Goal: Task Accomplishment & Management: Use online tool/utility

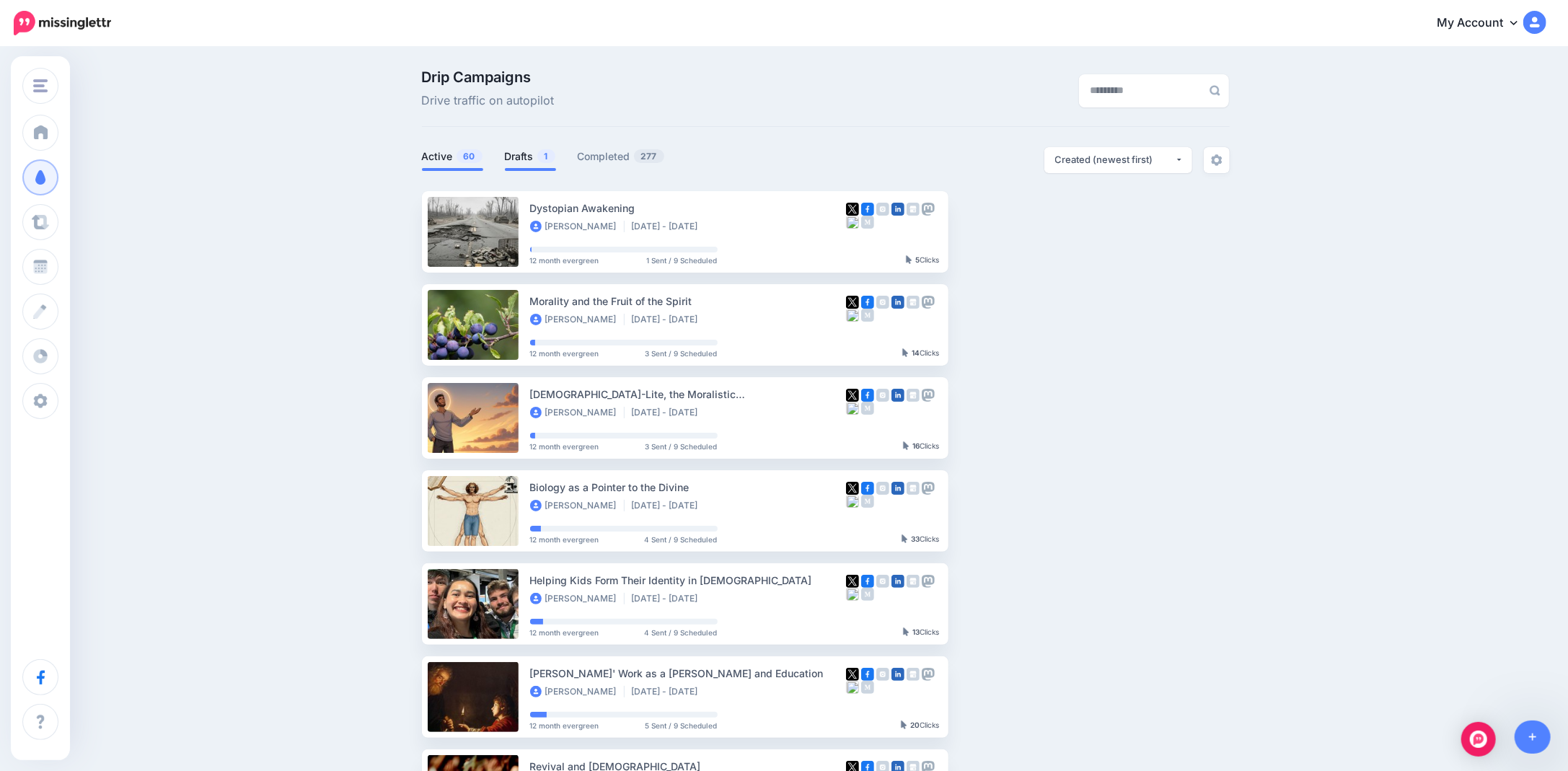
click at [511, 150] on link "Drafts 1" at bounding box center [531, 157] width 51 height 18
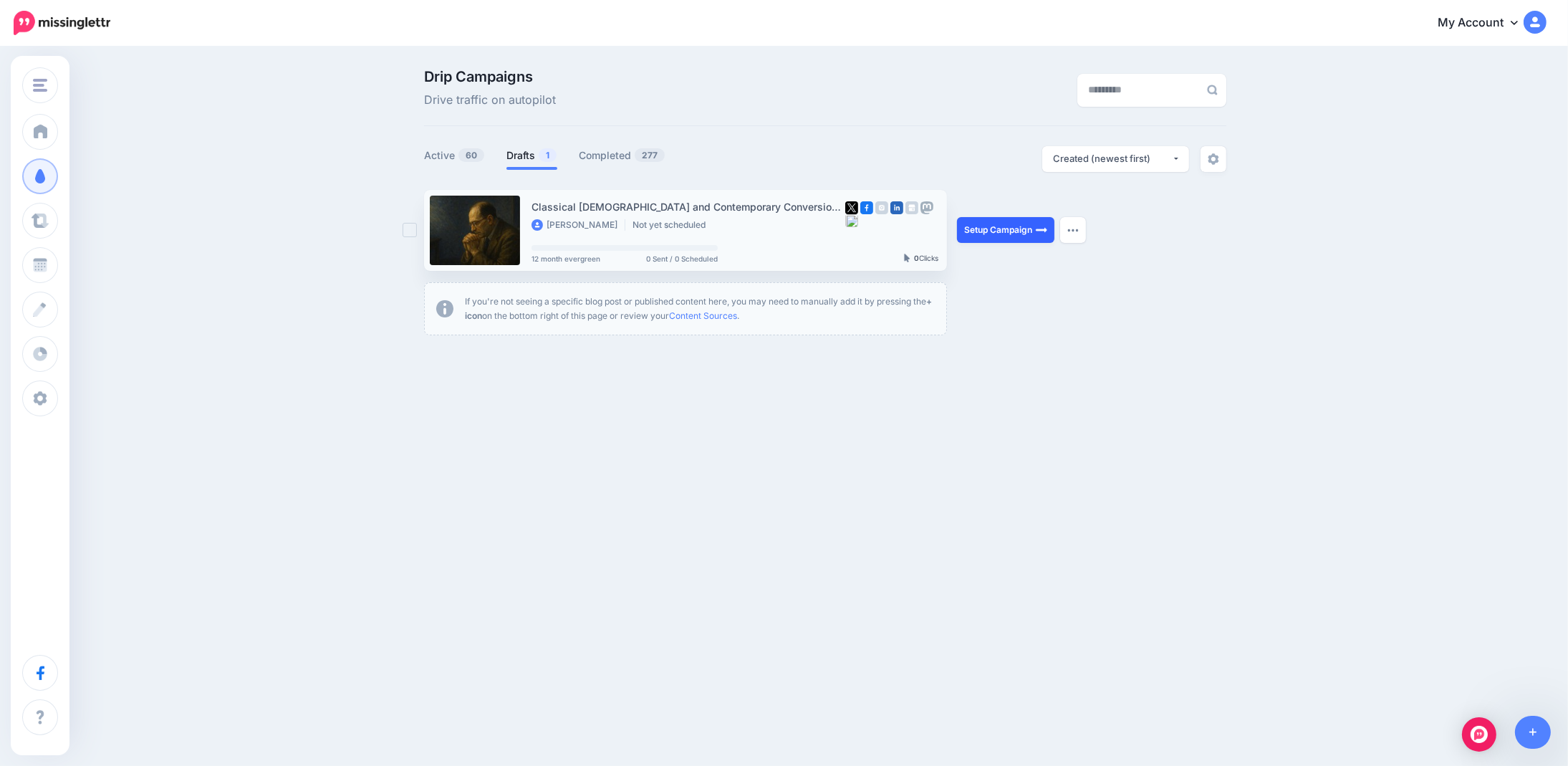
click at [993, 226] on link "Setup Campaign" at bounding box center [1006, 229] width 98 height 25
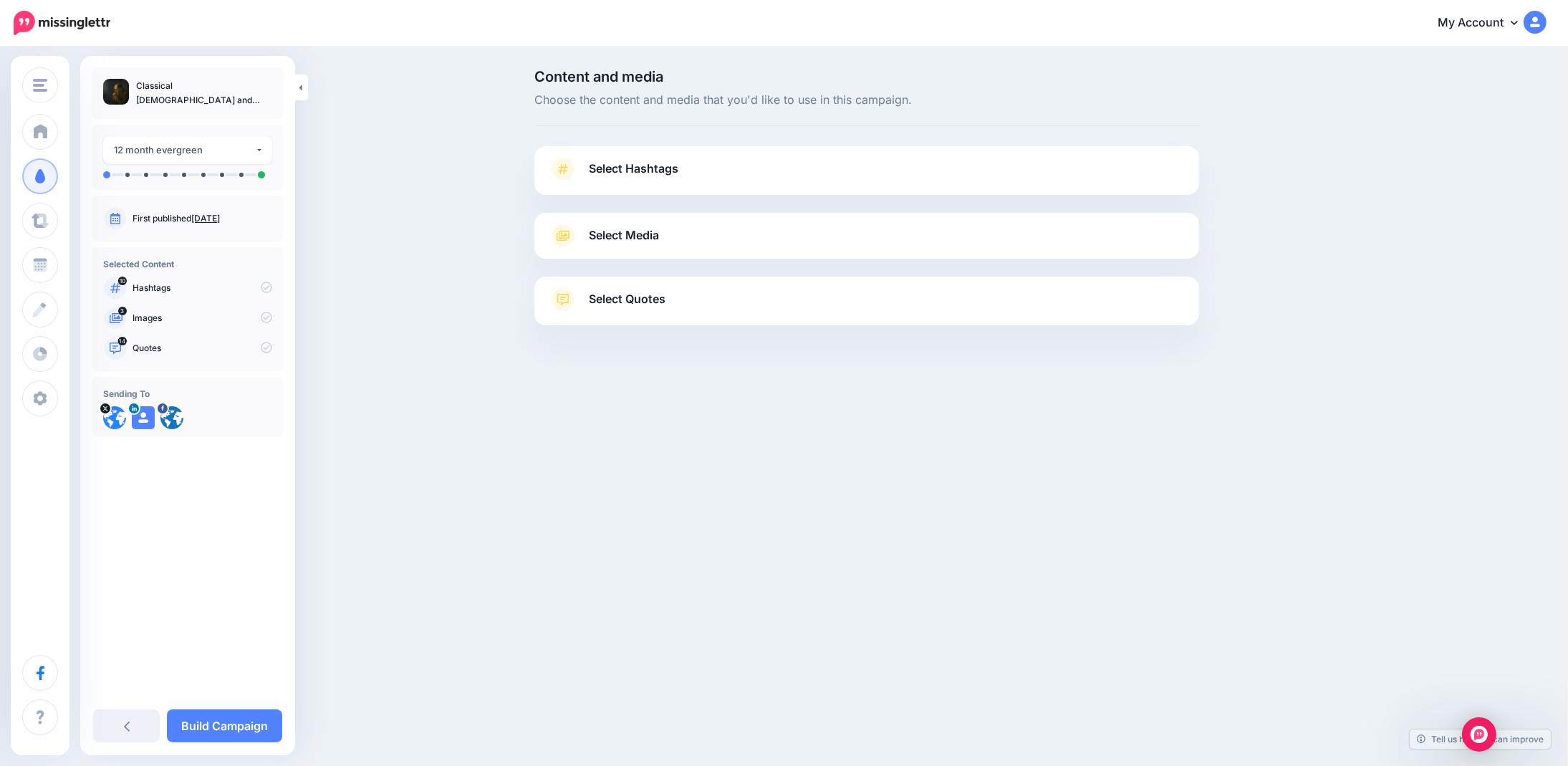
click at [612, 157] on link "Select Hashtags" at bounding box center [867, 175] width 637 height 37
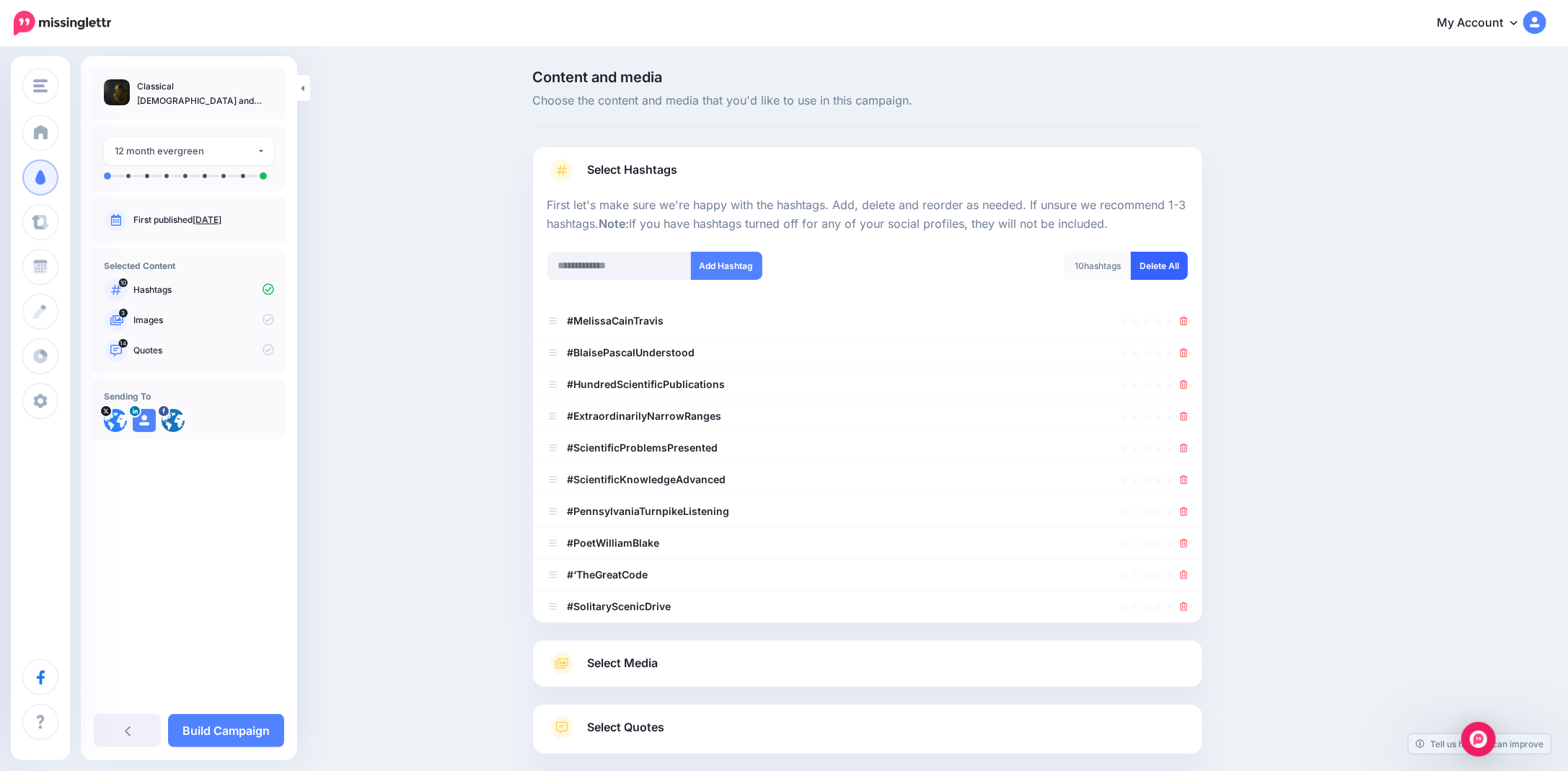
click at [1174, 261] on link "Delete All" at bounding box center [1159, 265] width 57 height 28
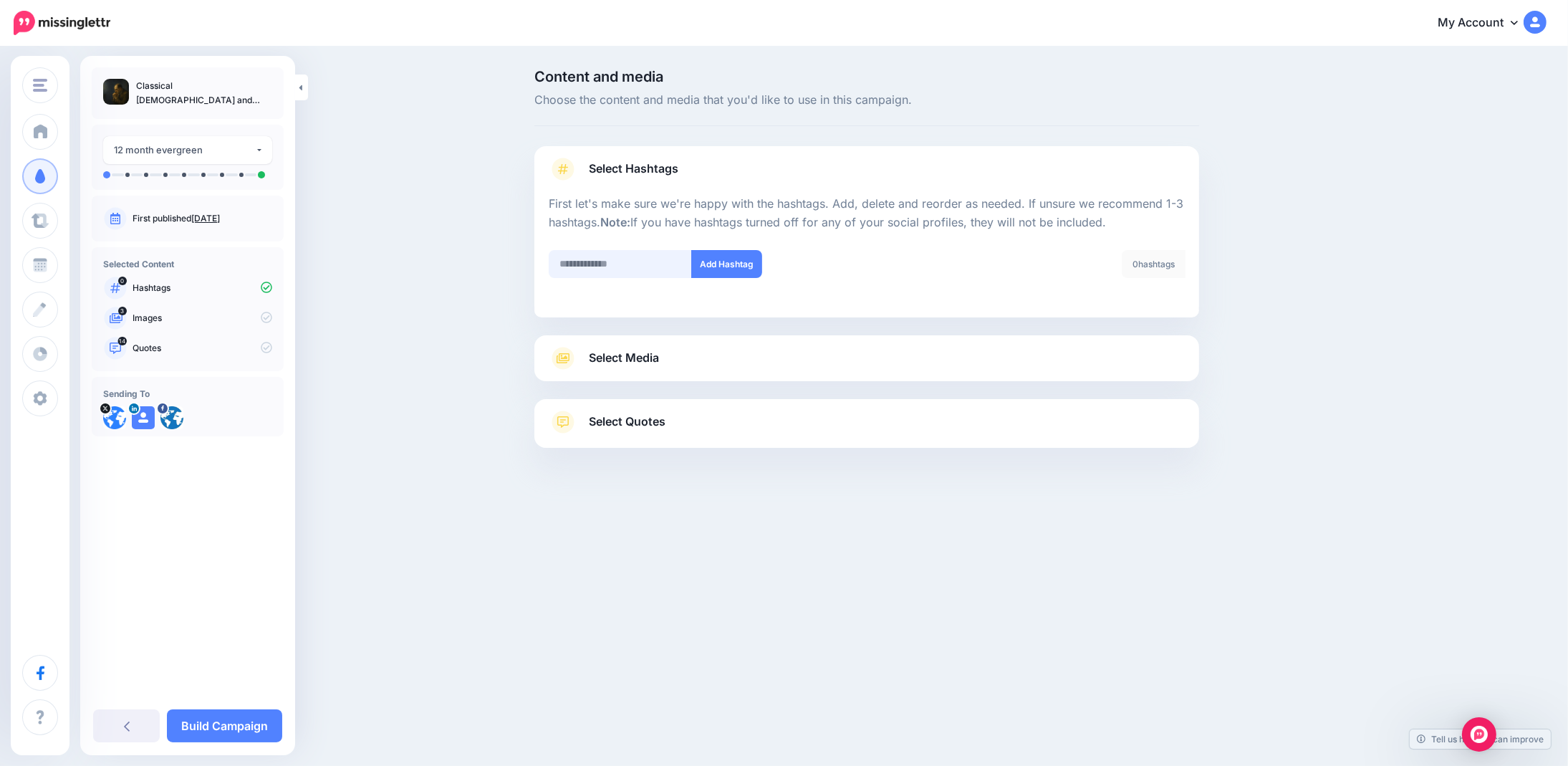
click at [647, 267] on input "text" at bounding box center [620, 264] width 143 height 28
type input "*******"
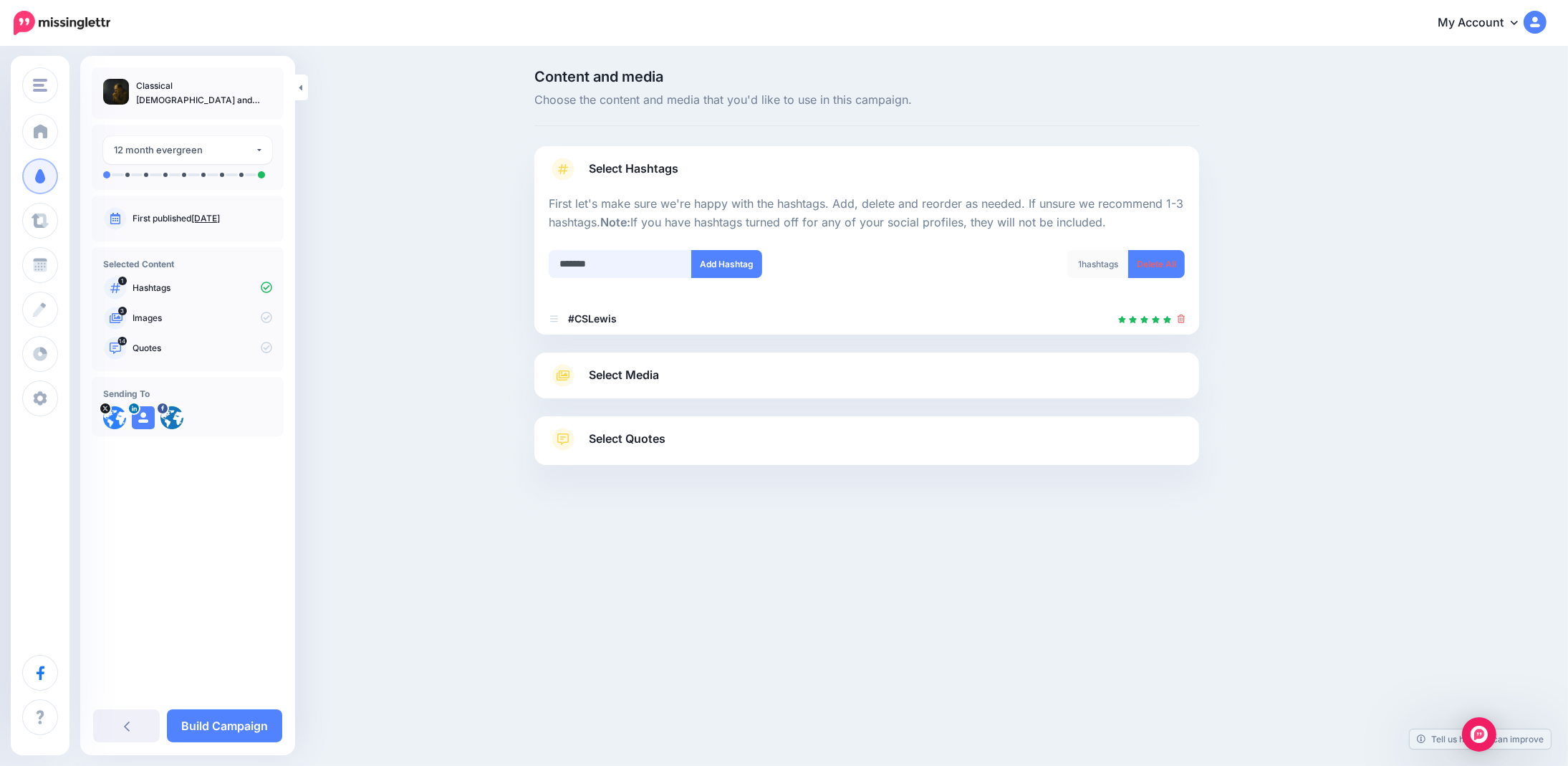
type input "********"
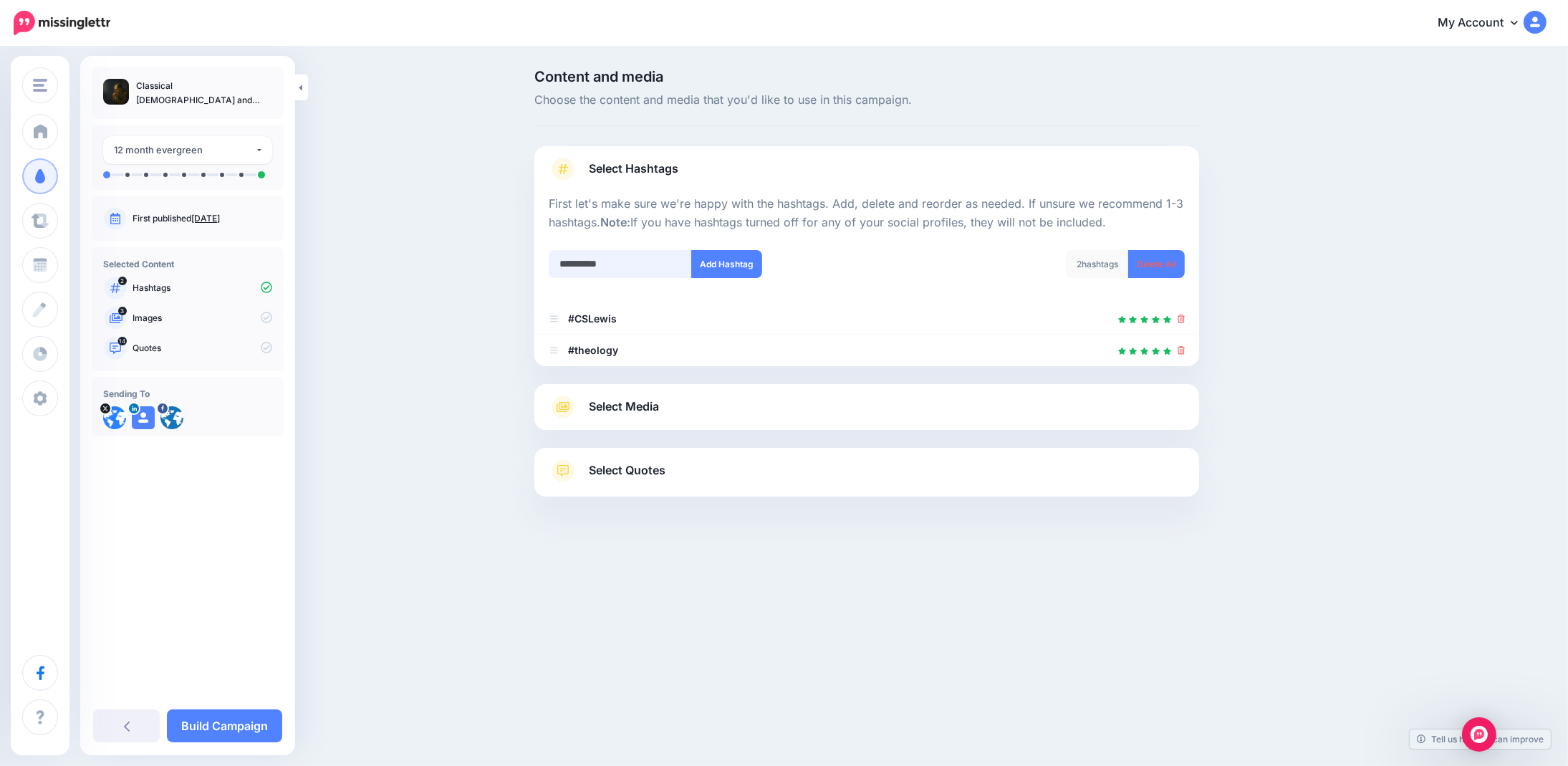
type input "**********"
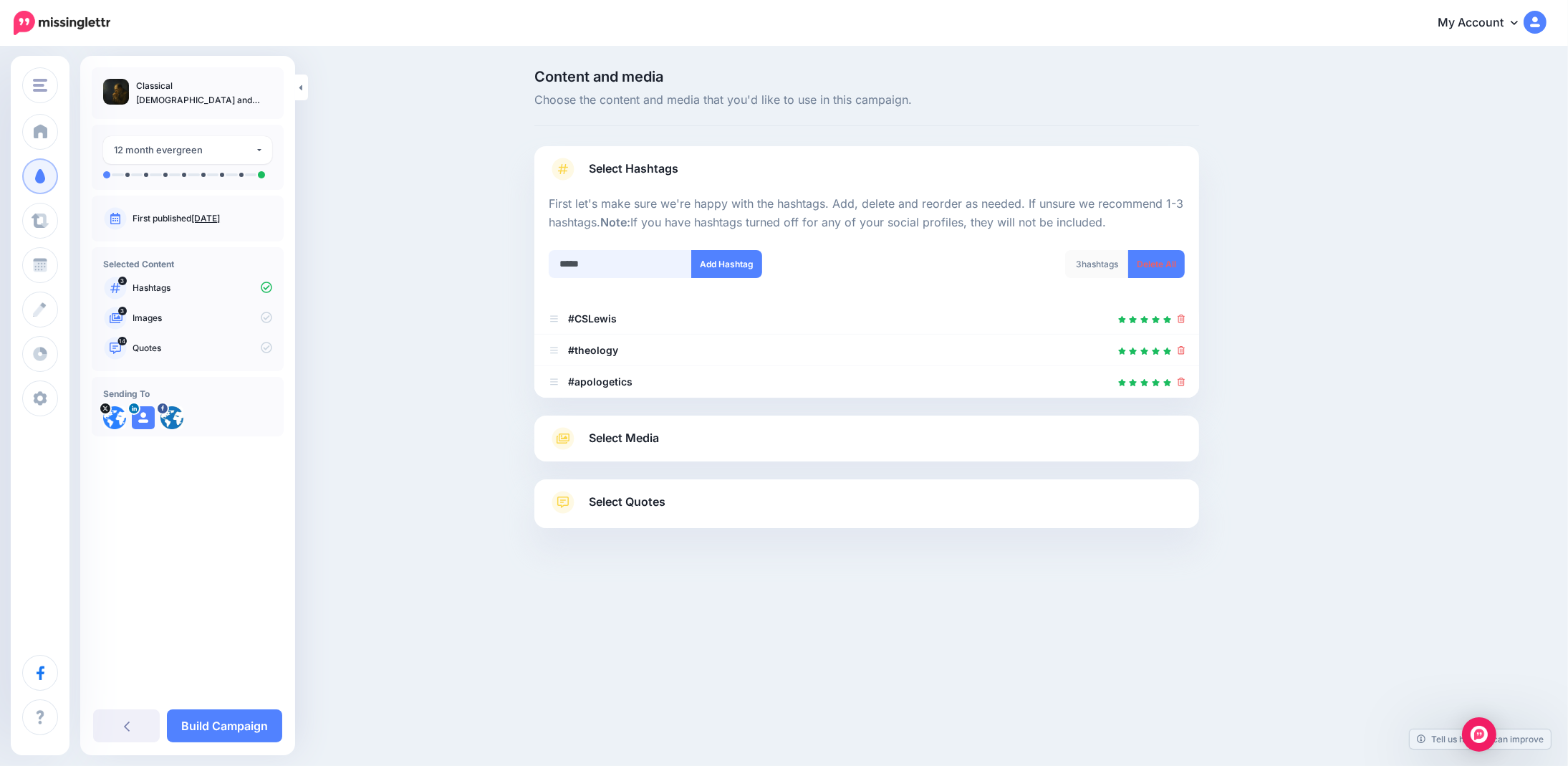
type input "******"
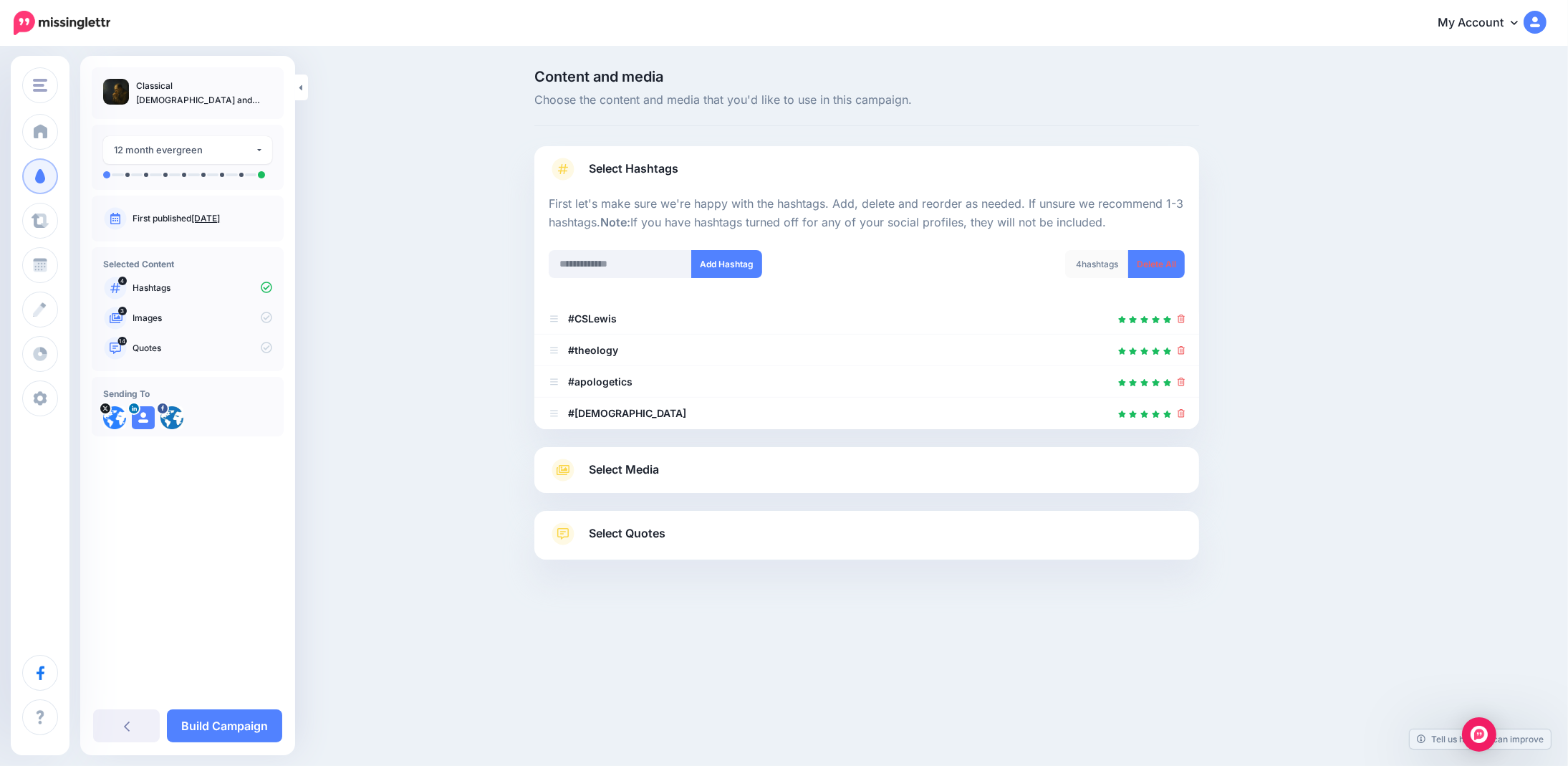
click at [604, 465] on span "Select Media" at bounding box center [624, 470] width 70 height 20
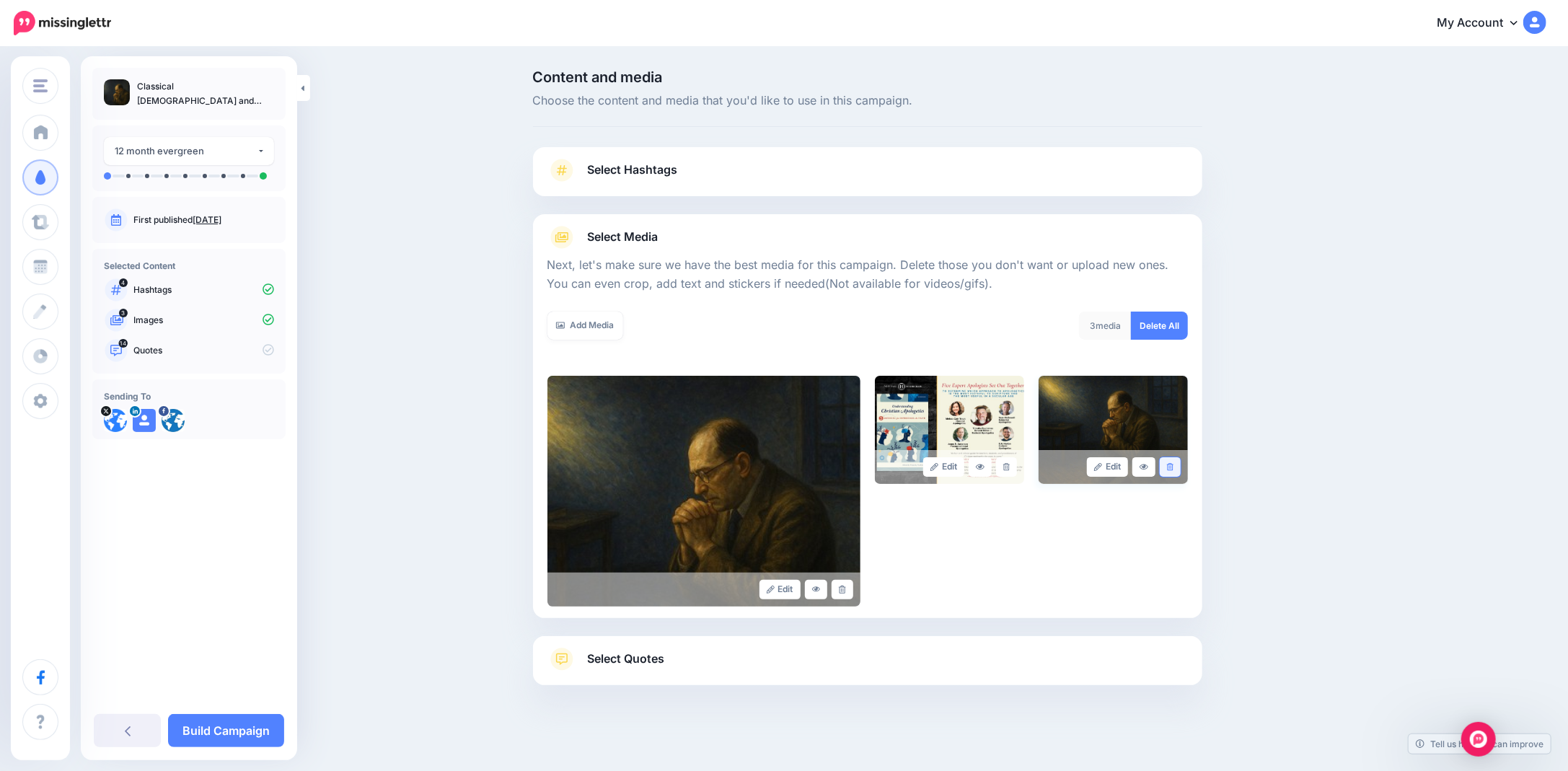
click at [1179, 465] on link at bounding box center [1170, 467] width 21 height 20
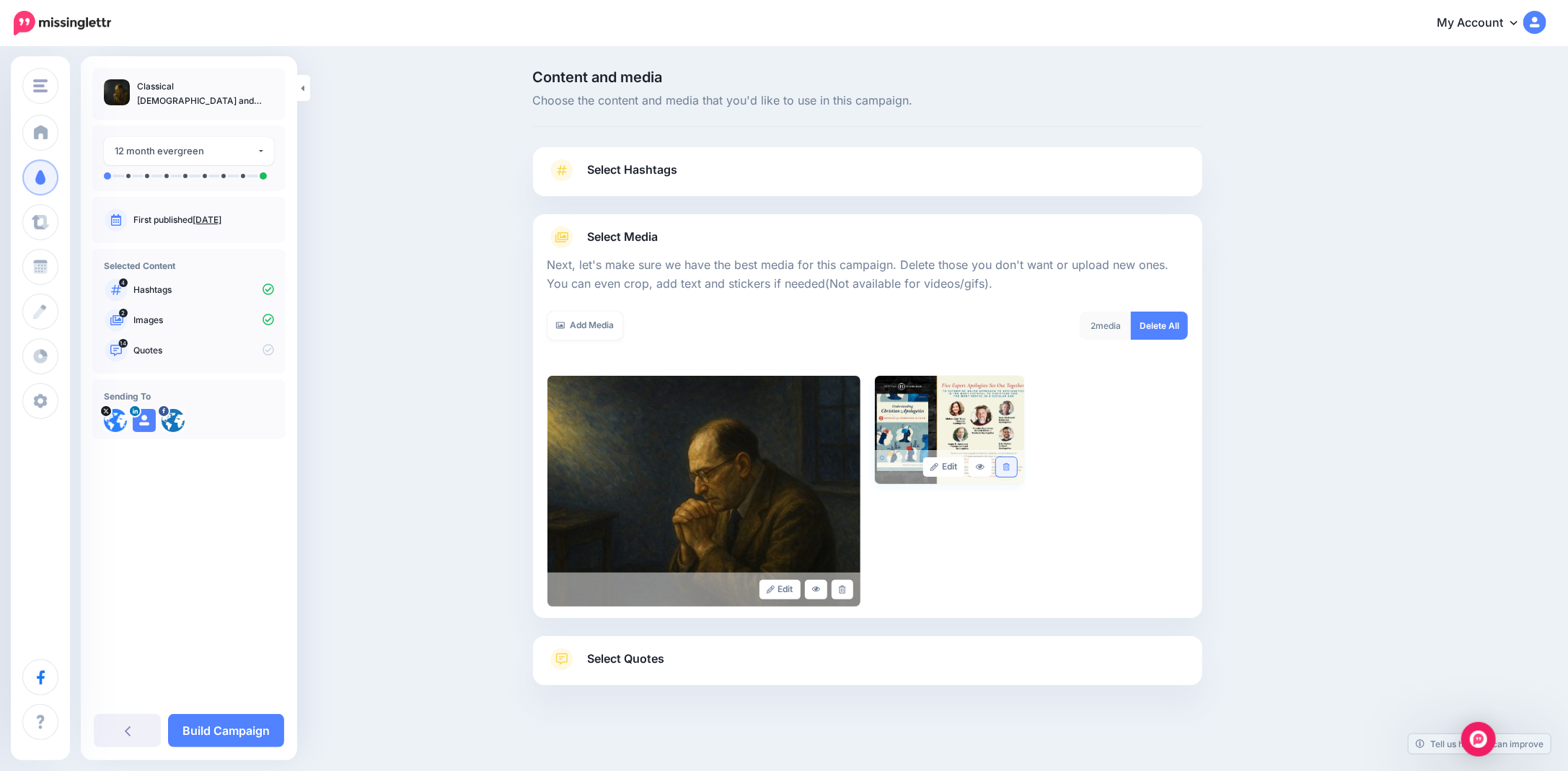
click at [1008, 471] on link at bounding box center [1006, 467] width 21 height 20
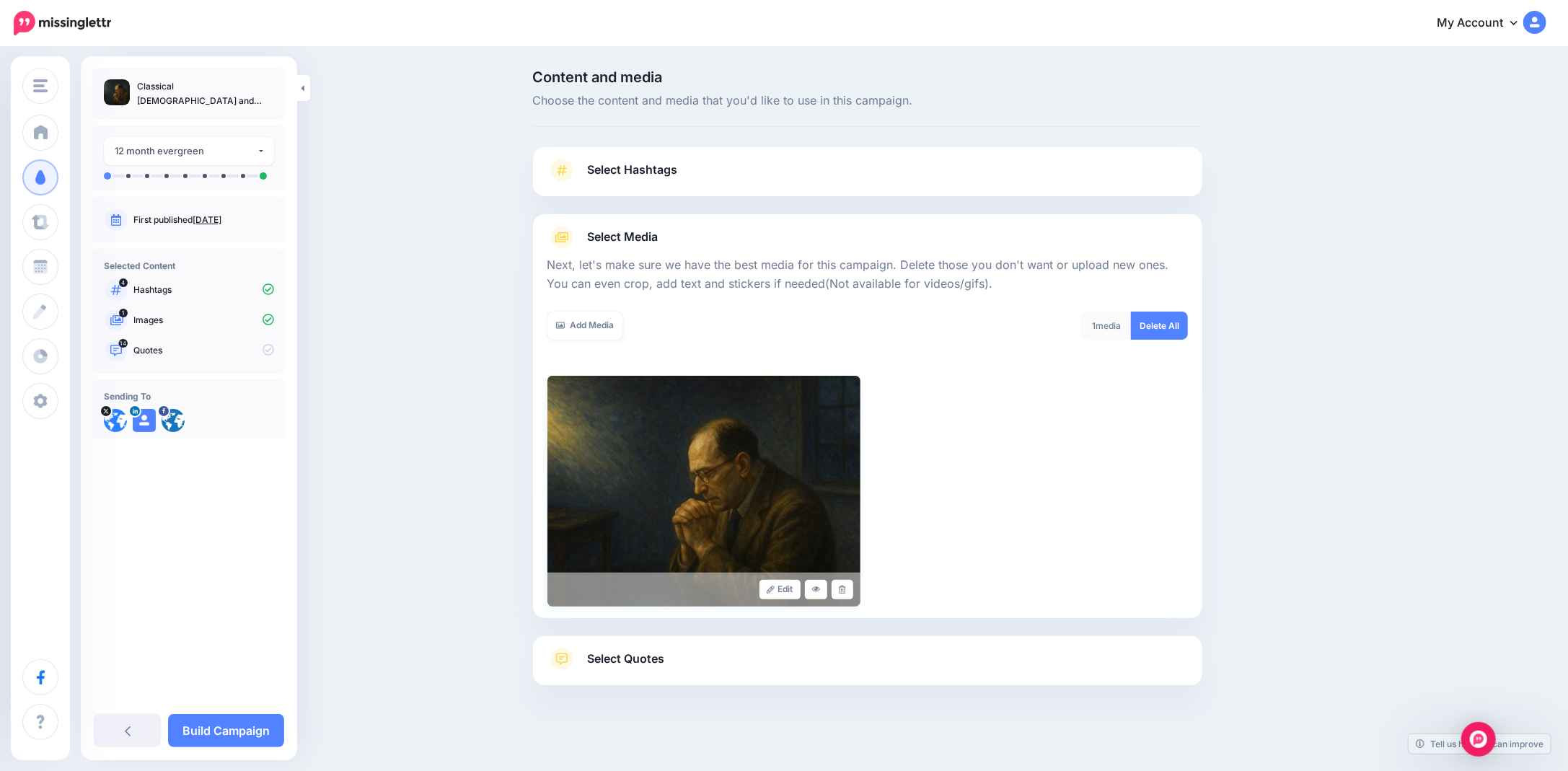
scroll to position [7, 0]
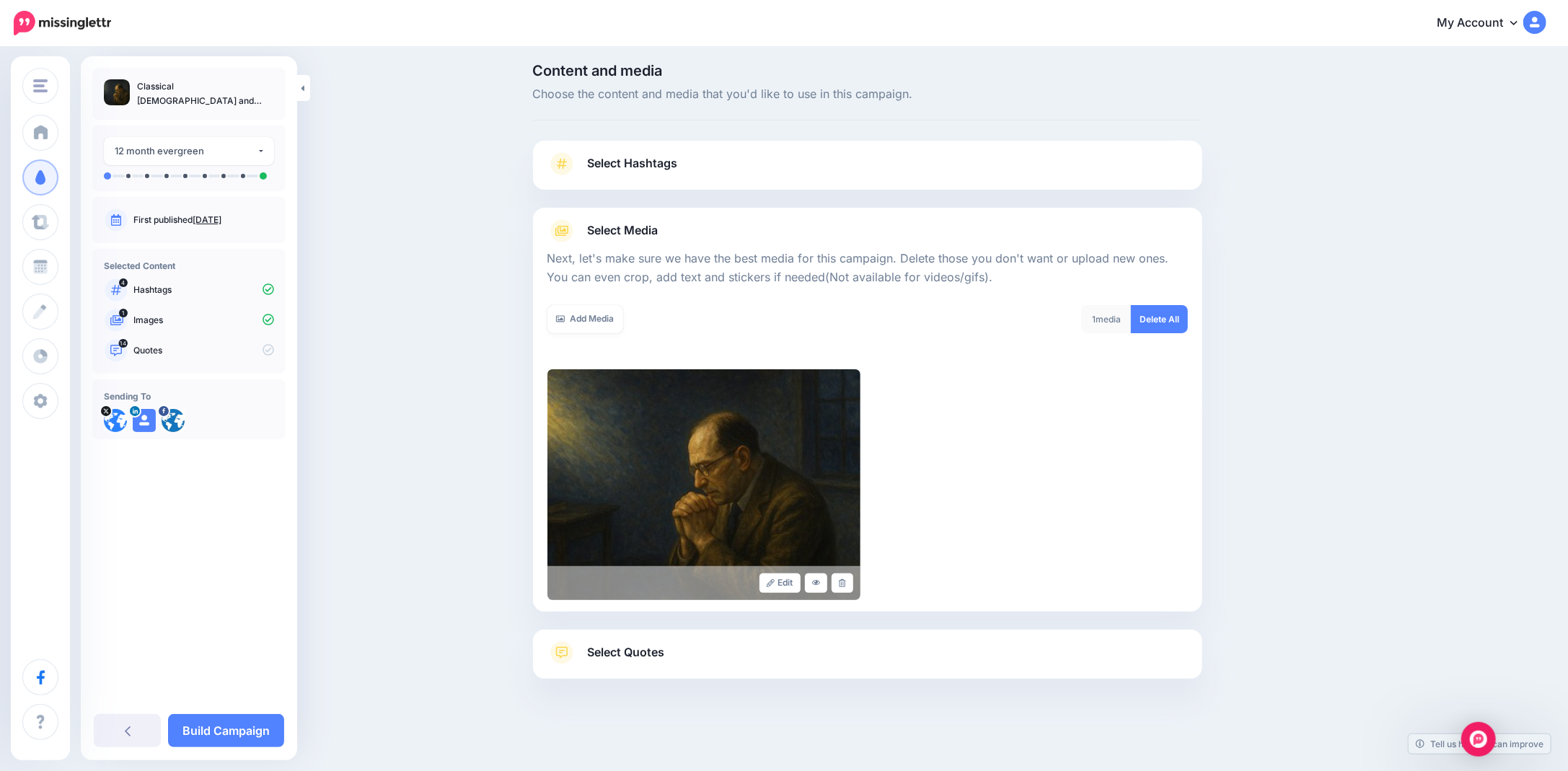
click at [615, 649] on span "Select Quotes" at bounding box center [626, 652] width 77 height 20
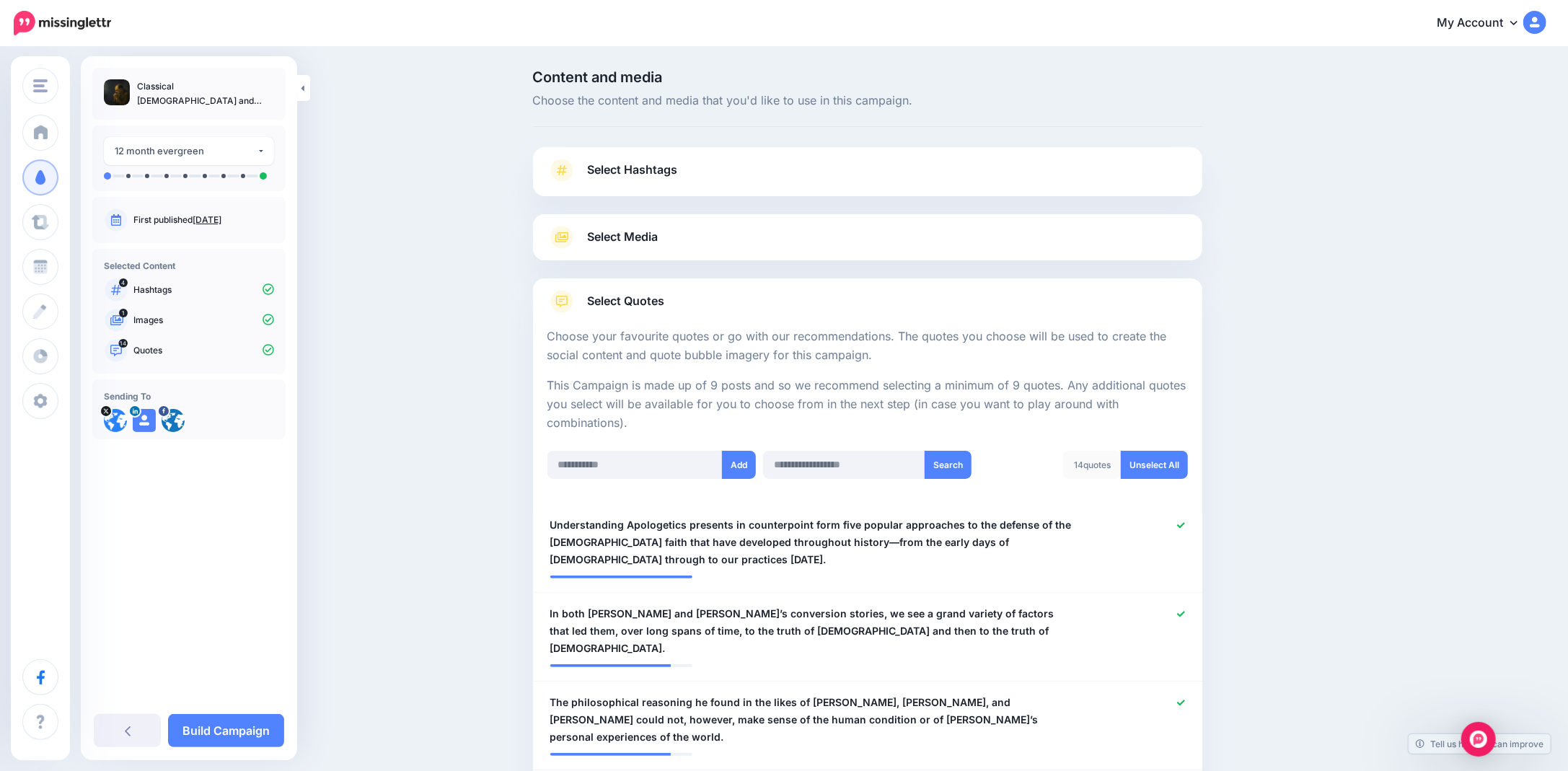
scroll to position [288, 0]
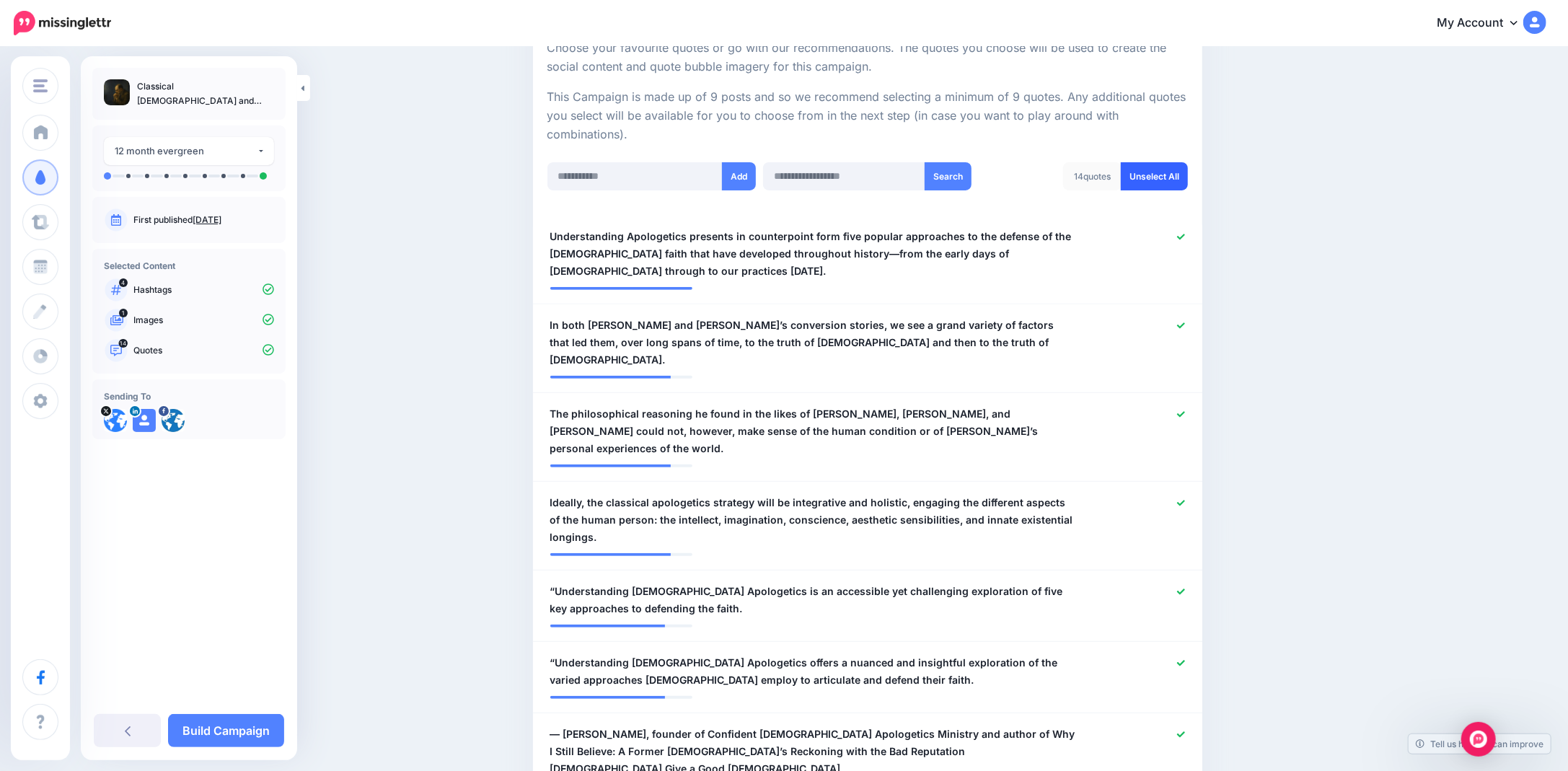
click at [1159, 180] on link "Unselect All" at bounding box center [1154, 176] width 67 height 28
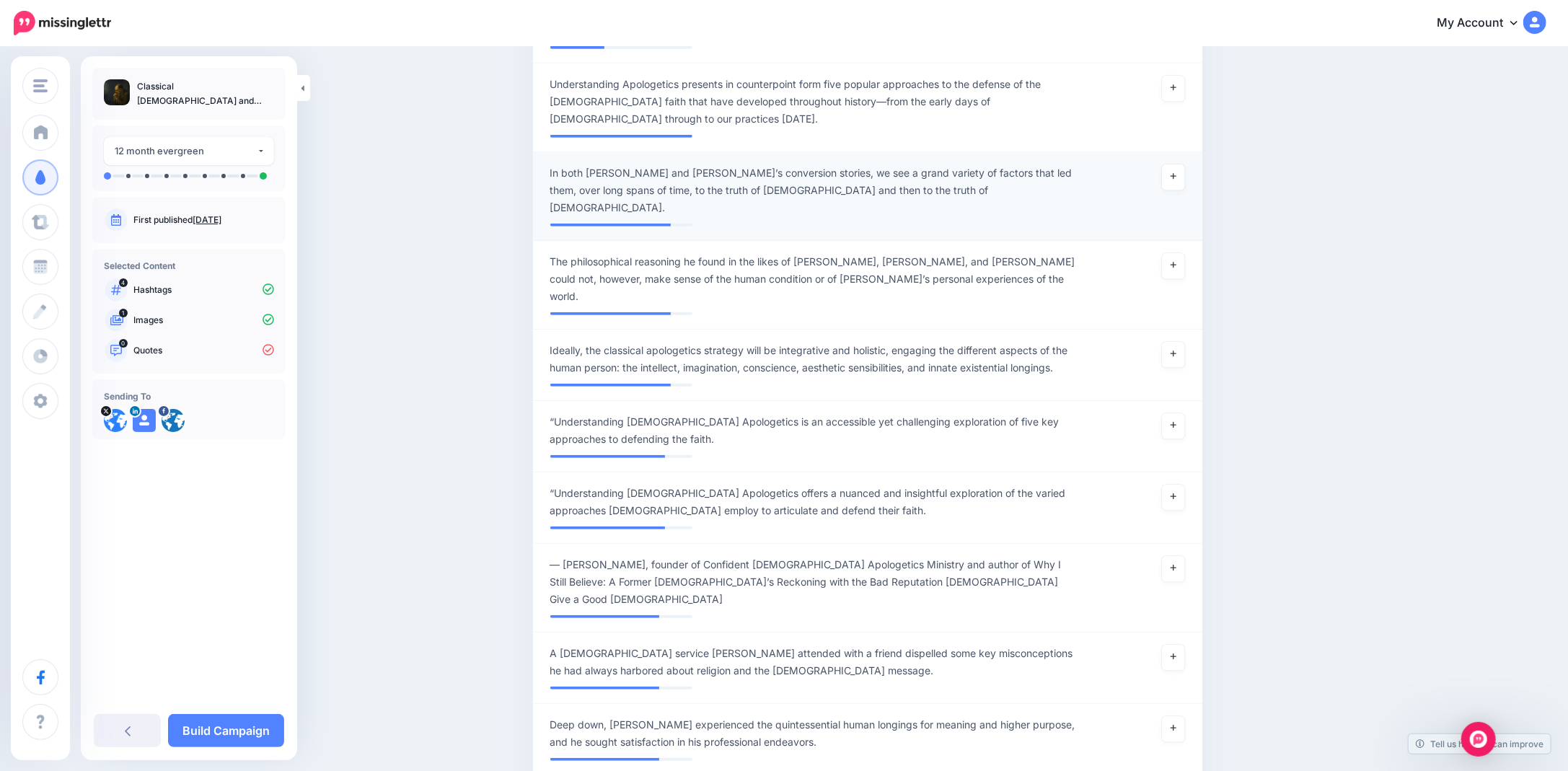
scroll to position [287, 0]
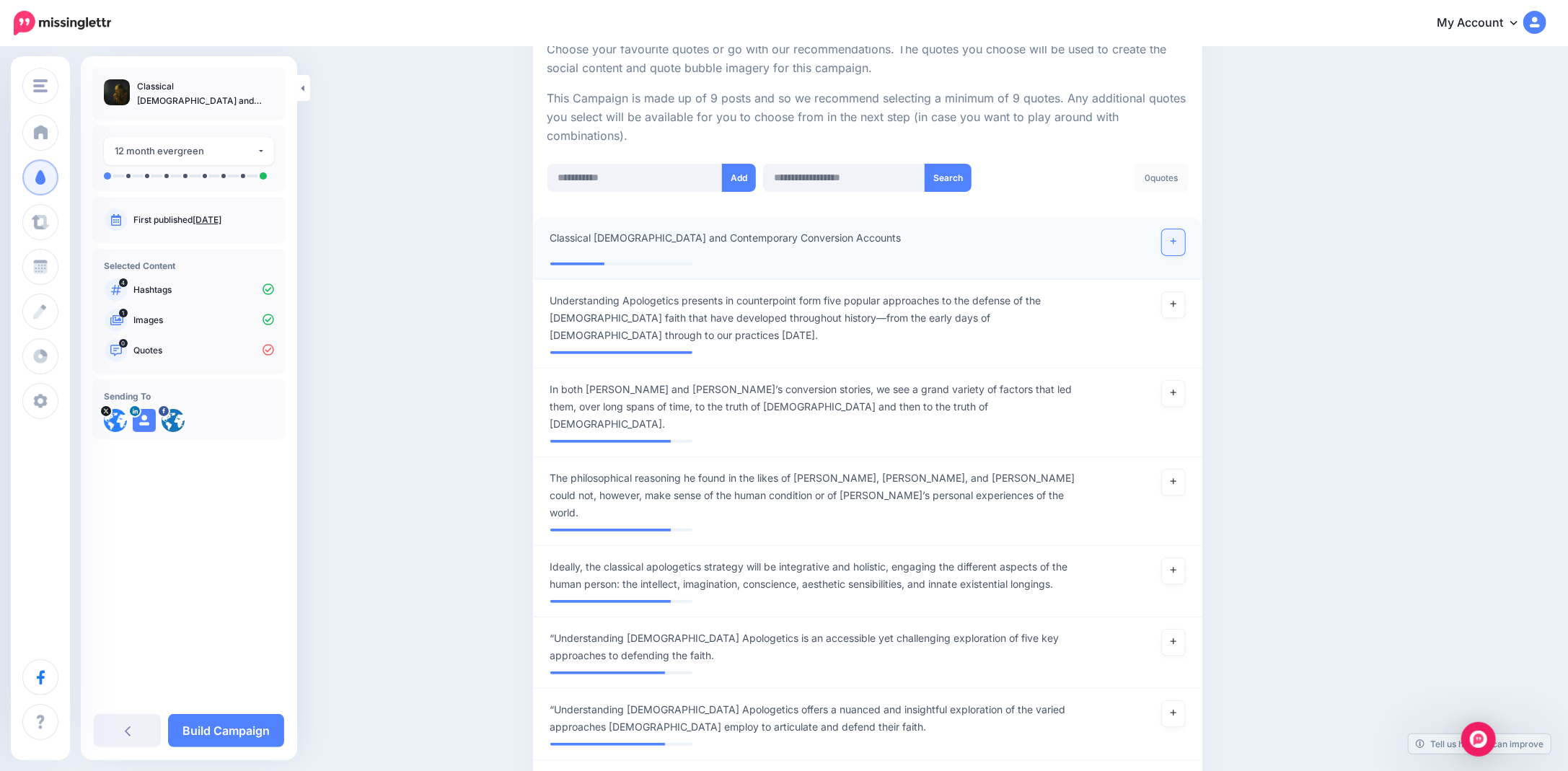
click at [1176, 237] on icon at bounding box center [1174, 241] width 6 height 8
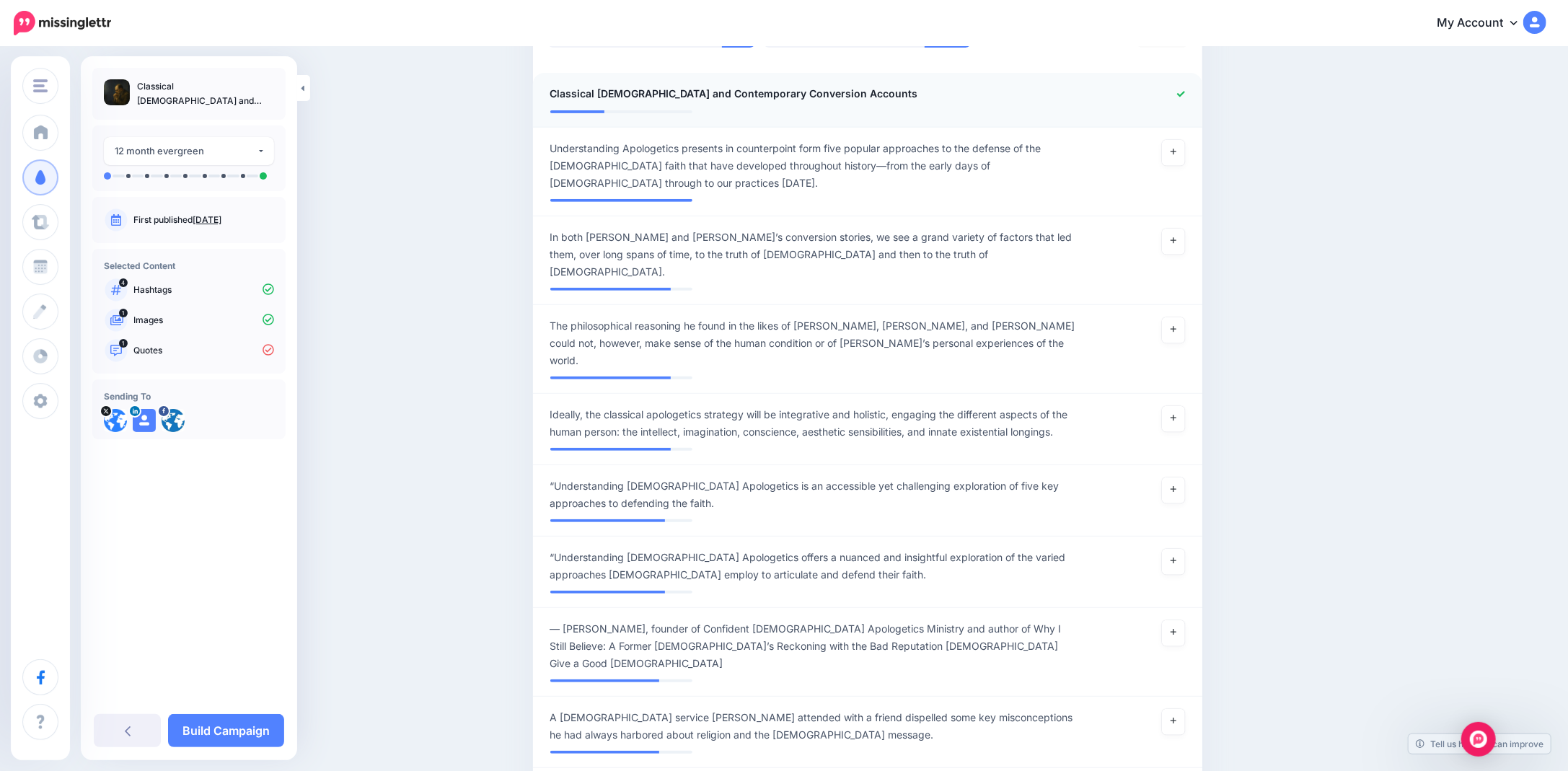
scroll to position [503, 0]
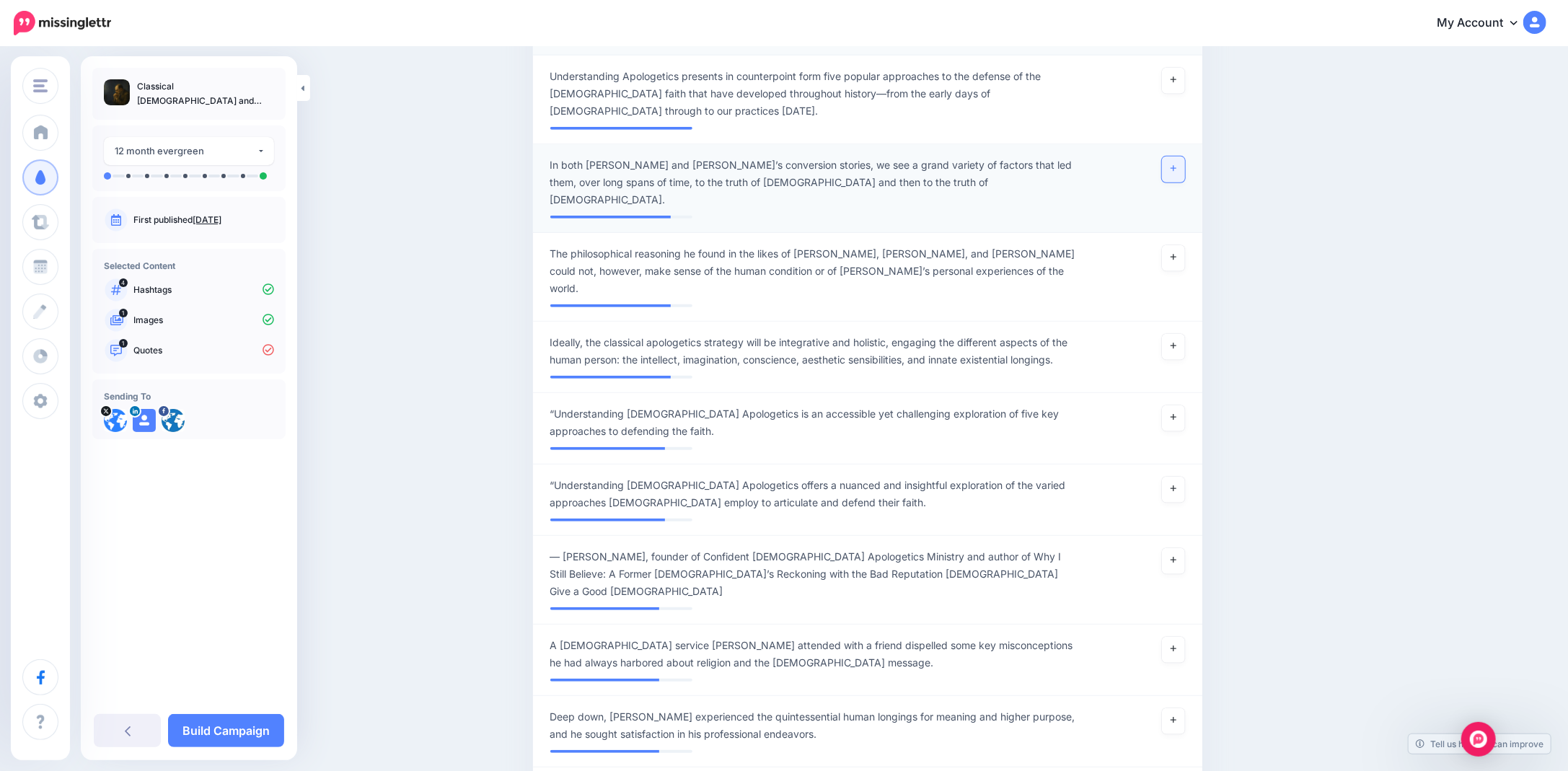
click at [1185, 172] on link at bounding box center [1173, 169] width 23 height 26
click at [704, 245] on span "The philosophical reasoning he found in the likes of Nietzsche, Kafka, and Freu…" at bounding box center [813, 270] width 526 height 52
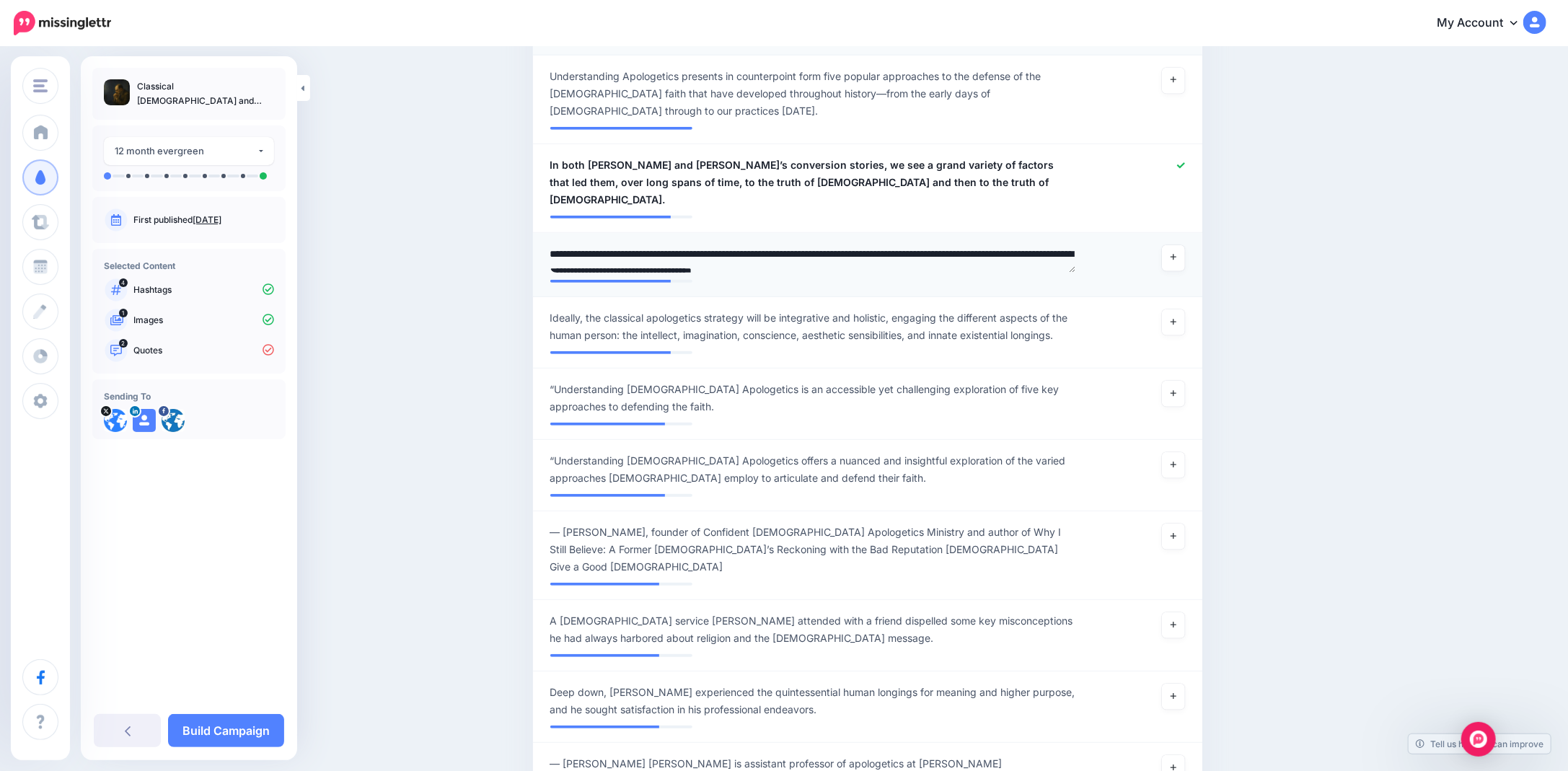
click at [704, 245] on textarea "**********" at bounding box center [813, 259] width 526 height 28
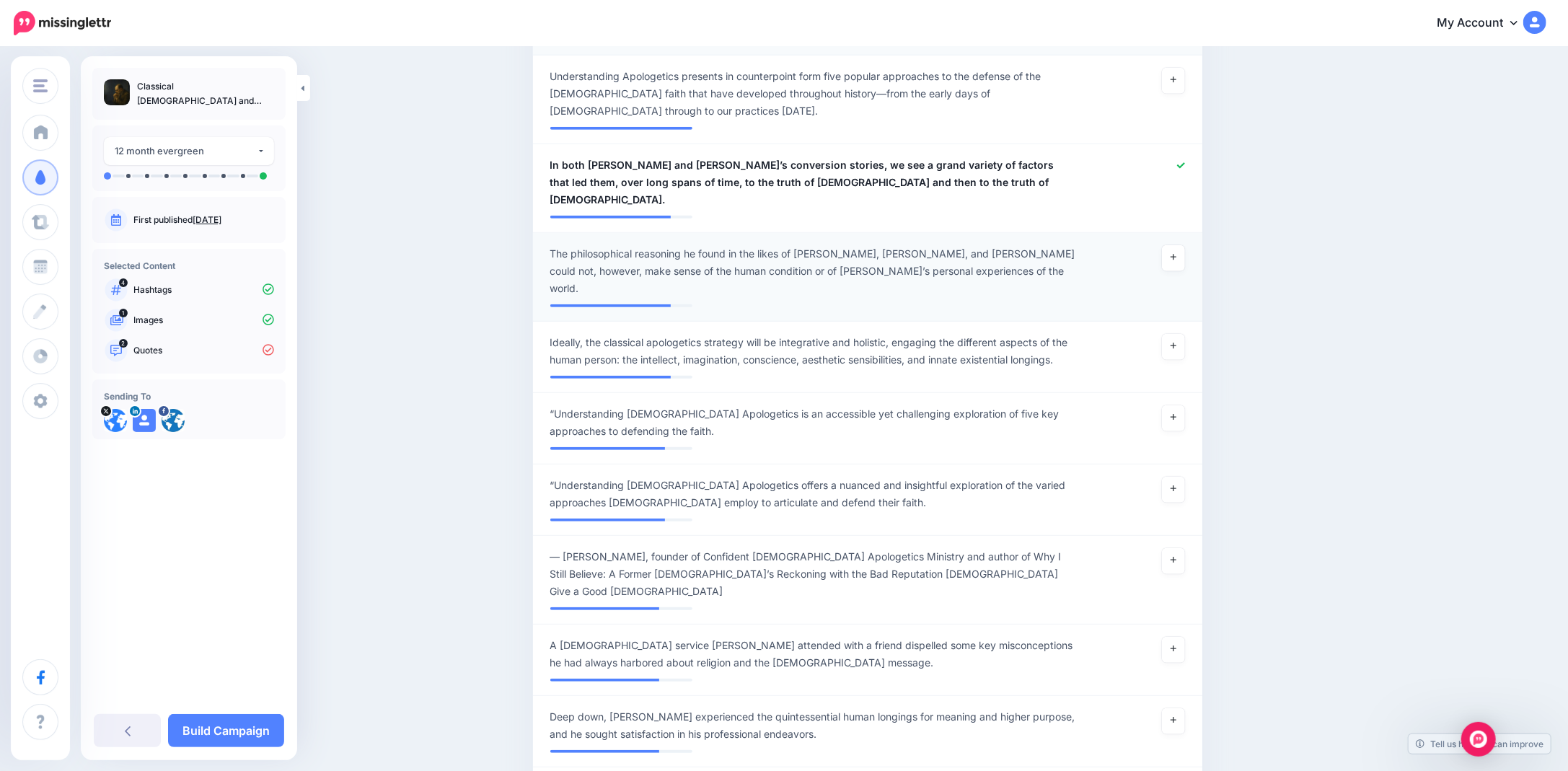
click at [664, 245] on span "The philosophical reasoning he found in the likes of Nietzsche, Kafka, and Freu…" at bounding box center [813, 270] width 526 height 52
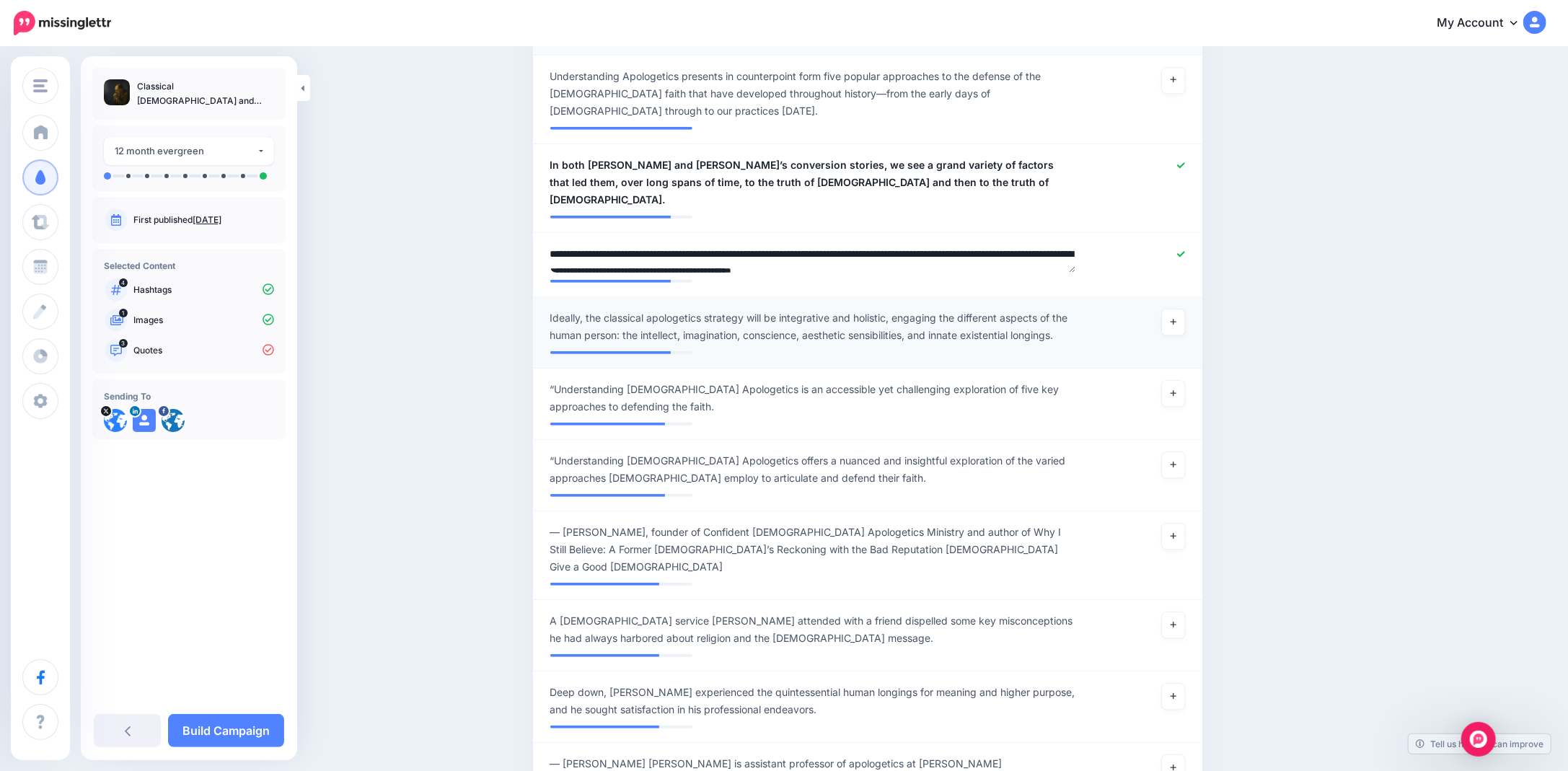
scroll to position [4, 0]
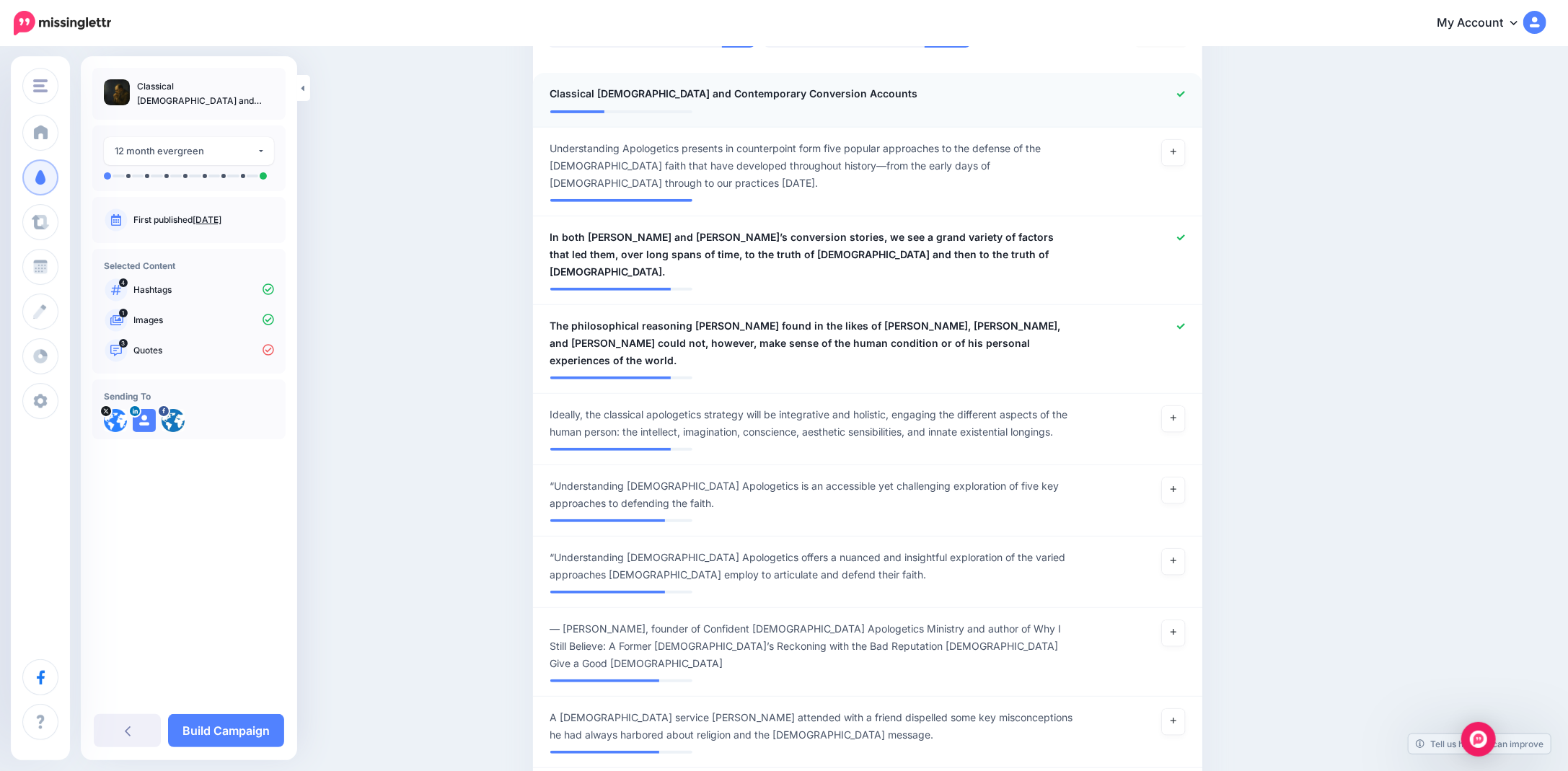
scroll to position [503, 0]
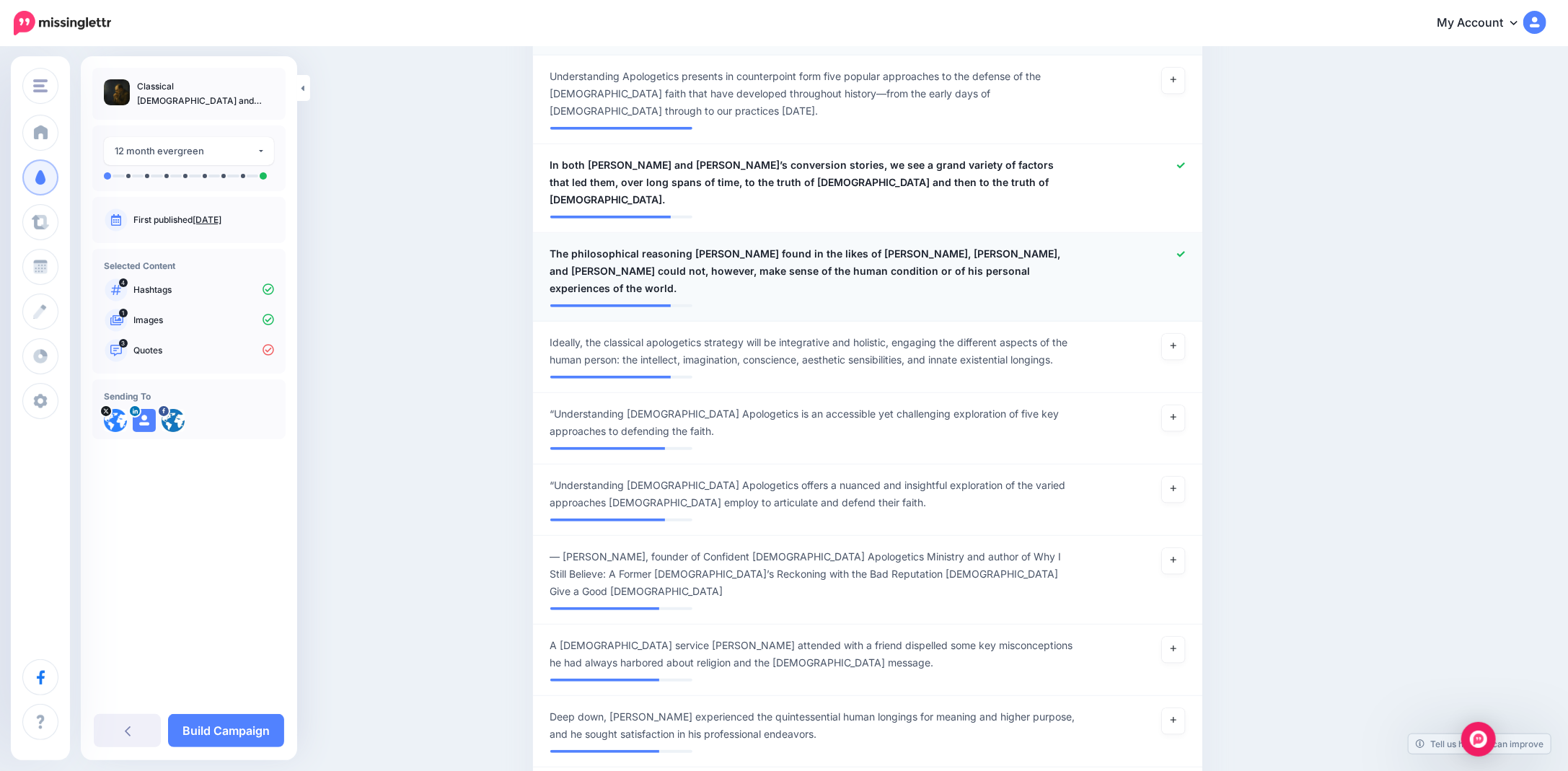
click at [872, 257] on span "The philosophical reasoning Andrew Klavan found in the likes of Nietzsche, Kafk…" at bounding box center [813, 270] width 526 height 52
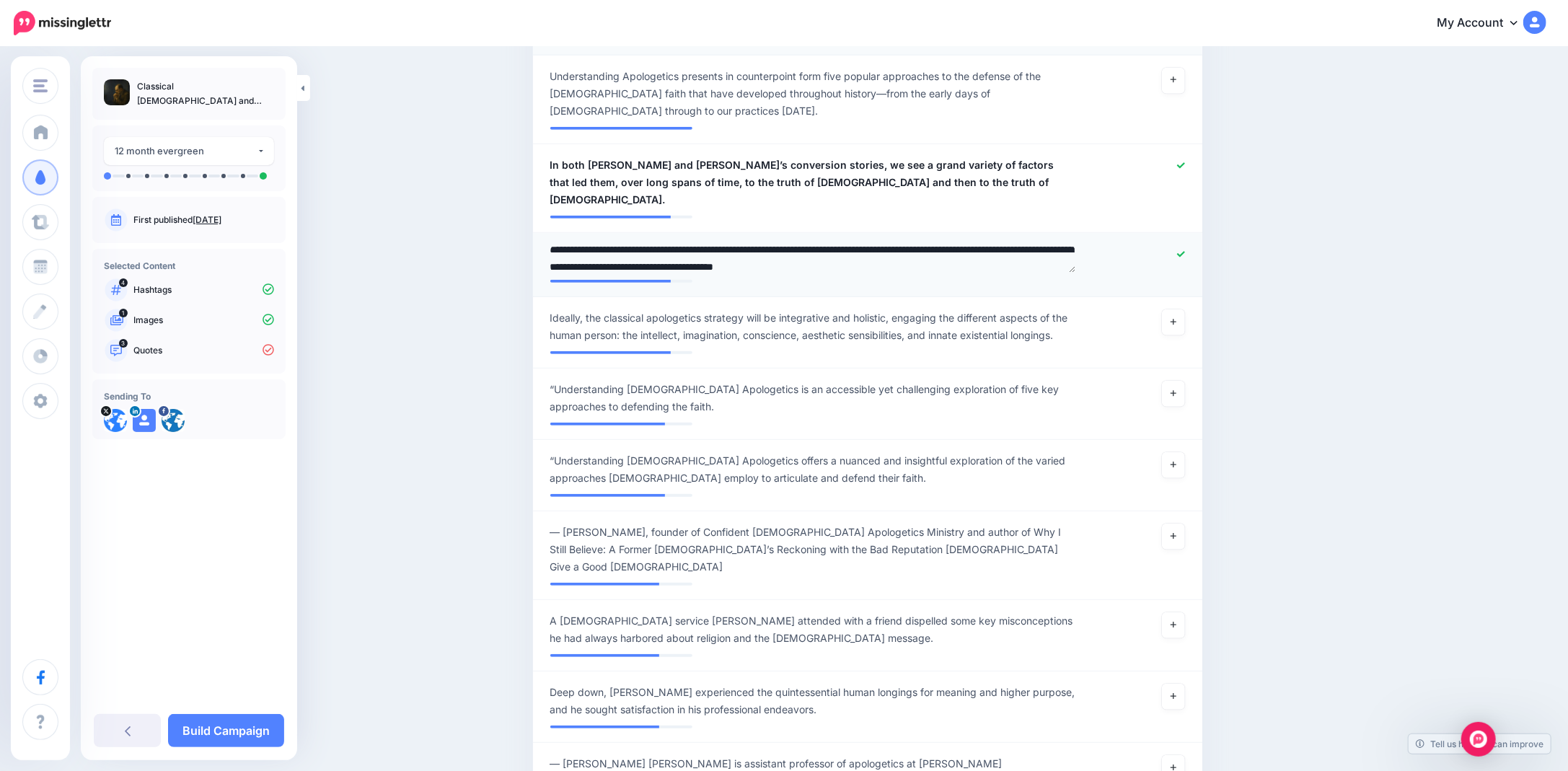
click at [605, 248] on textarea "**********" at bounding box center [813, 259] width 526 height 28
type textarea "**********"
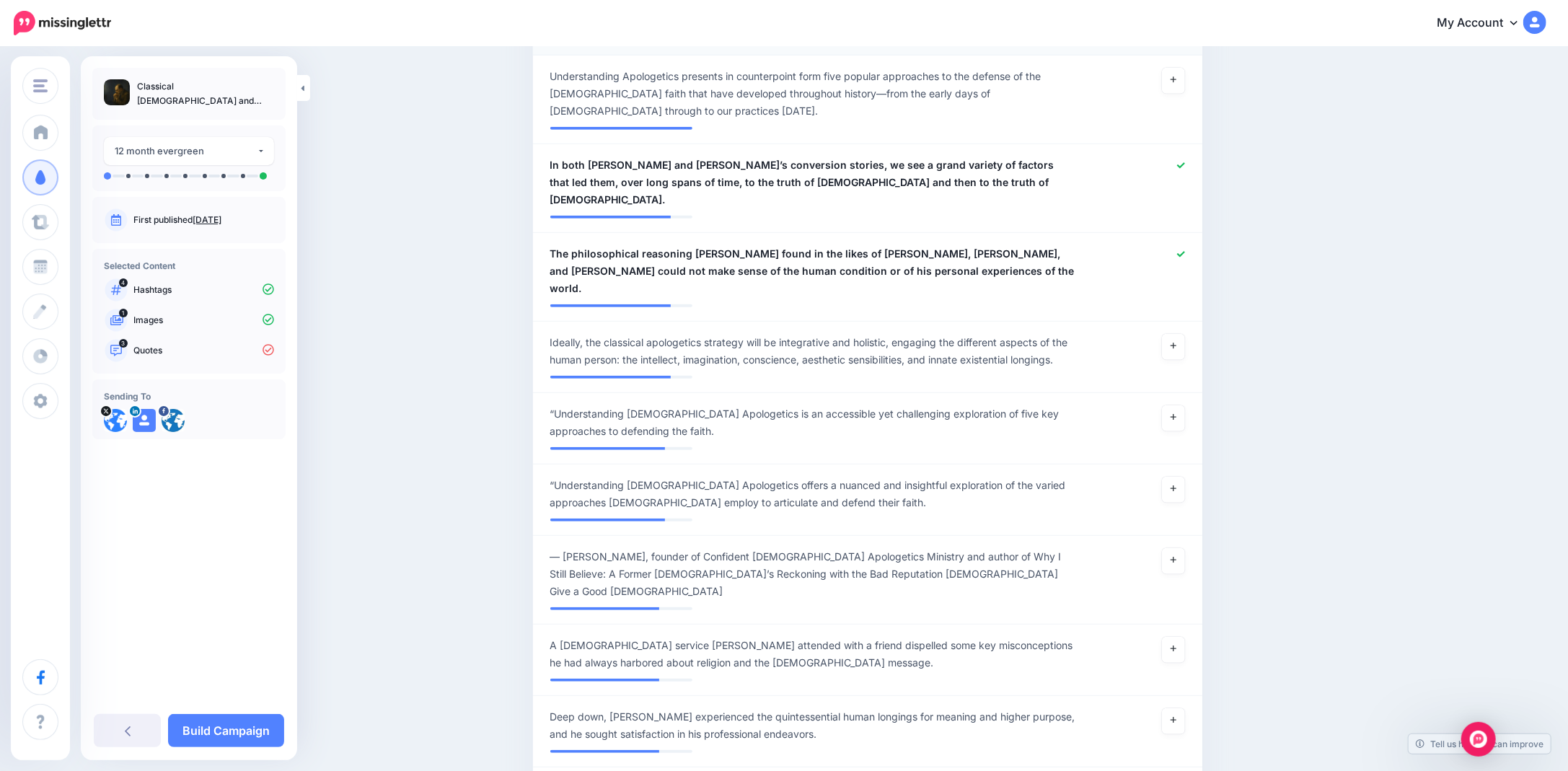
scroll to position [575, 0]
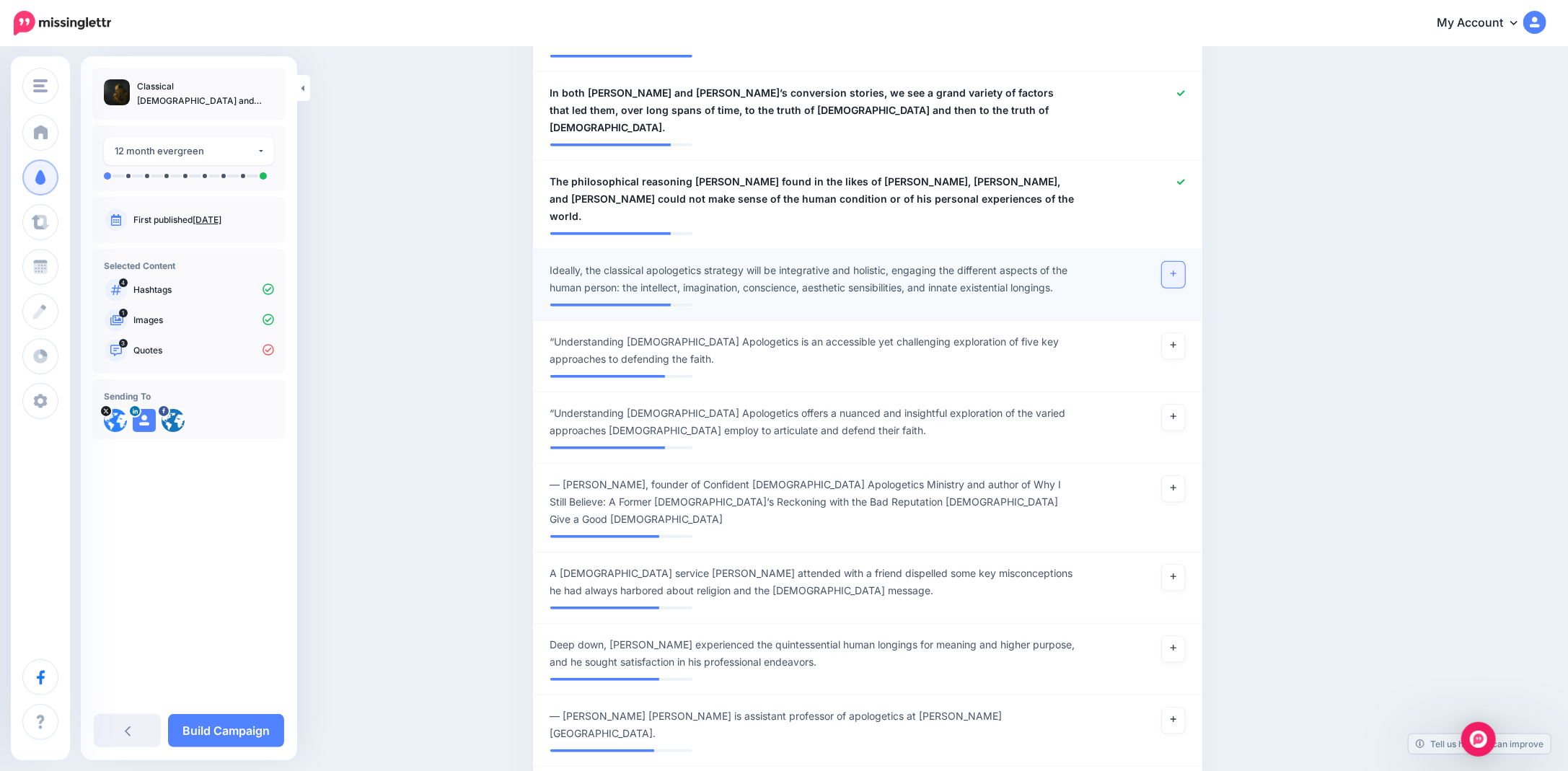
click at [1177, 262] on link at bounding box center [1173, 274] width 23 height 26
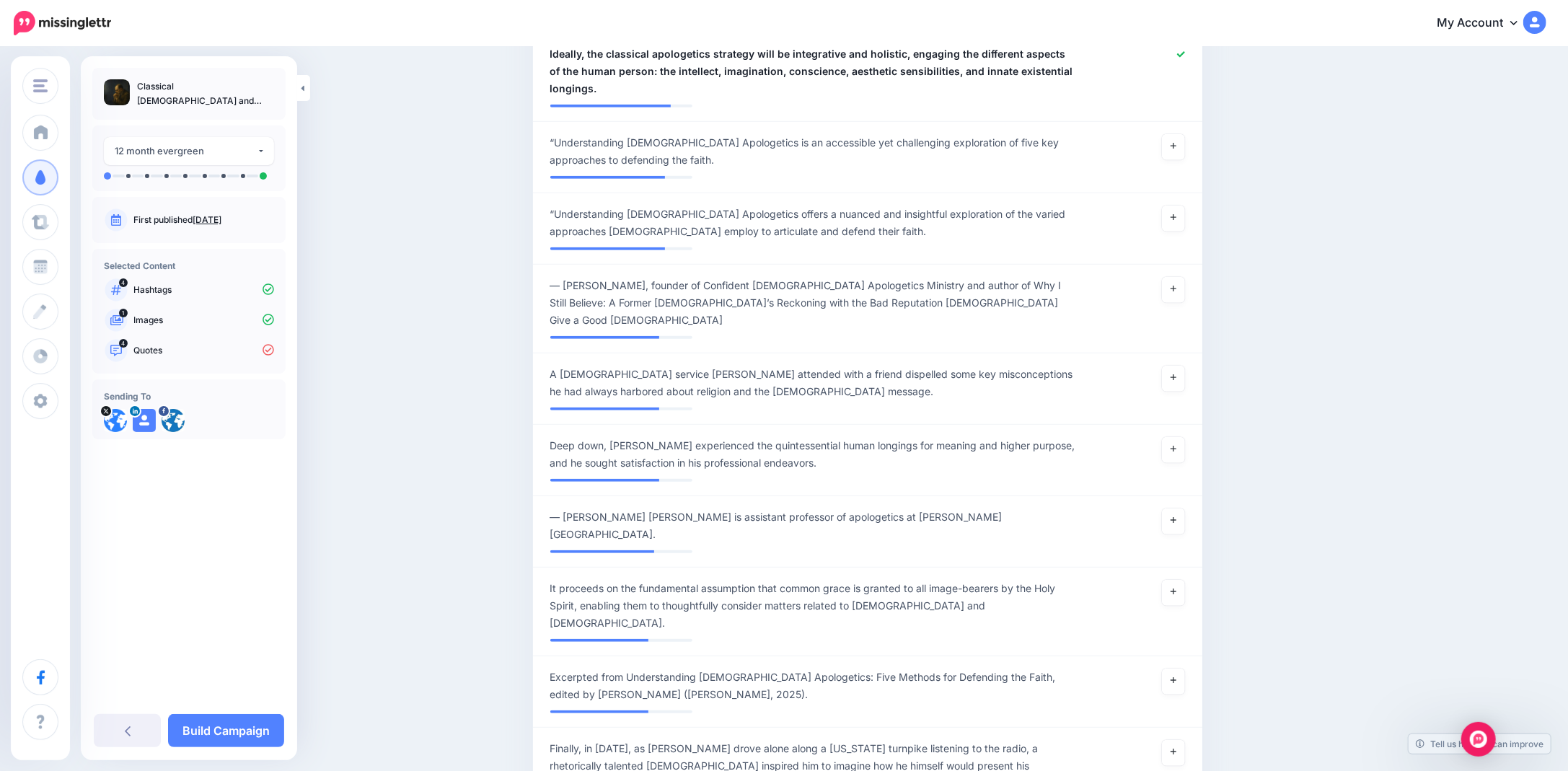
scroll to position [863, 0]
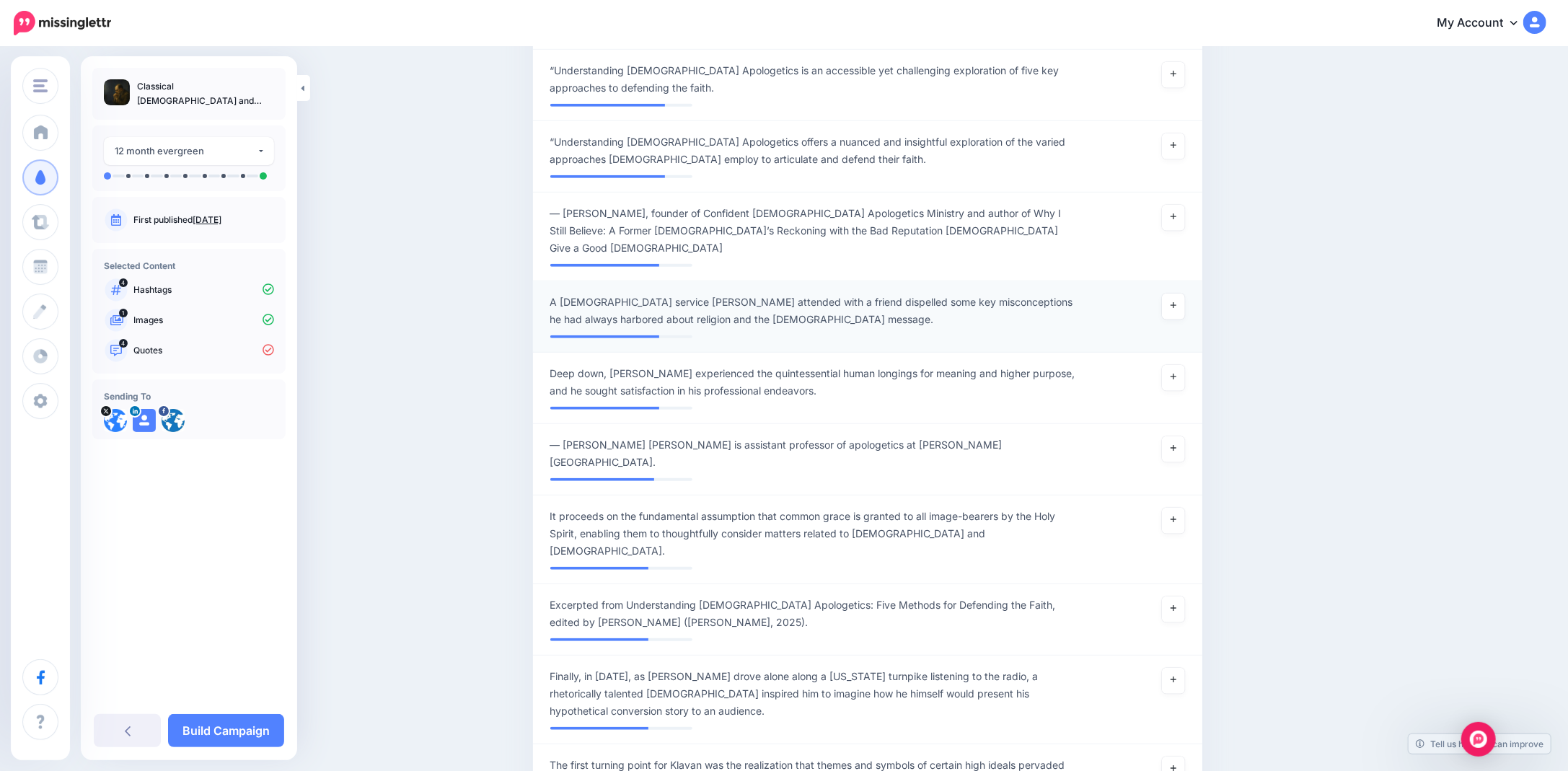
click at [638, 293] on span "A church service Garte attended with a friend dispelled some key misconceptions…" at bounding box center [813, 310] width 526 height 34
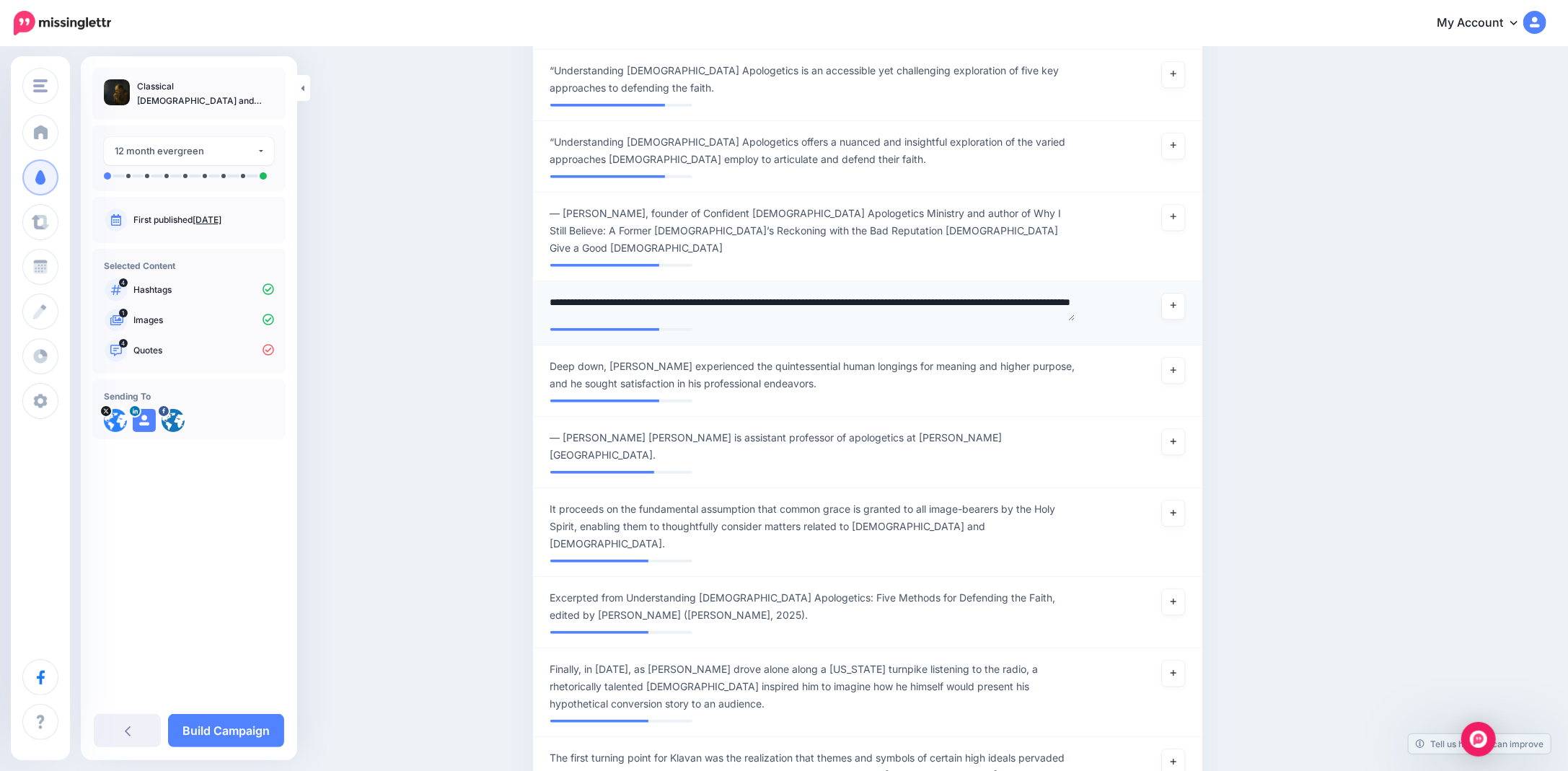
click at [635, 293] on textarea "**********" at bounding box center [813, 307] width 526 height 28
type textarea "**********"
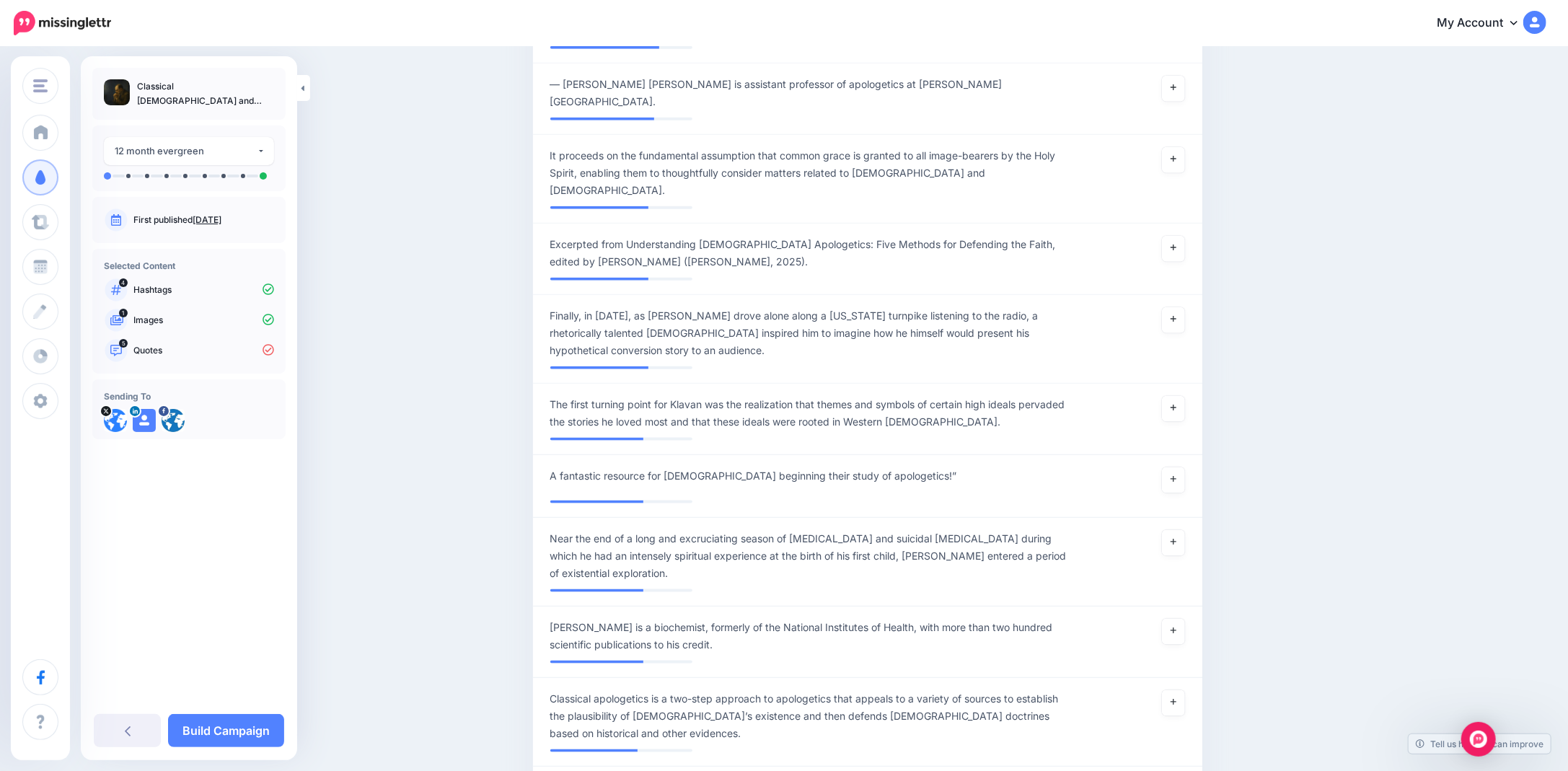
scroll to position [1296, 0]
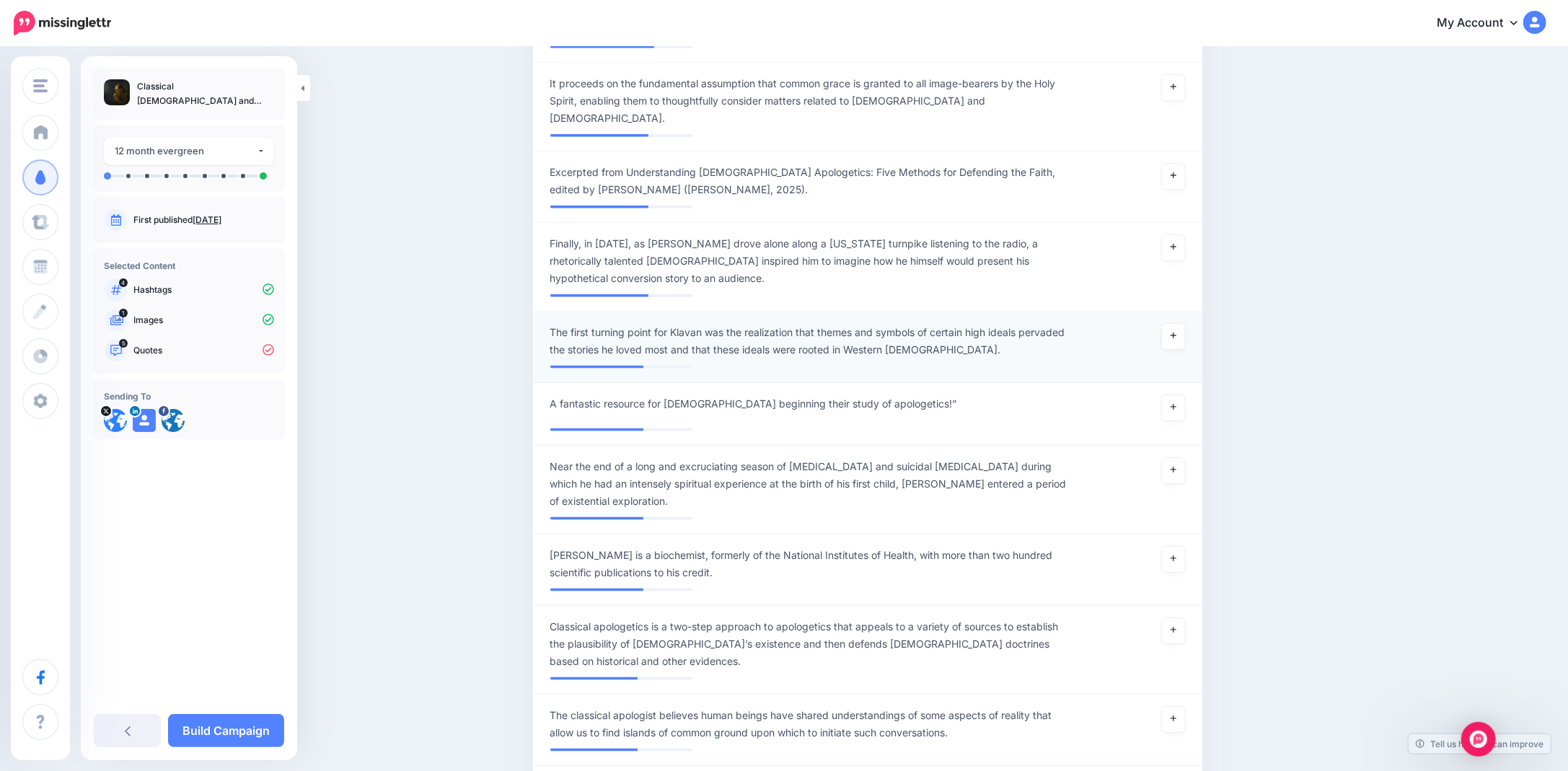
click at [613, 324] on span "The first turning point for Klavan was the realization that themes and symbols …" at bounding box center [813, 341] width 526 height 34
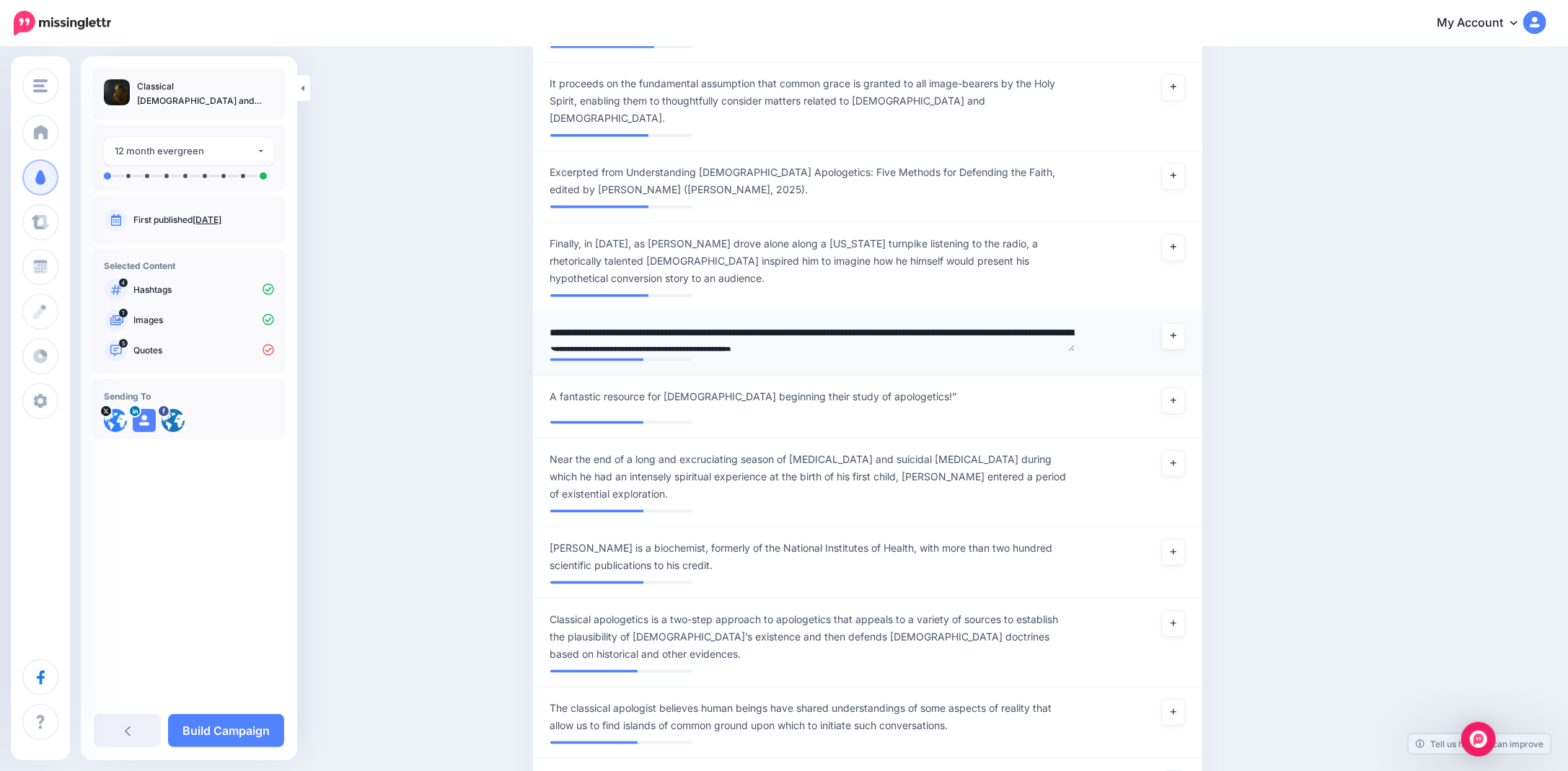
click at [673, 324] on textarea "**********" at bounding box center [813, 338] width 526 height 28
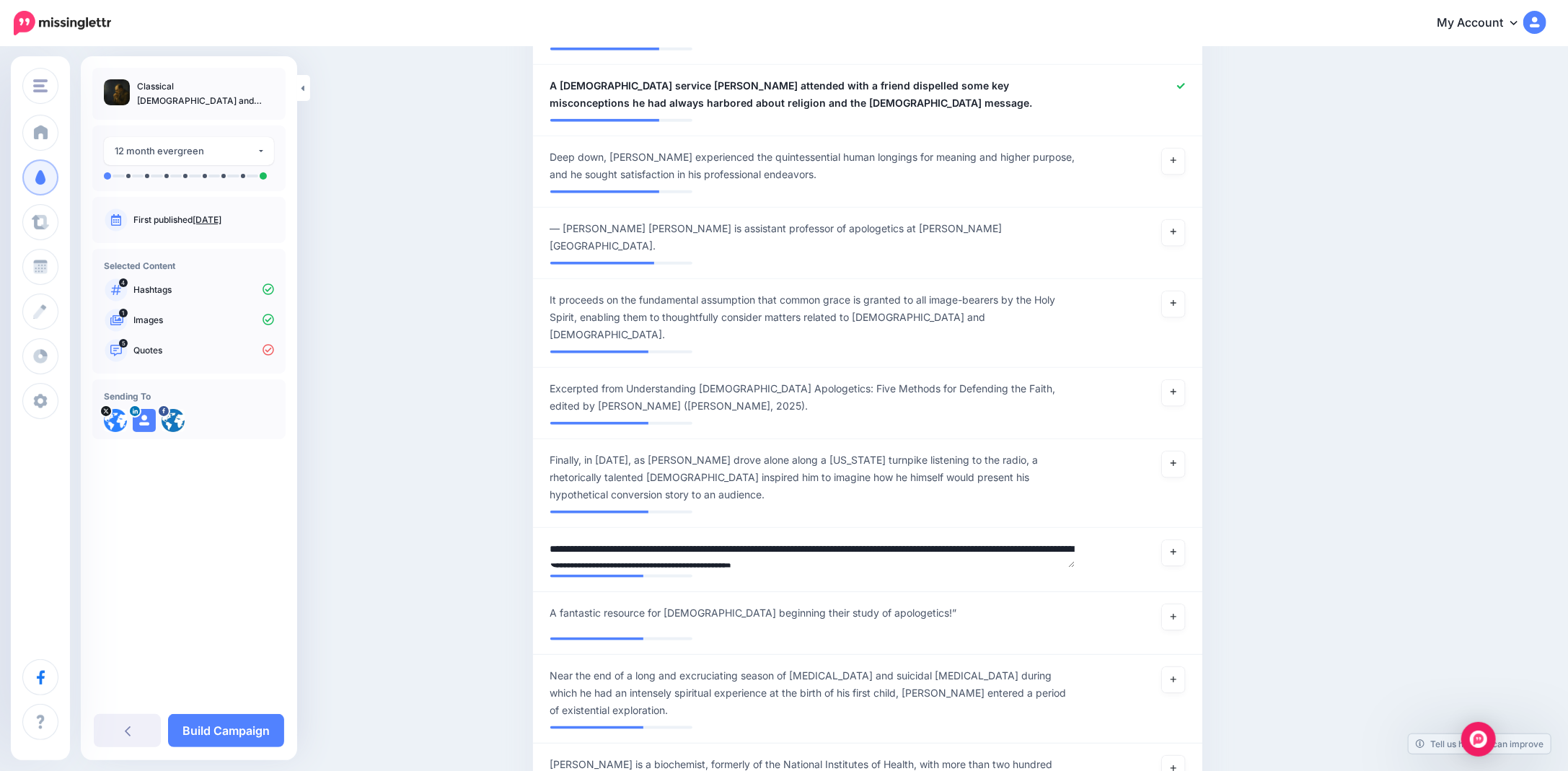
scroll to position [1224, 0]
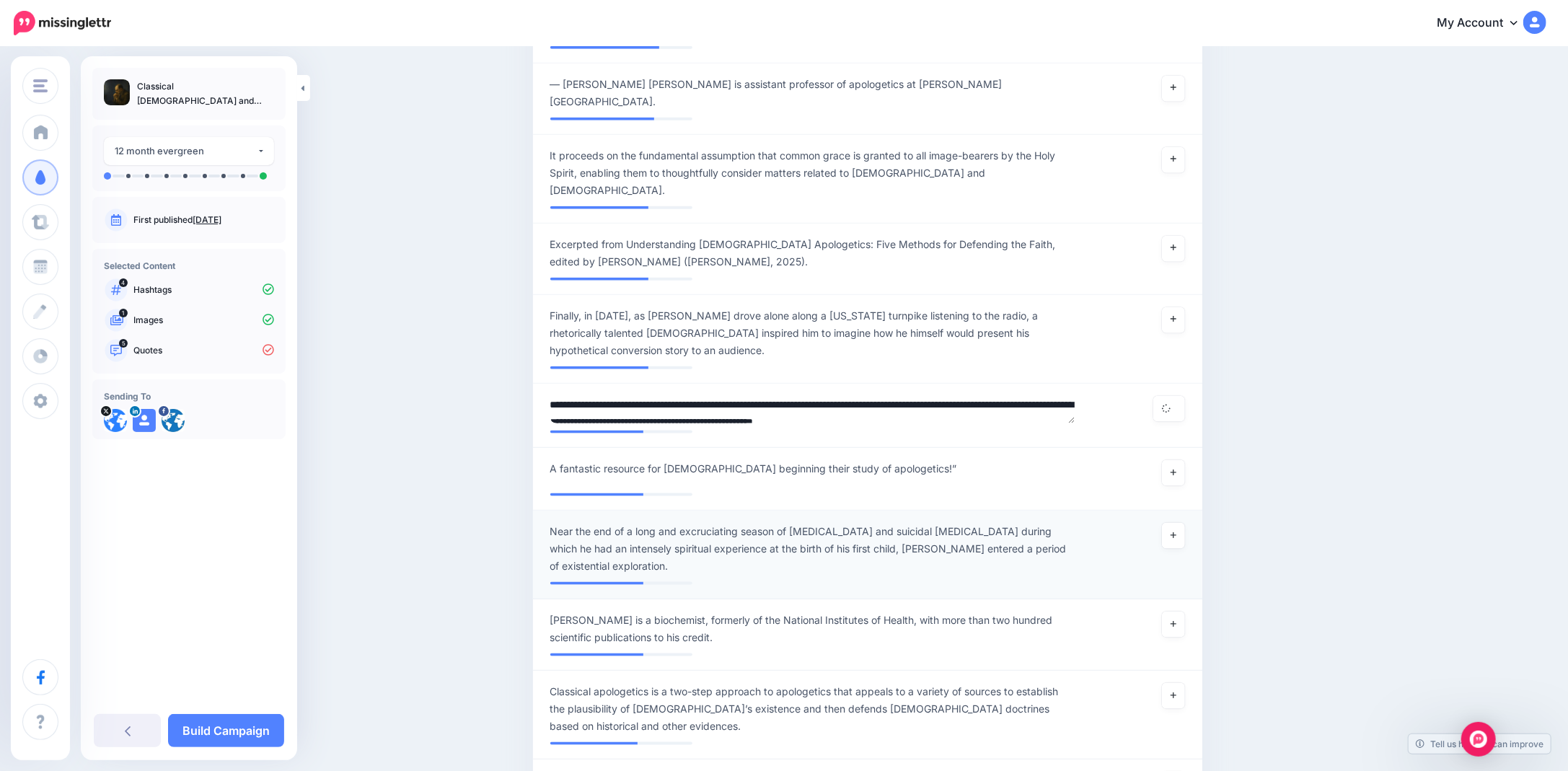
type textarea "**********"
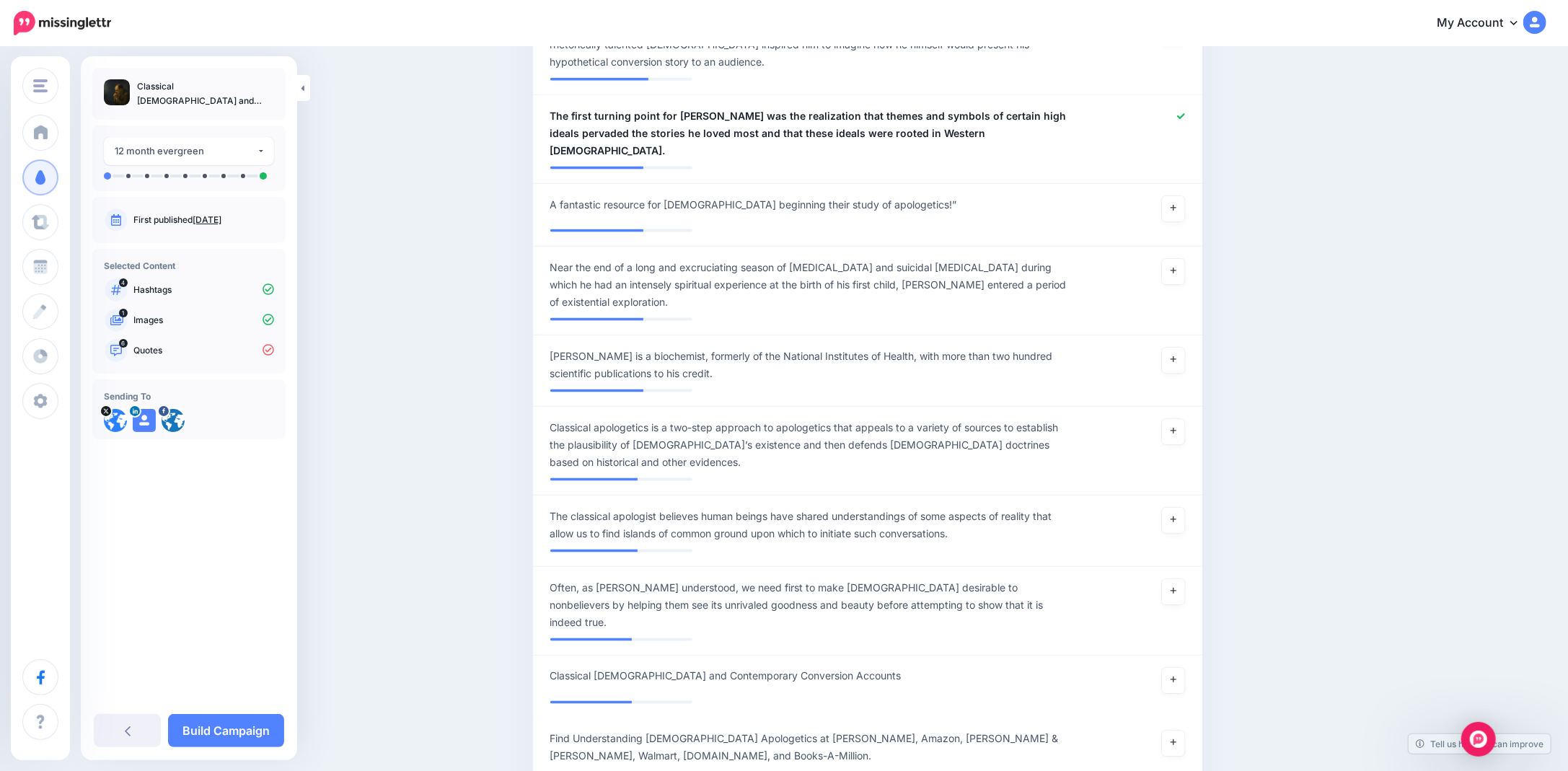
scroll to position [1585, 0]
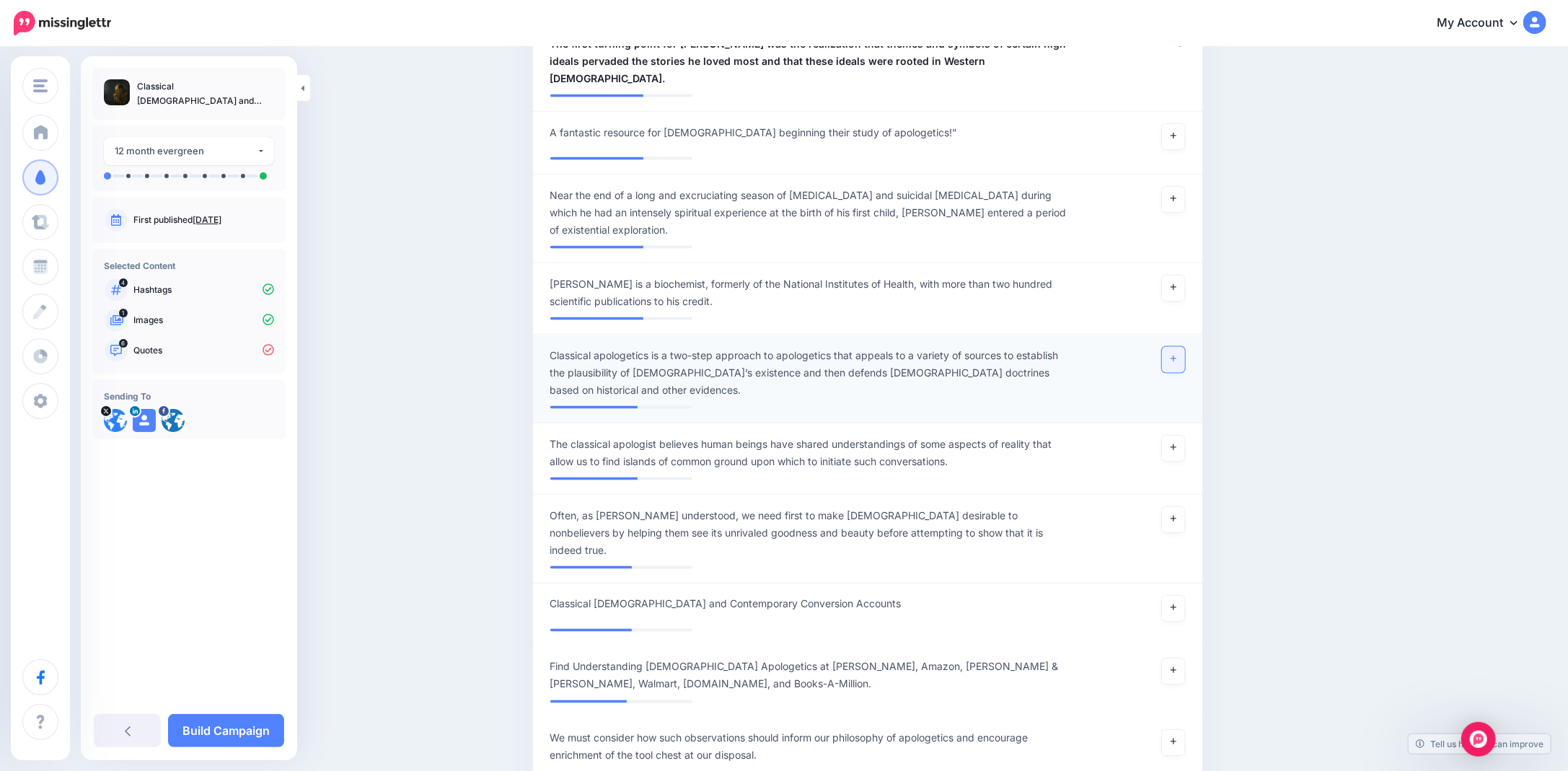
click at [1176, 355] on icon at bounding box center [1174, 358] width 6 height 8
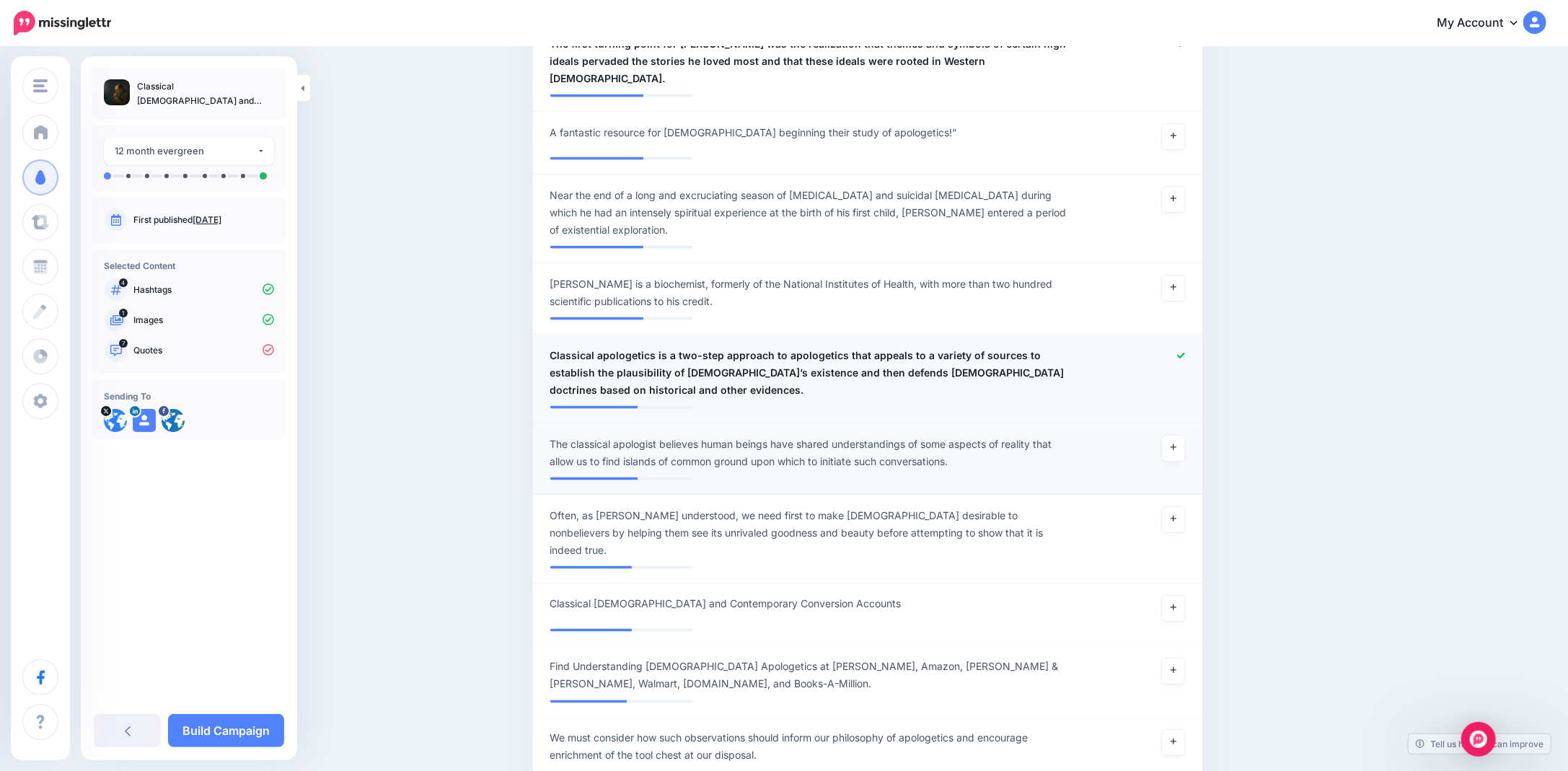
scroll to position [1657, 0]
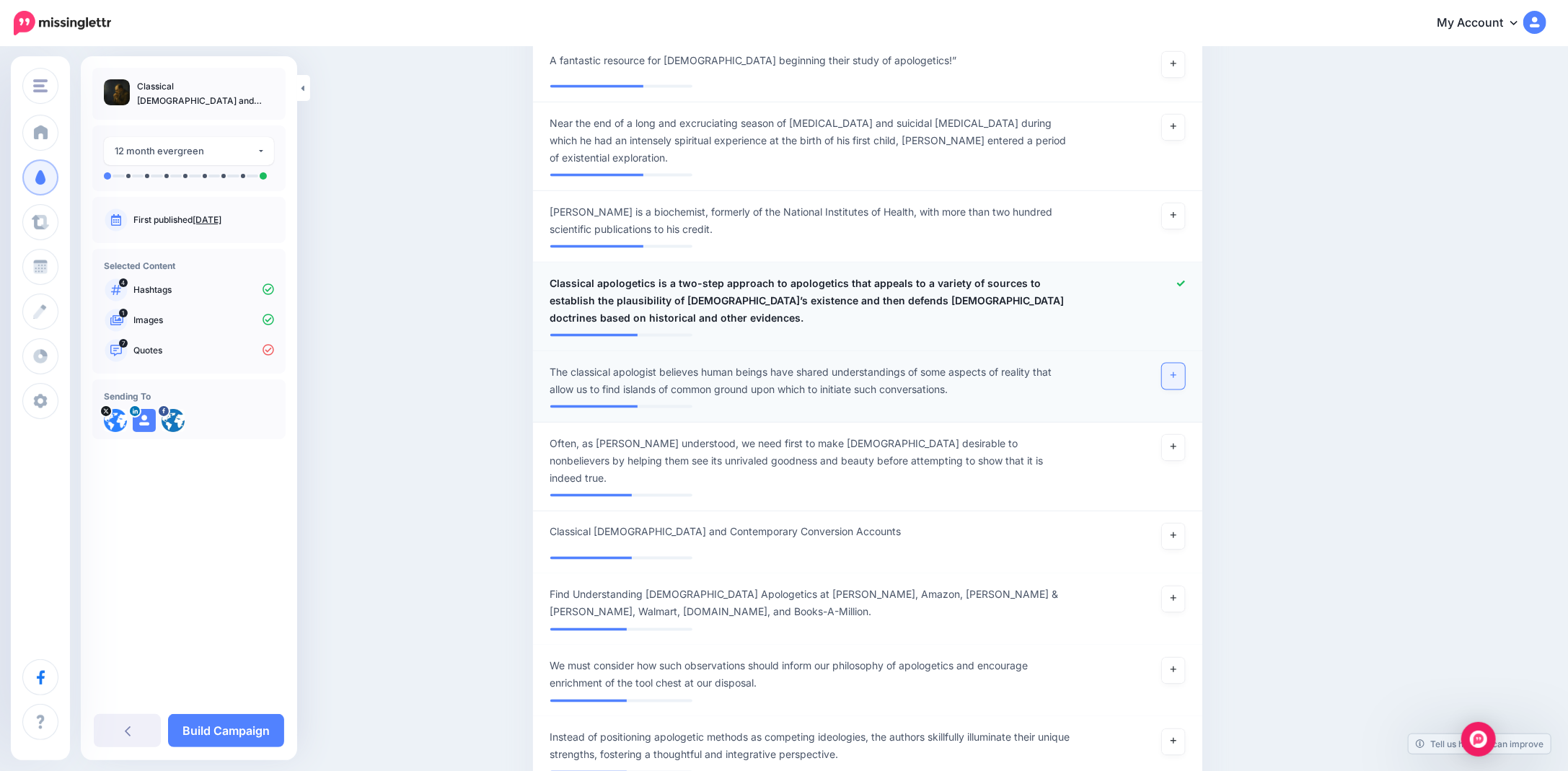
click at [1176, 372] on icon at bounding box center [1174, 375] width 6 height 8
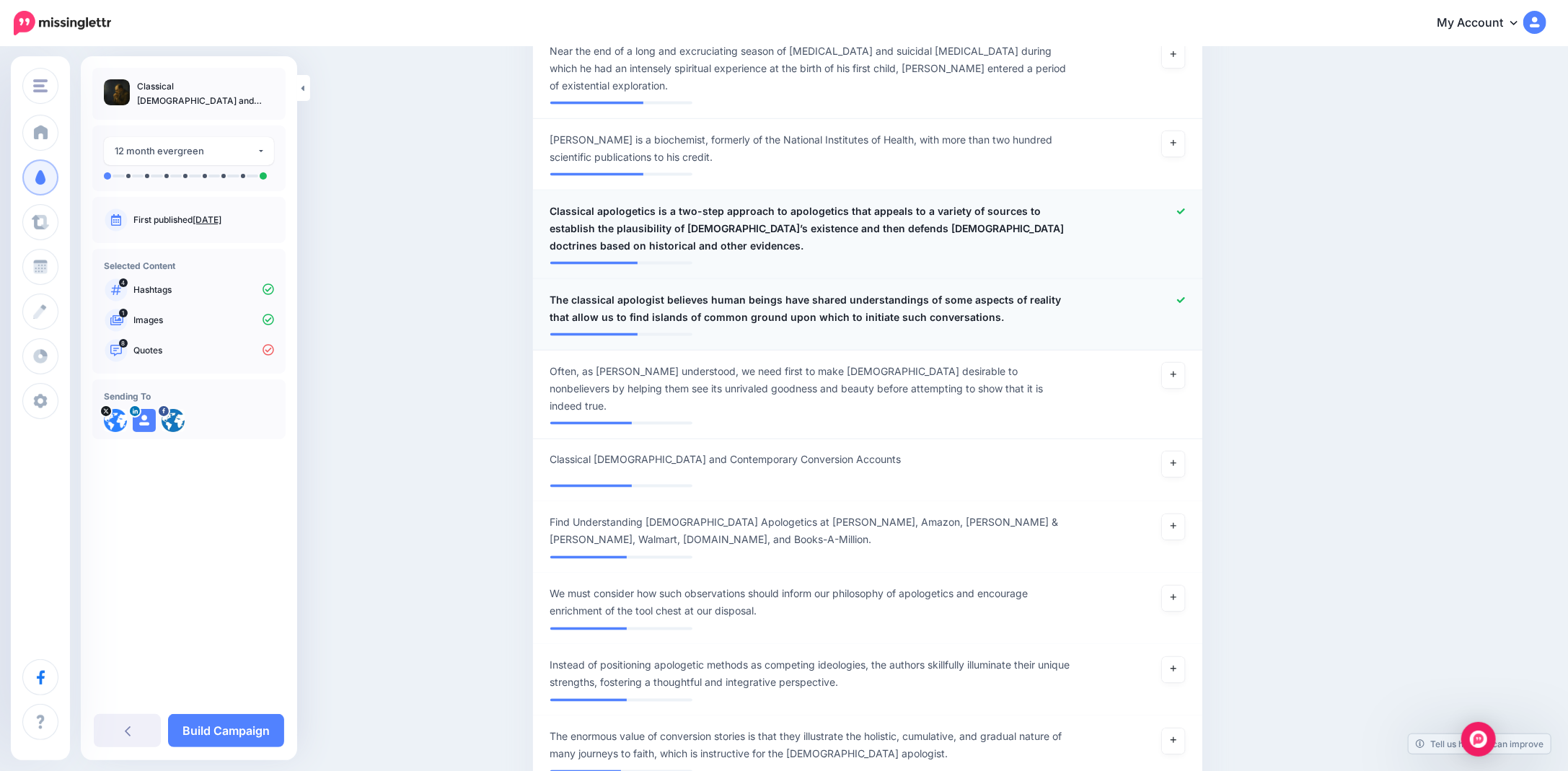
scroll to position [1801, 0]
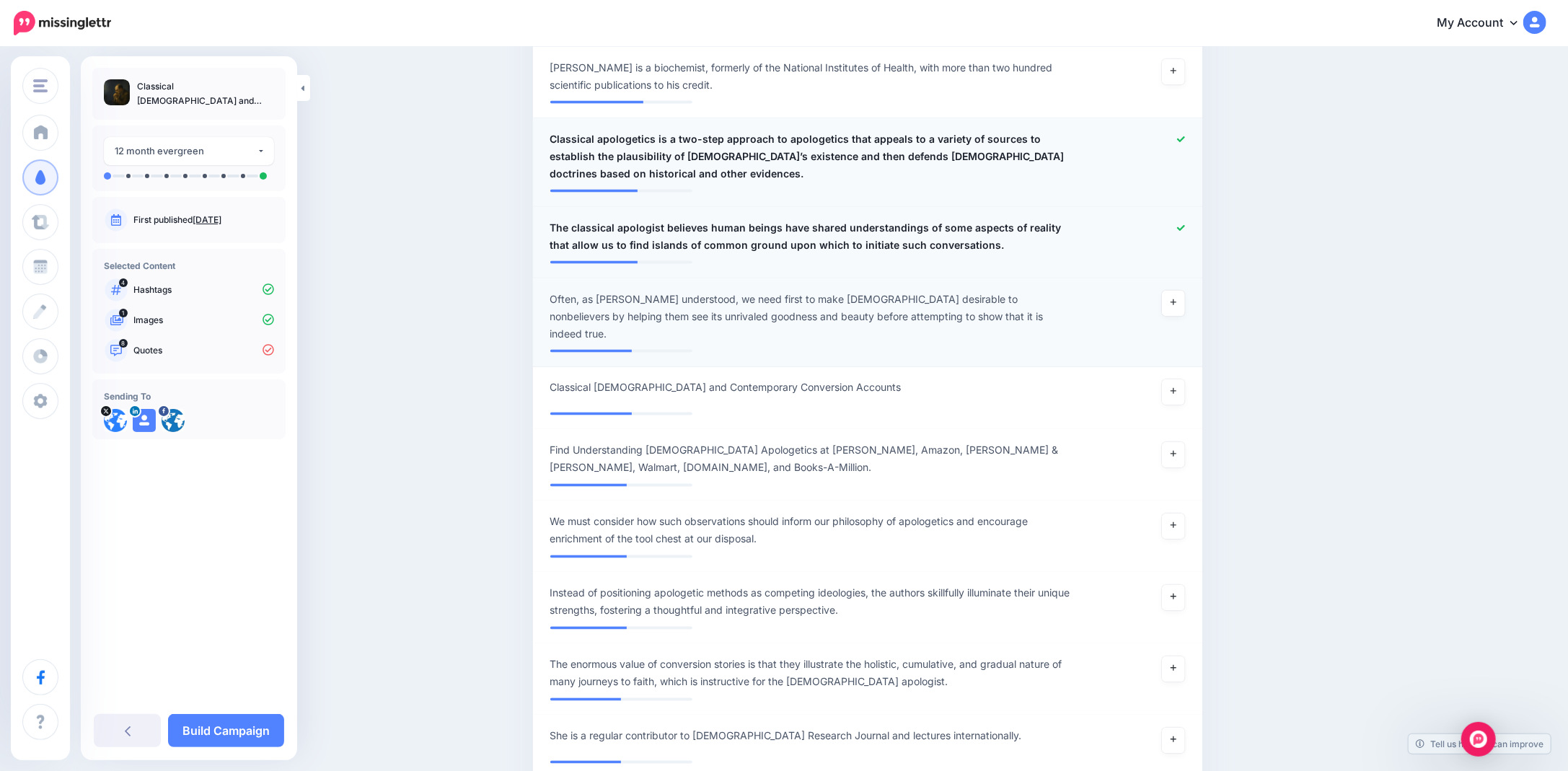
click at [596, 290] on span "Often, as Blaise Pascal understood, we need first to make Christianity desirabl…" at bounding box center [813, 316] width 526 height 52
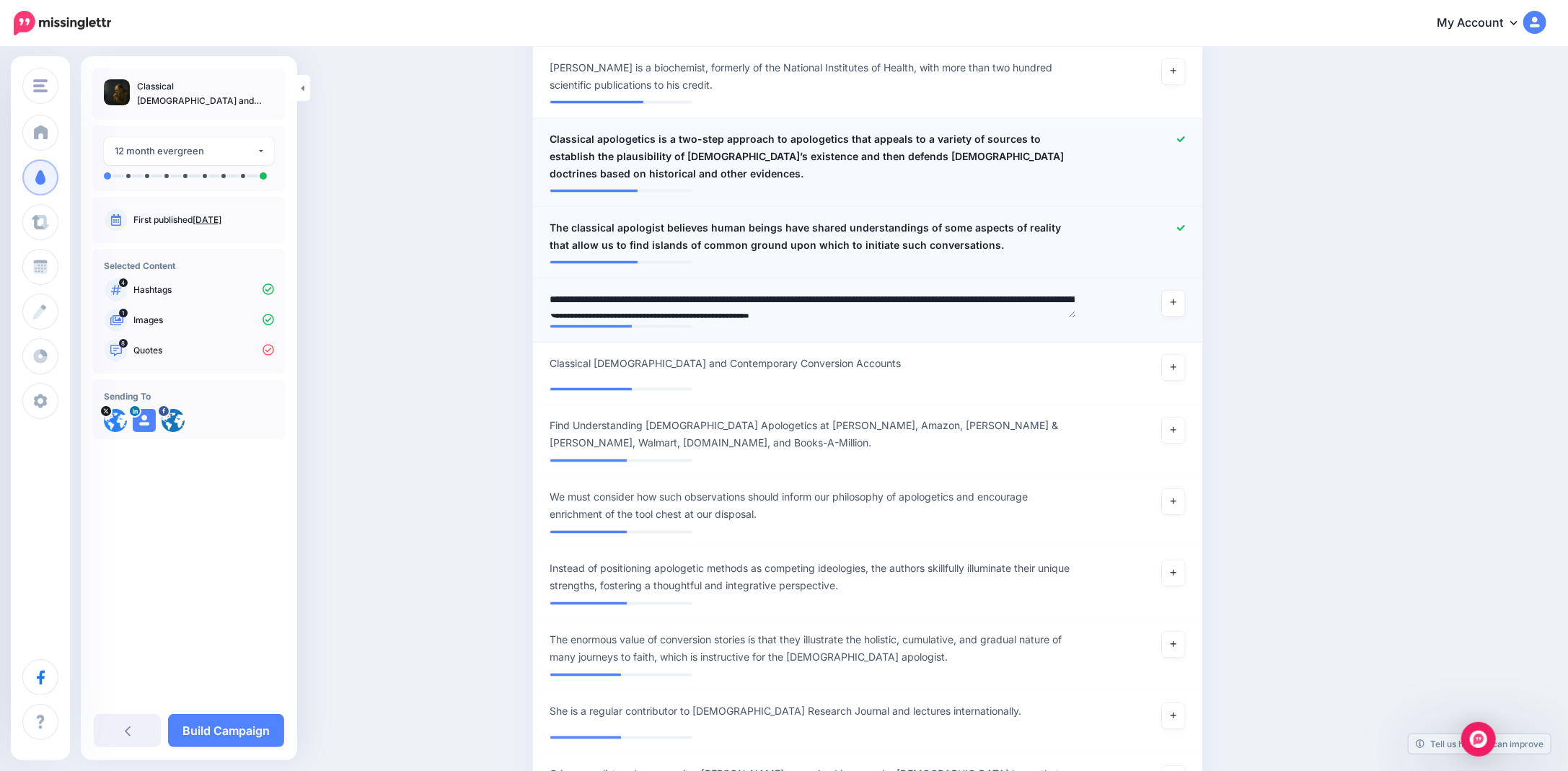
click at [596, 290] on textarea "**********" at bounding box center [813, 304] width 526 height 28
type textarea "**********"
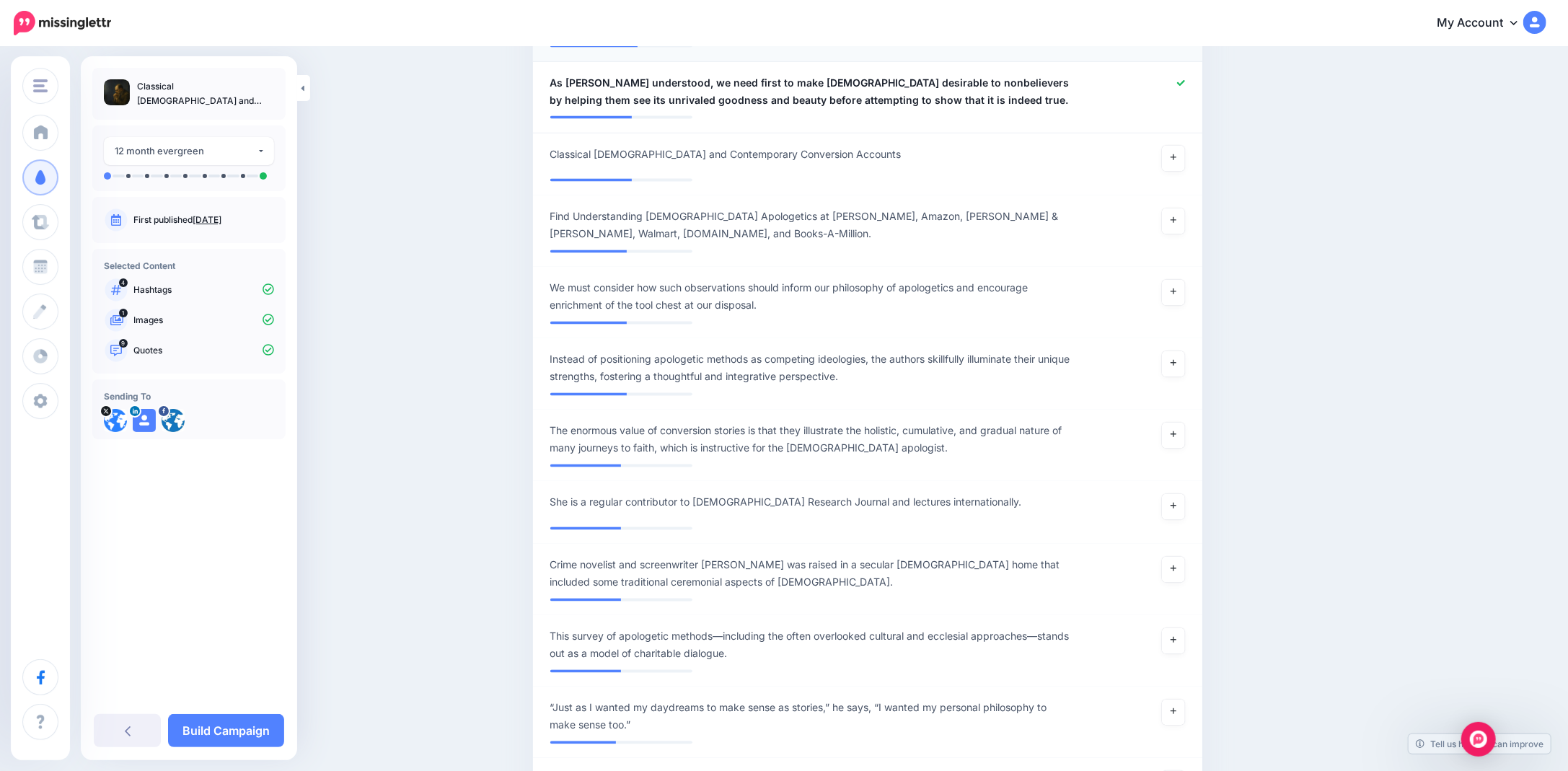
scroll to position [2089, 0]
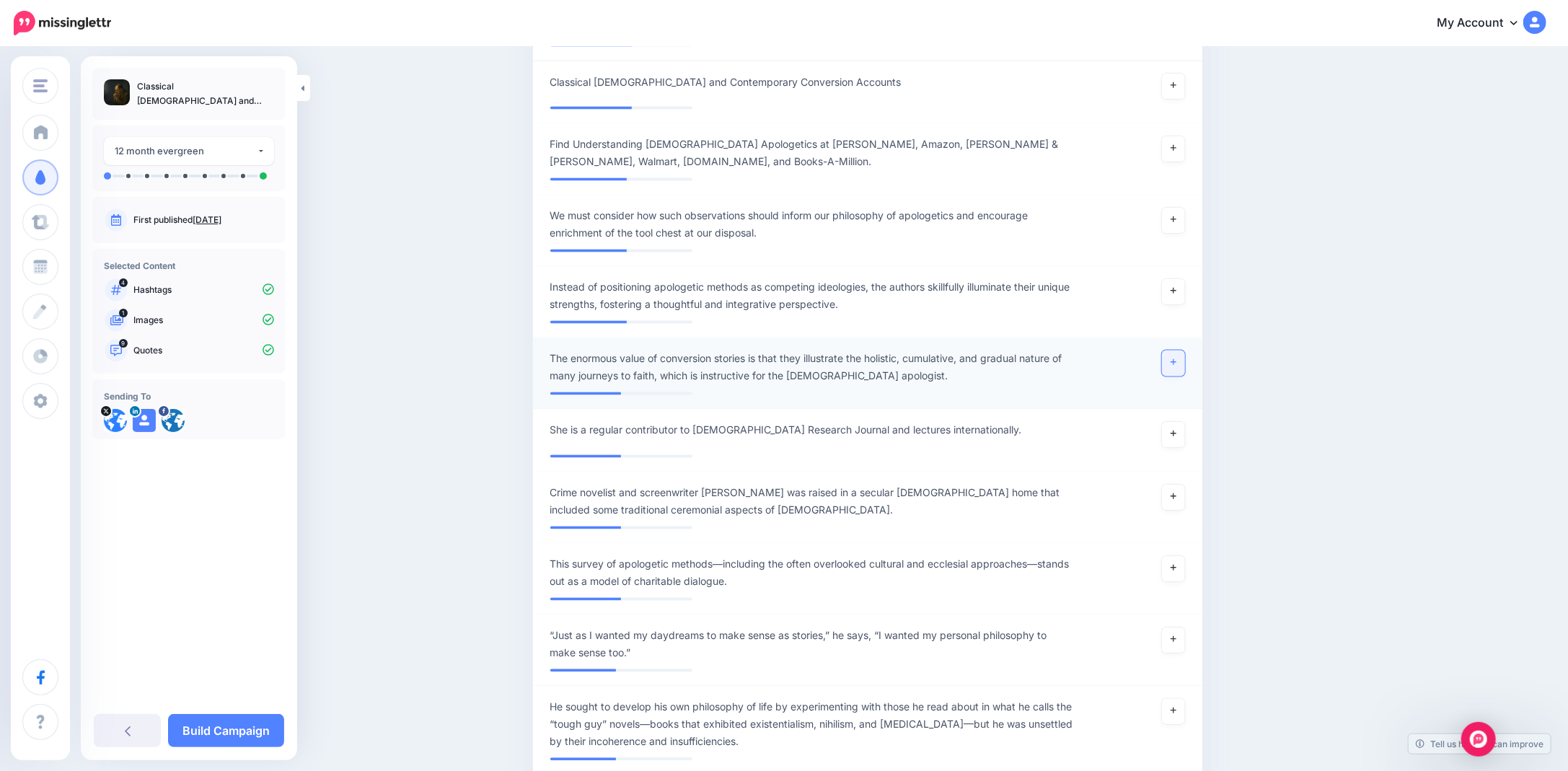
click at [1172, 350] on link at bounding box center [1173, 363] width 23 height 26
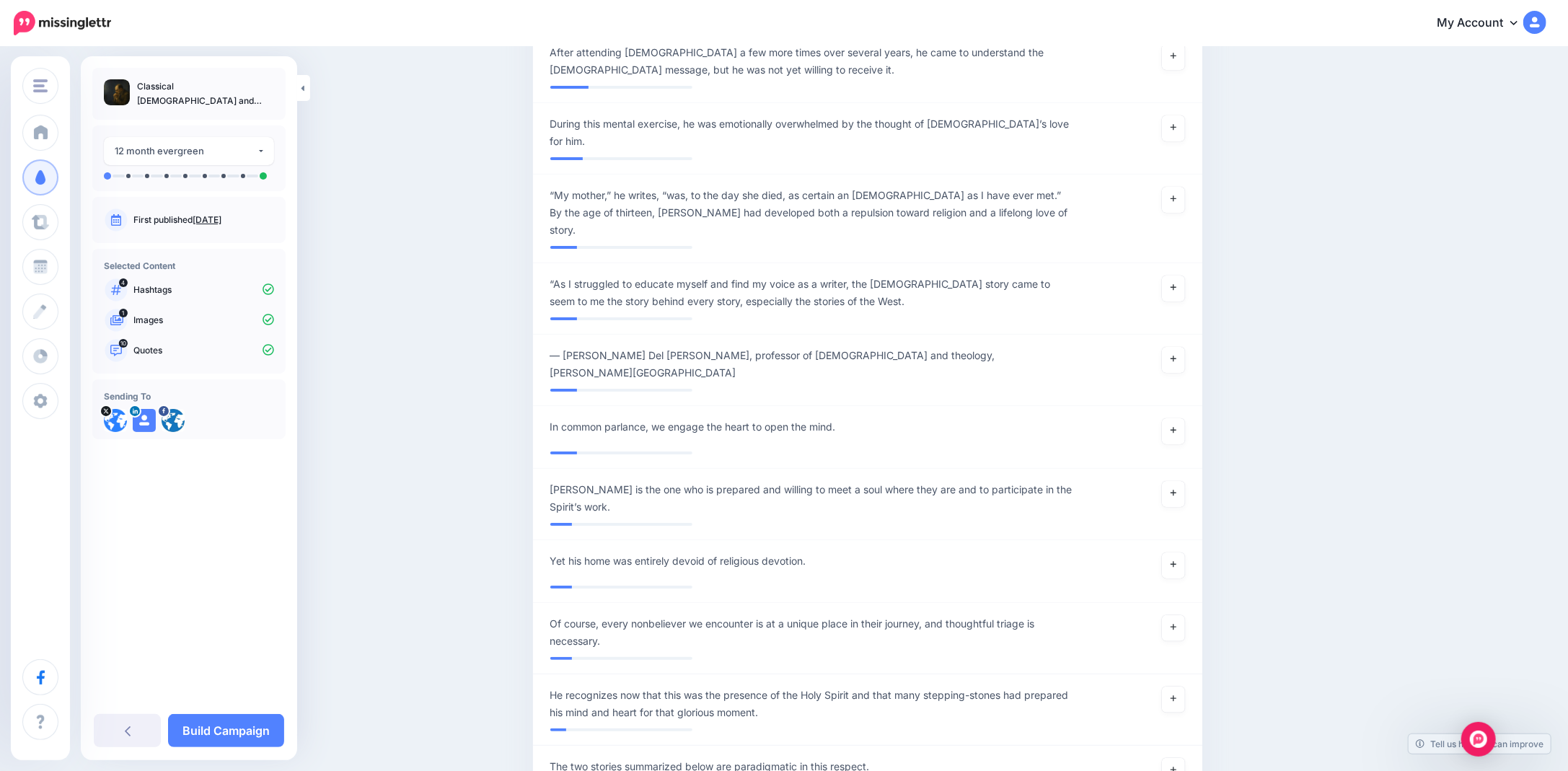
scroll to position [4232, 0]
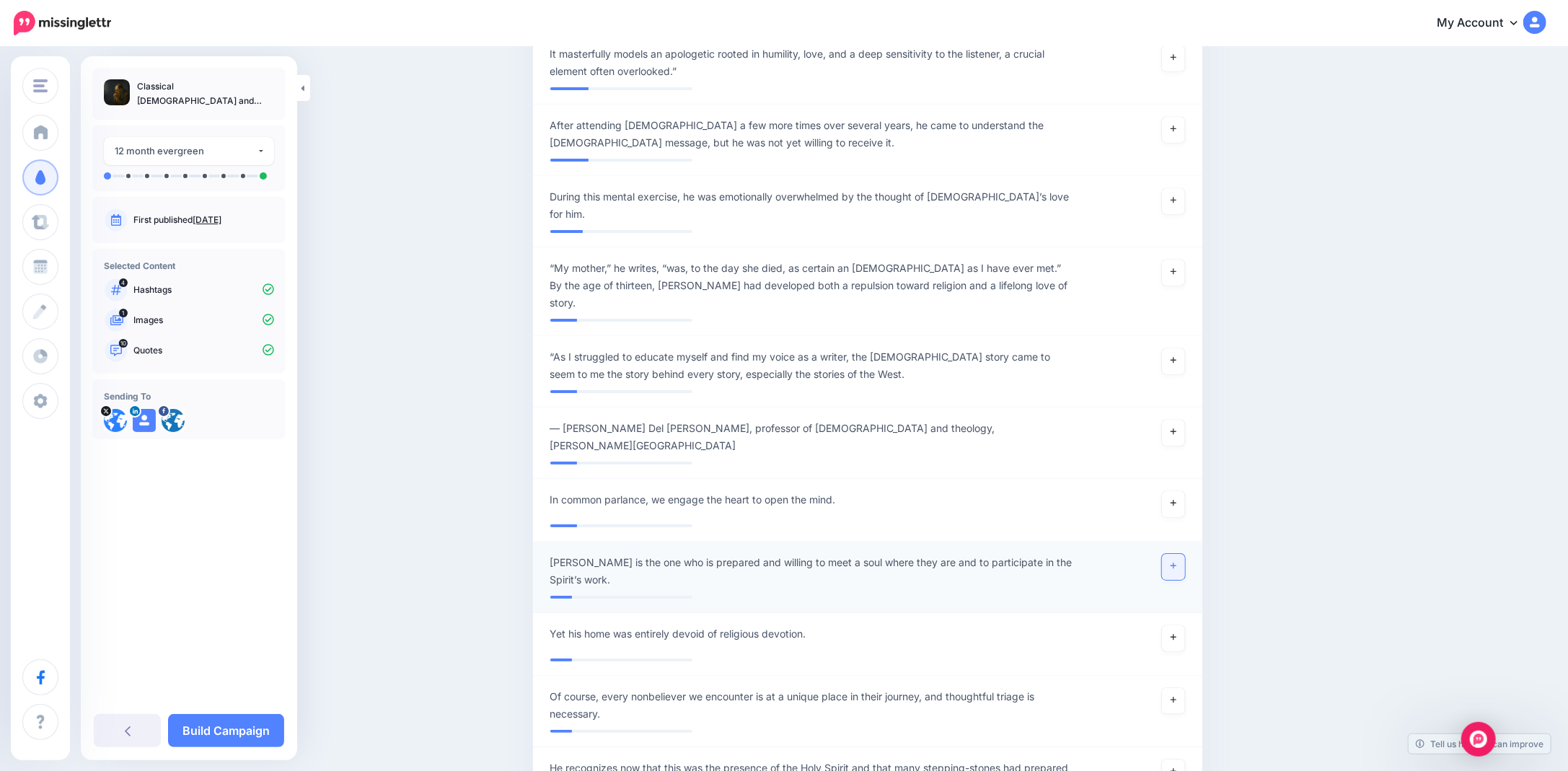
click at [1171, 553] on link at bounding box center [1173, 566] width 23 height 26
click at [224, 730] on link "Build Campaign" at bounding box center [226, 730] width 116 height 33
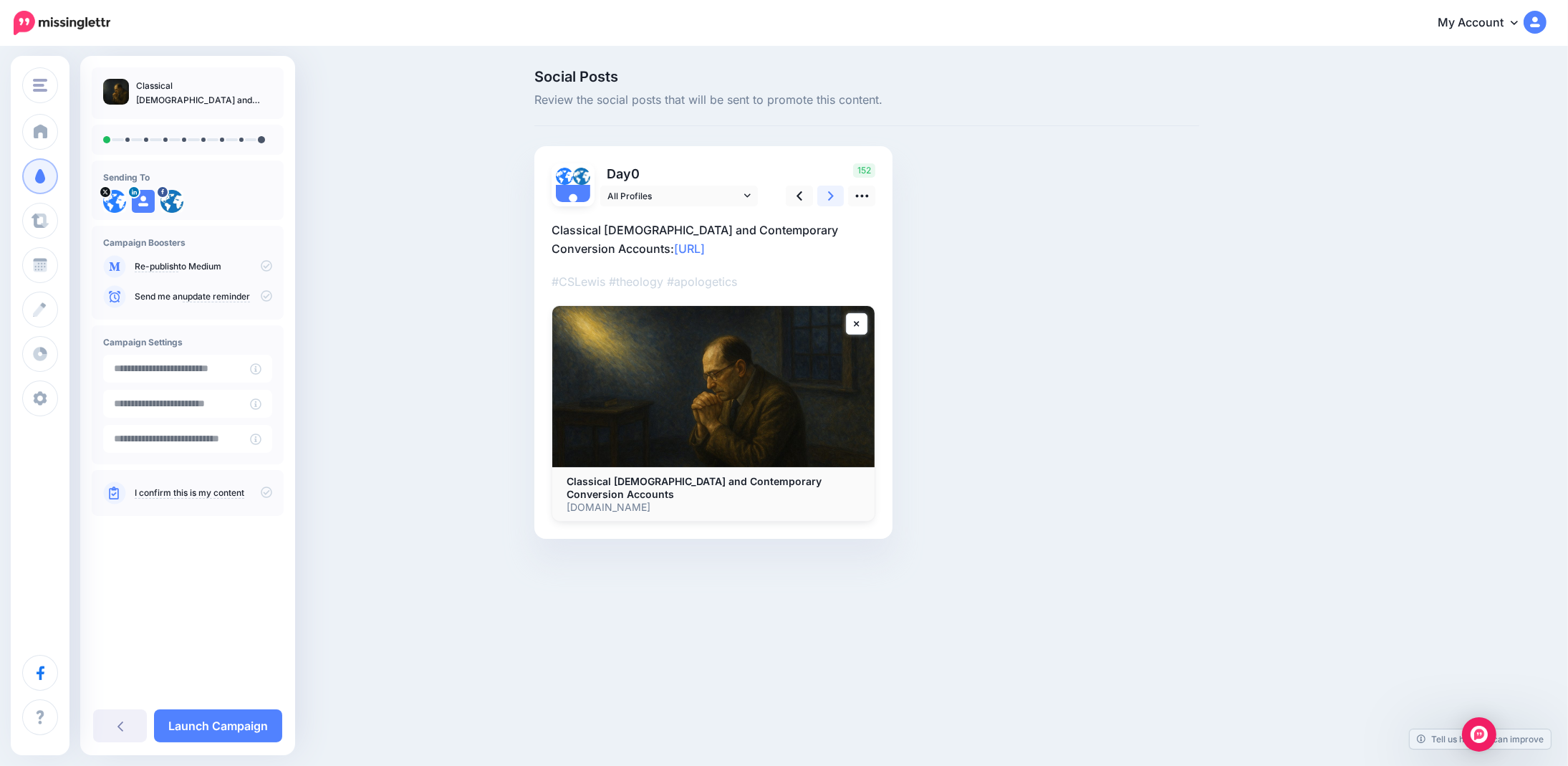
click at [826, 194] on link at bounding box center [830, 196] width 27 height 21
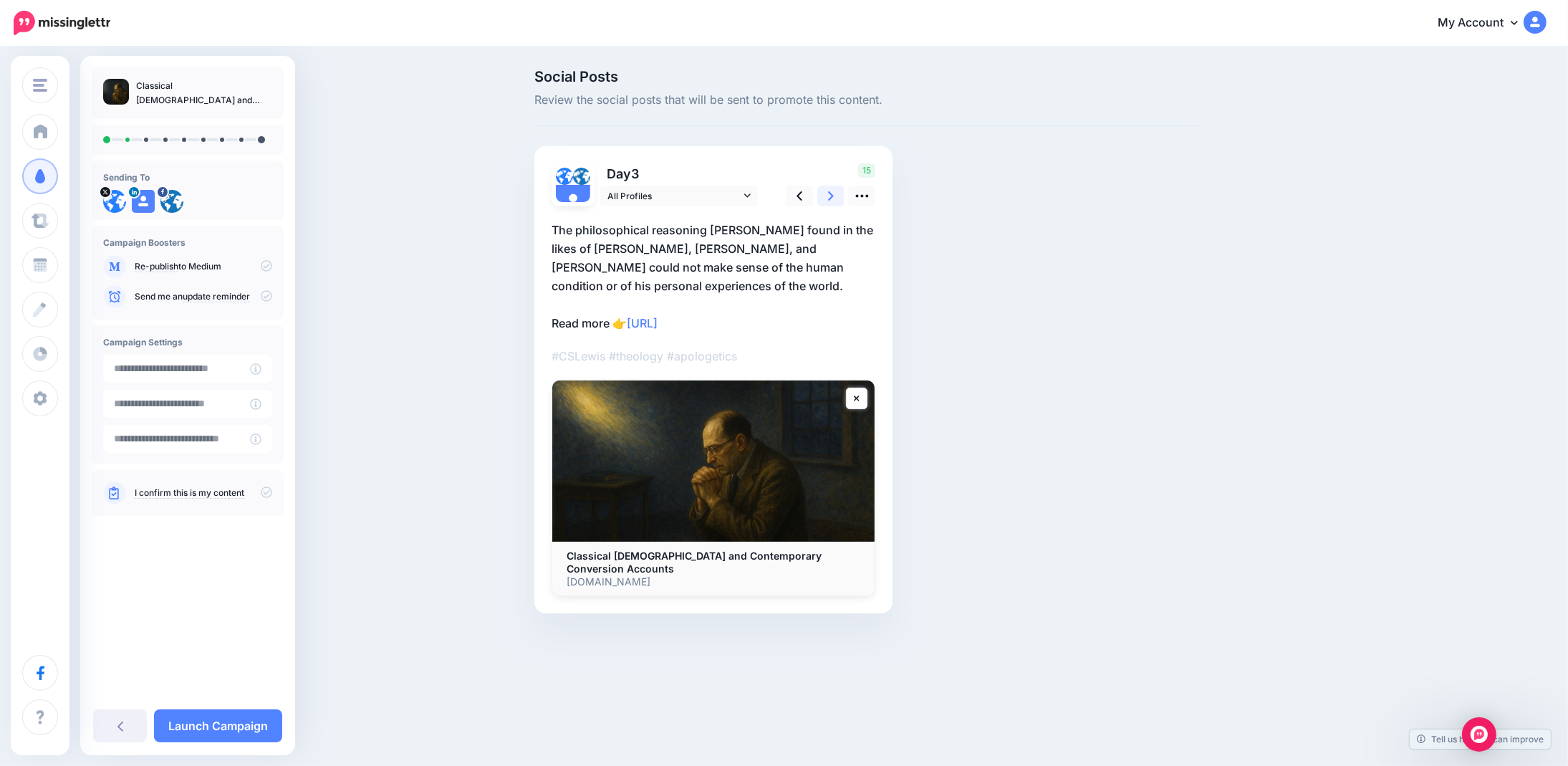
click at [827, 196] on link at bounding box center [830, 196] width 27 height 21
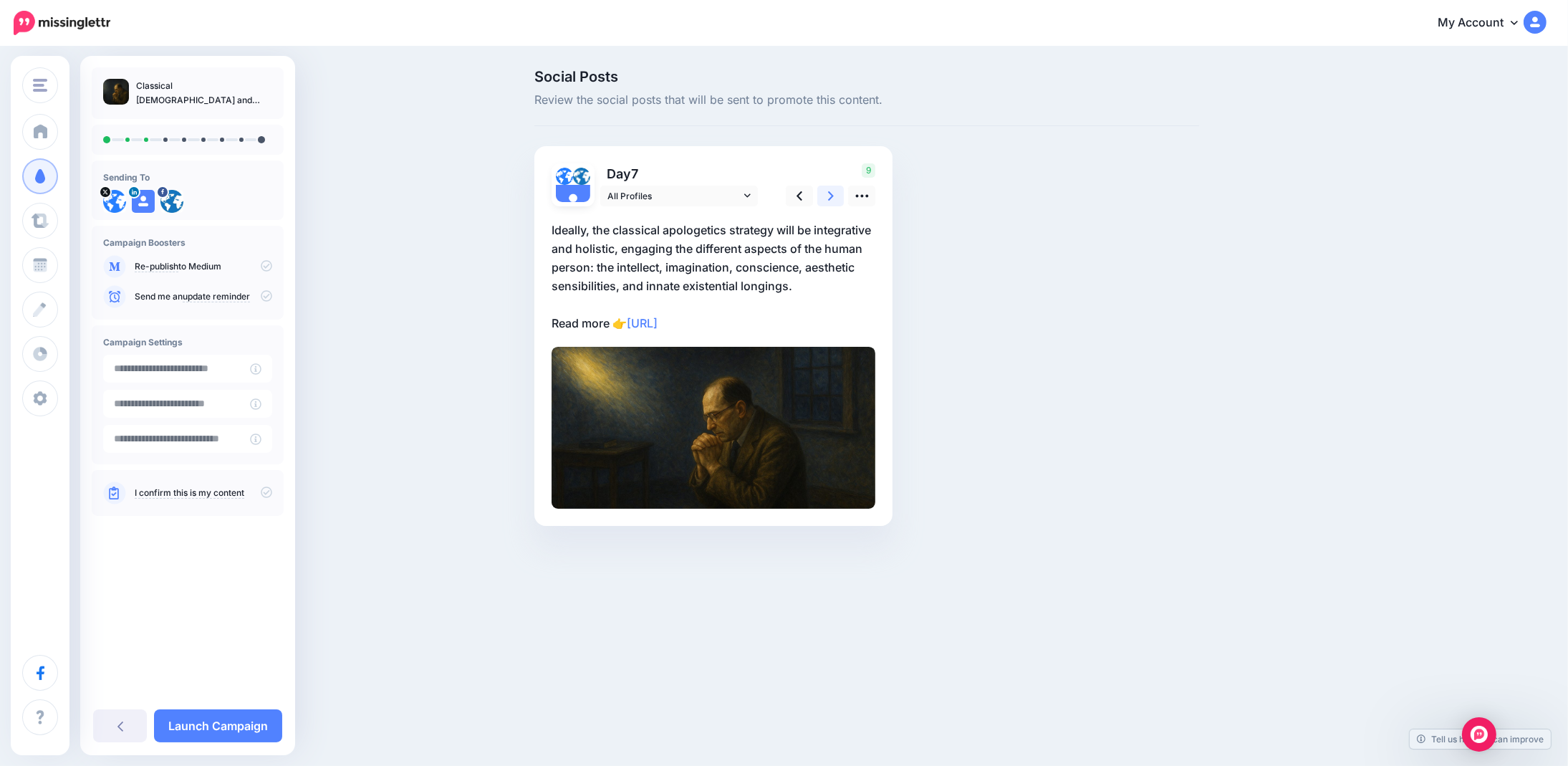
click at [828, 192] on icon at bounding box center [831, 196] width 6 height 15
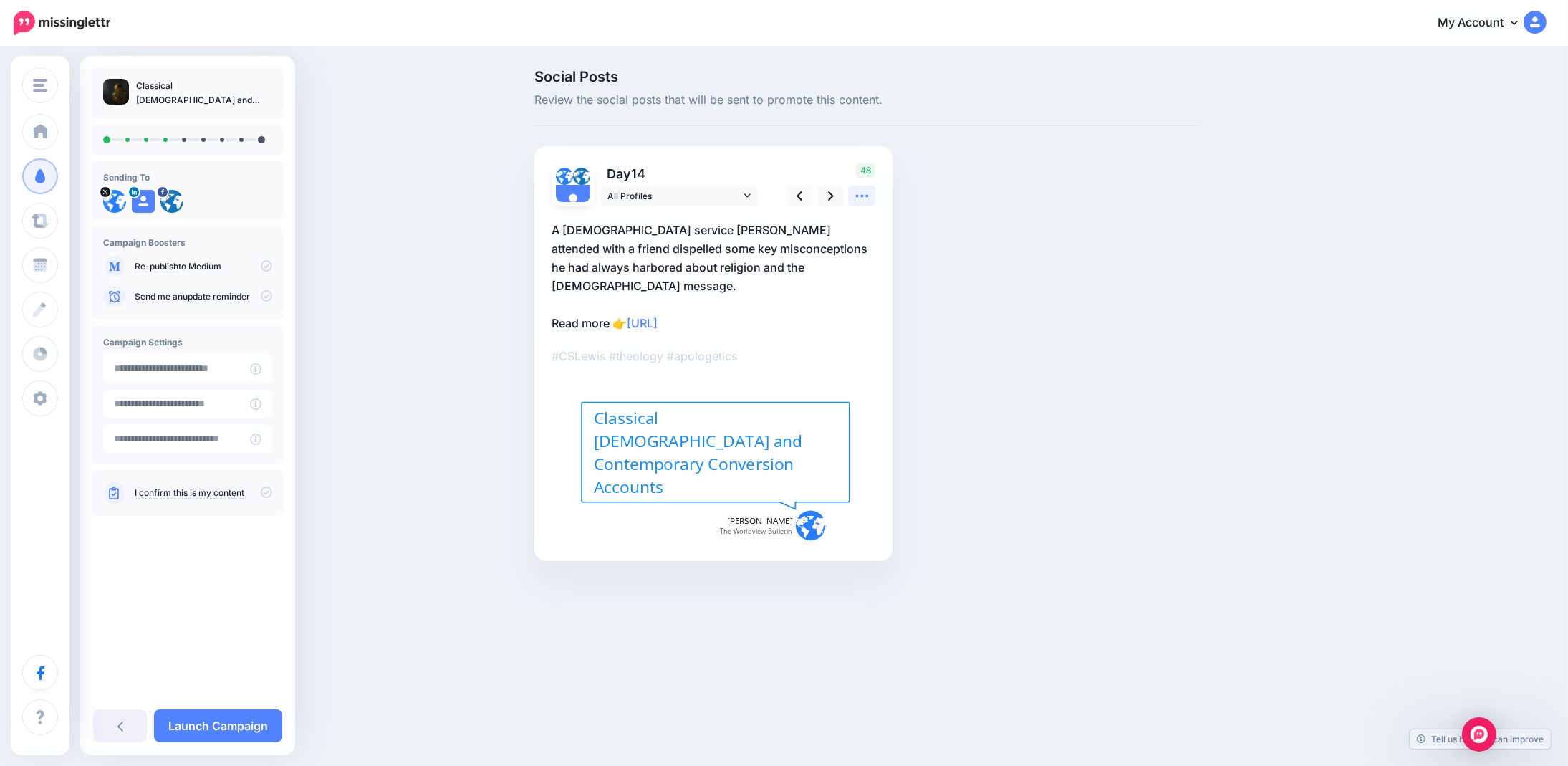
click at [854, 195] on link at bounding box center [862, 196] width 27 height 21
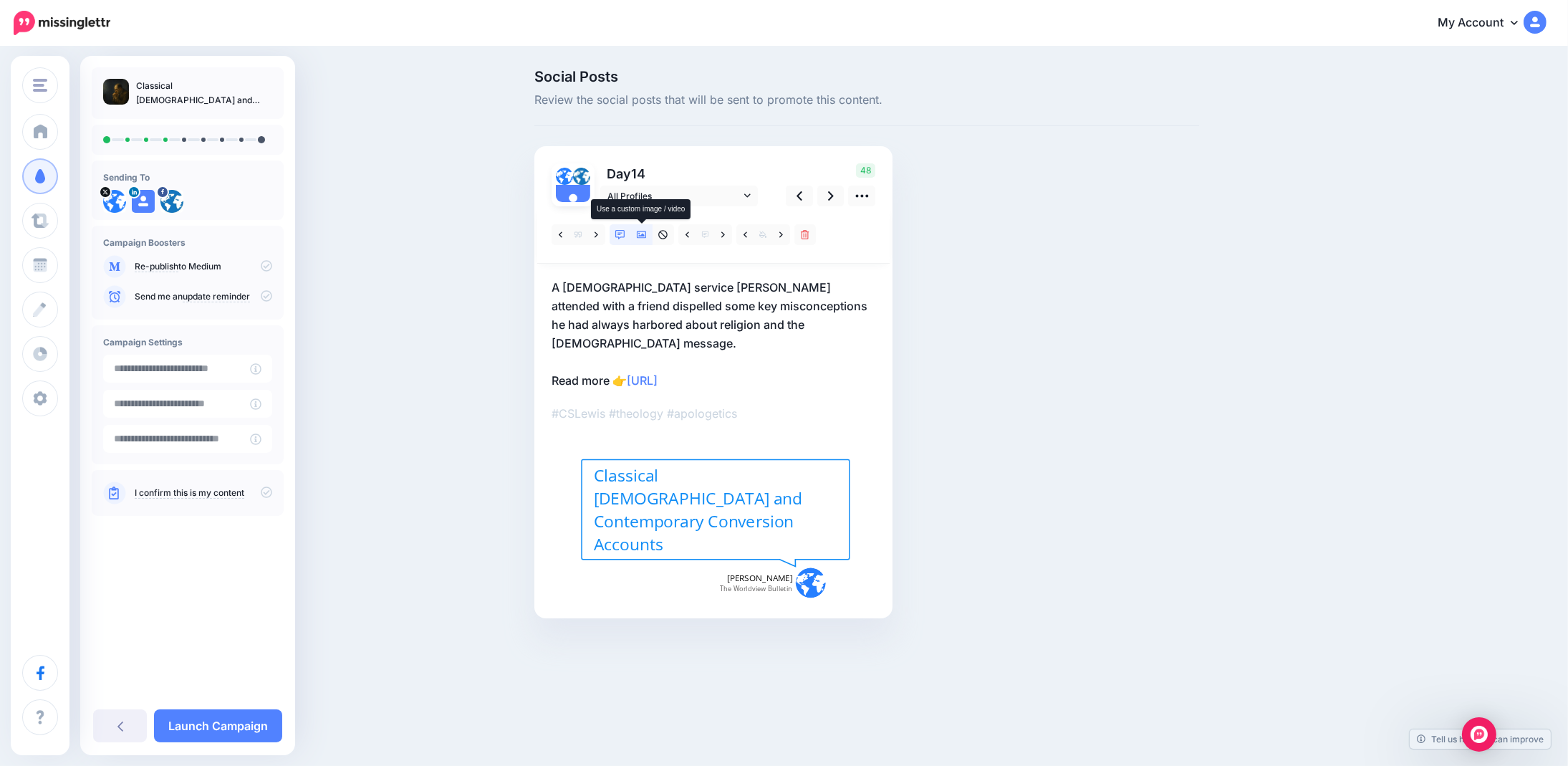
click at [641, 233] on icon at bounding box center [642, 235] width 10 height 10
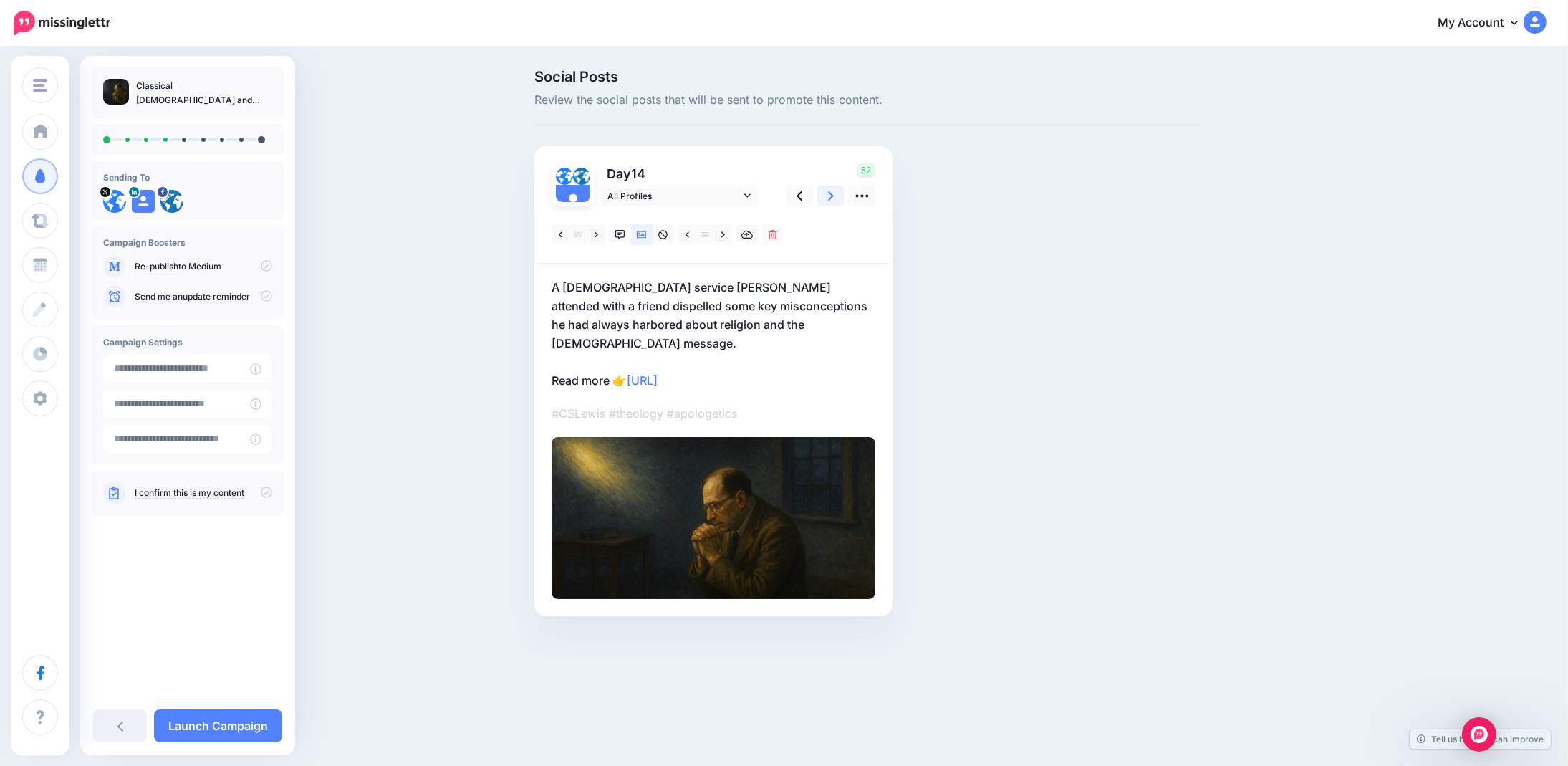
click at [831, 197] on icon at bounding box center [831, 196] width 6 height 9
click at [830, 195] on icon at bounding box center [831, 196] width 6 height 15
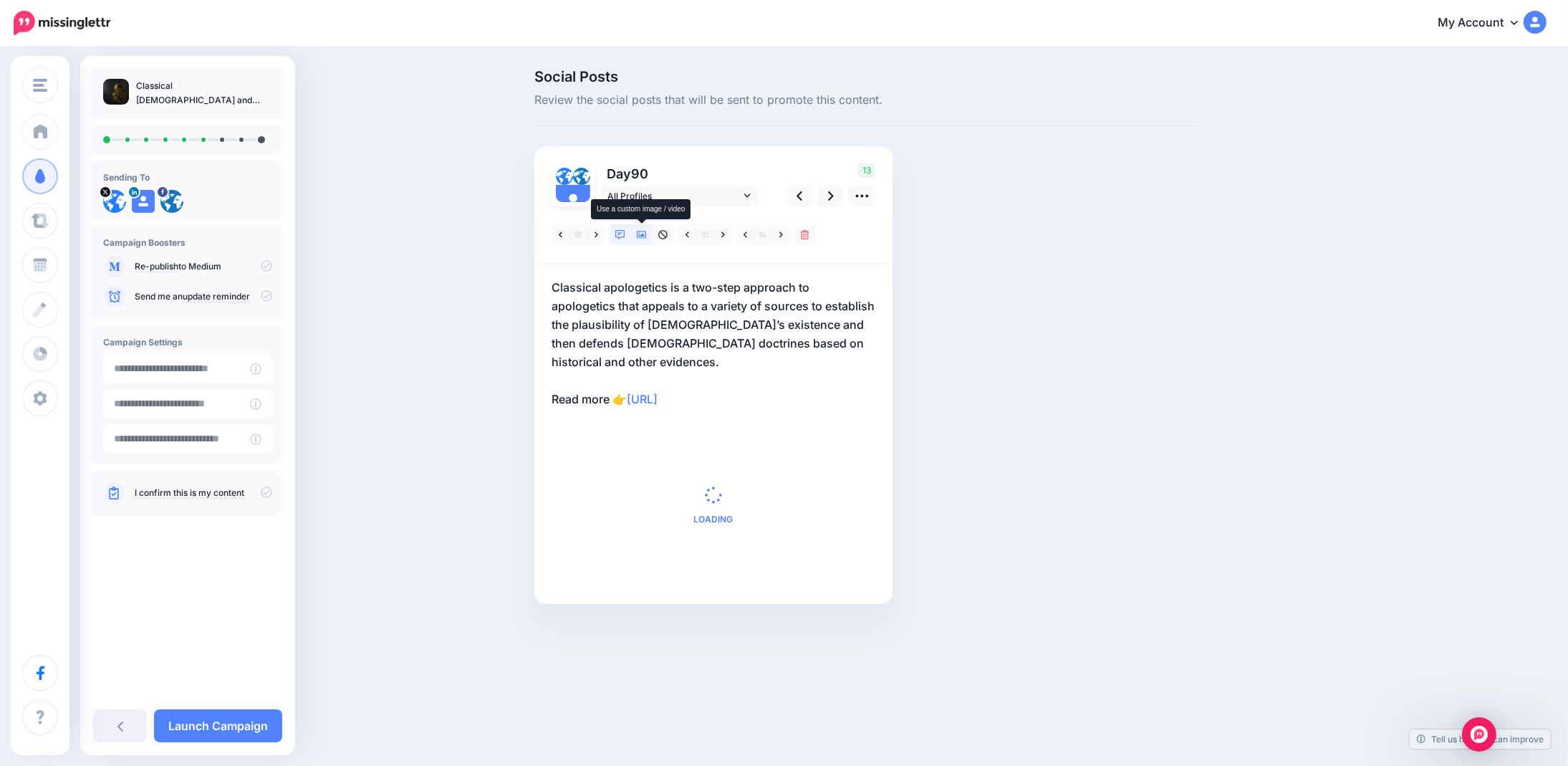
click at [642, 237] on icon at bounding box center [642, 235] width 10 height 7
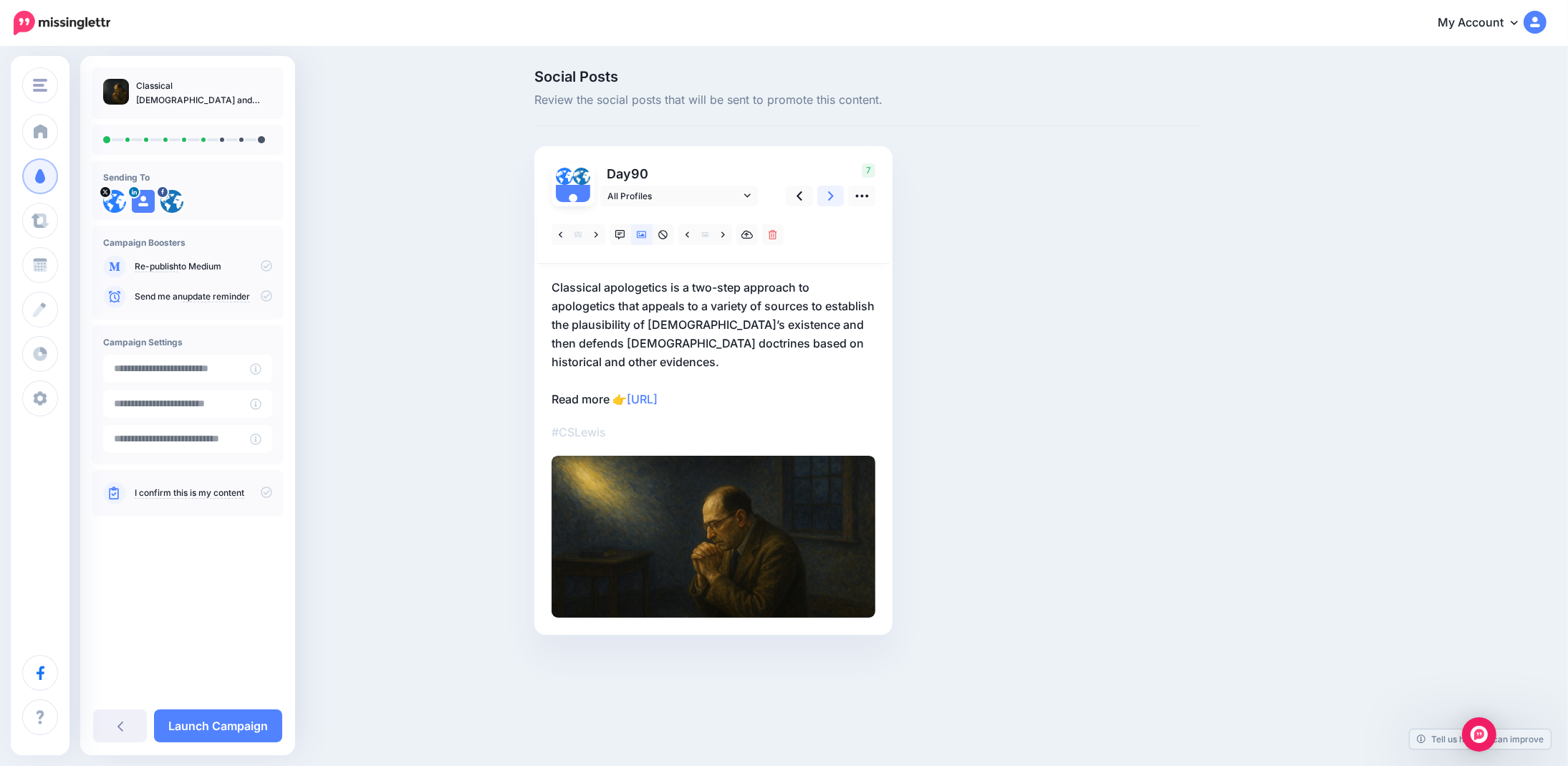
click at [830, 196] on icon at bounding box center [831, 196] width 6 height 15
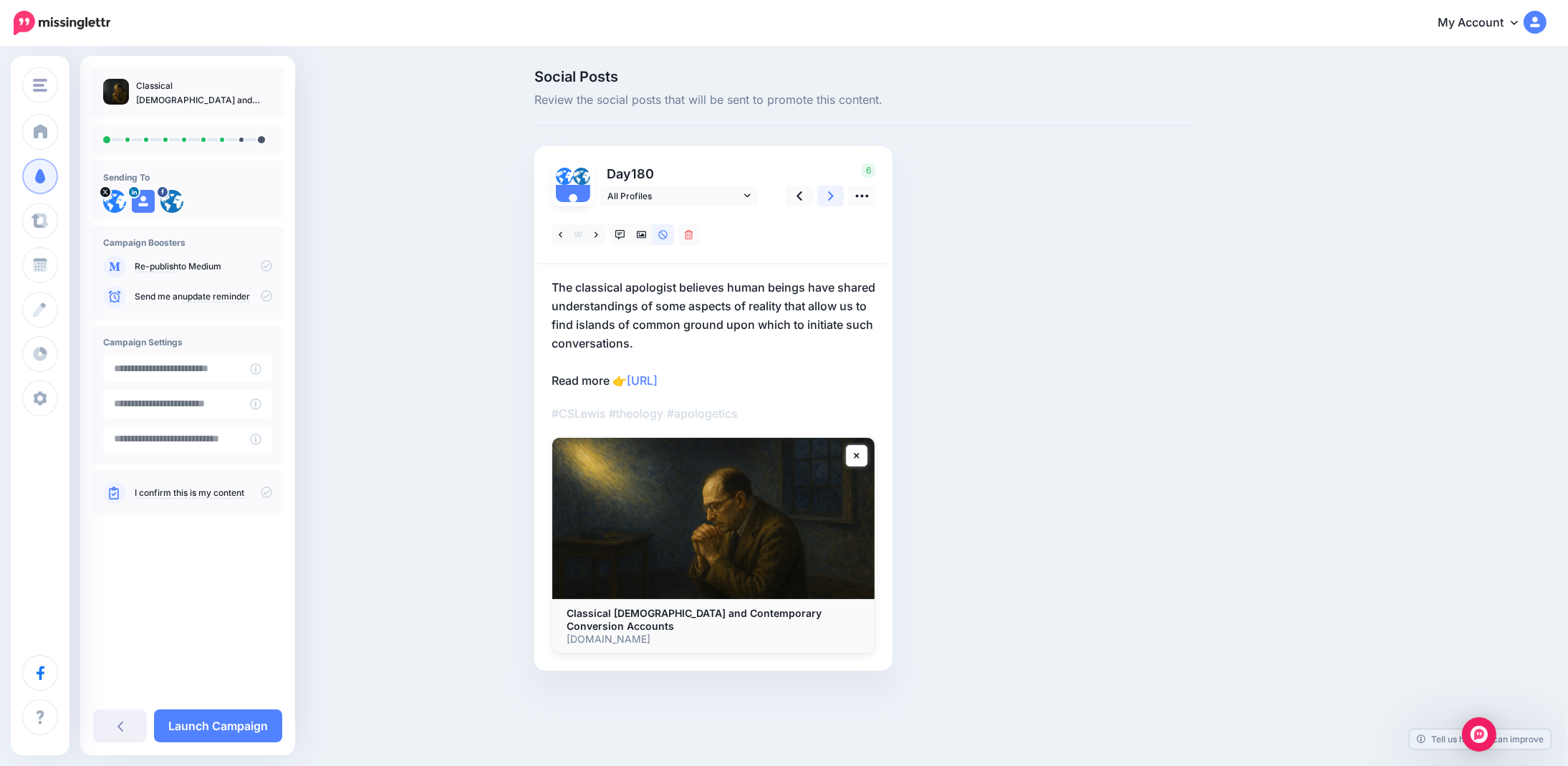
click at [828, 194] on icon at bounding box center [831, 196] width 6 height 15
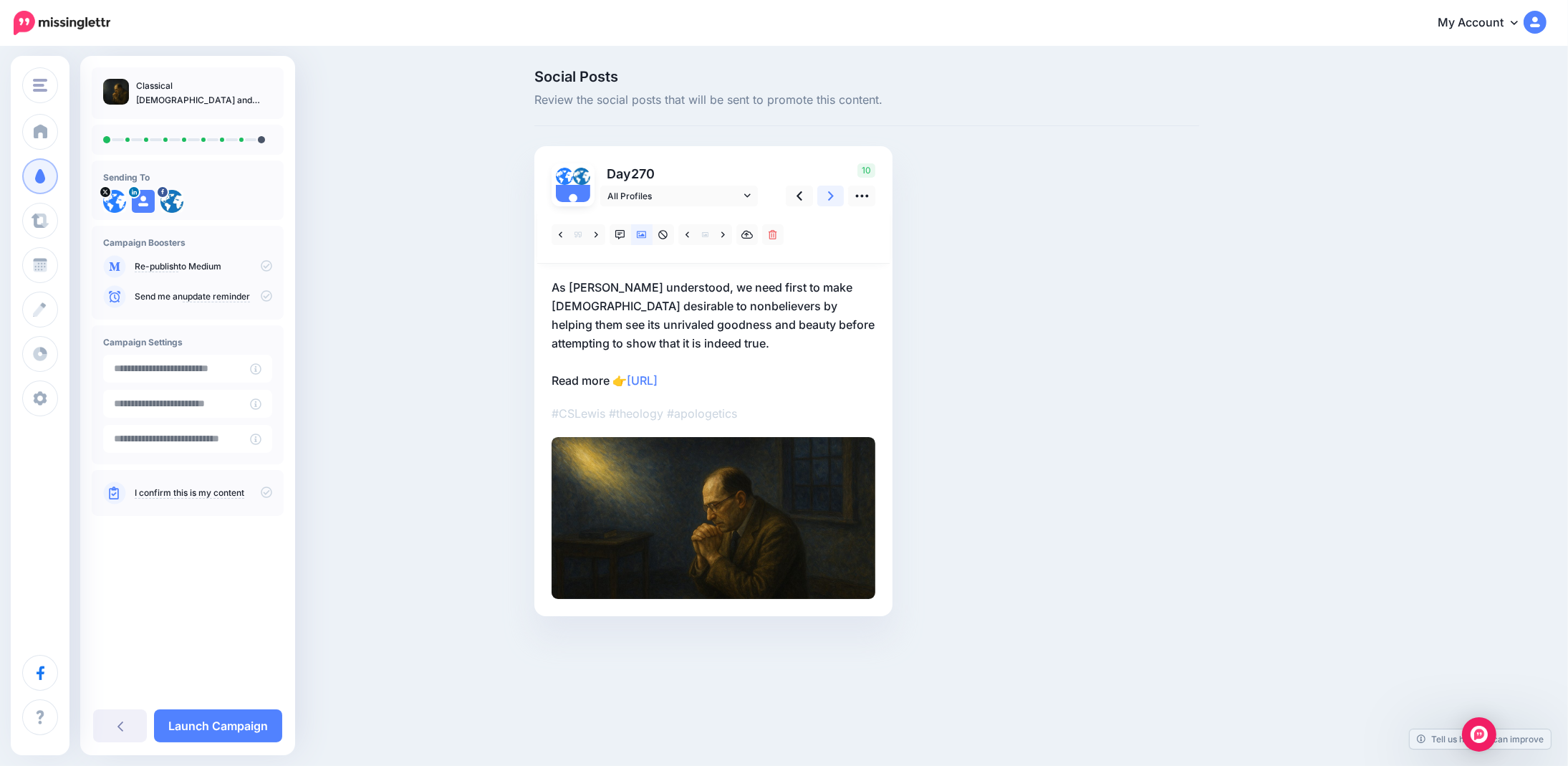
click at [827, 200] on link at bounding box center [830, 196] width 27 height 21
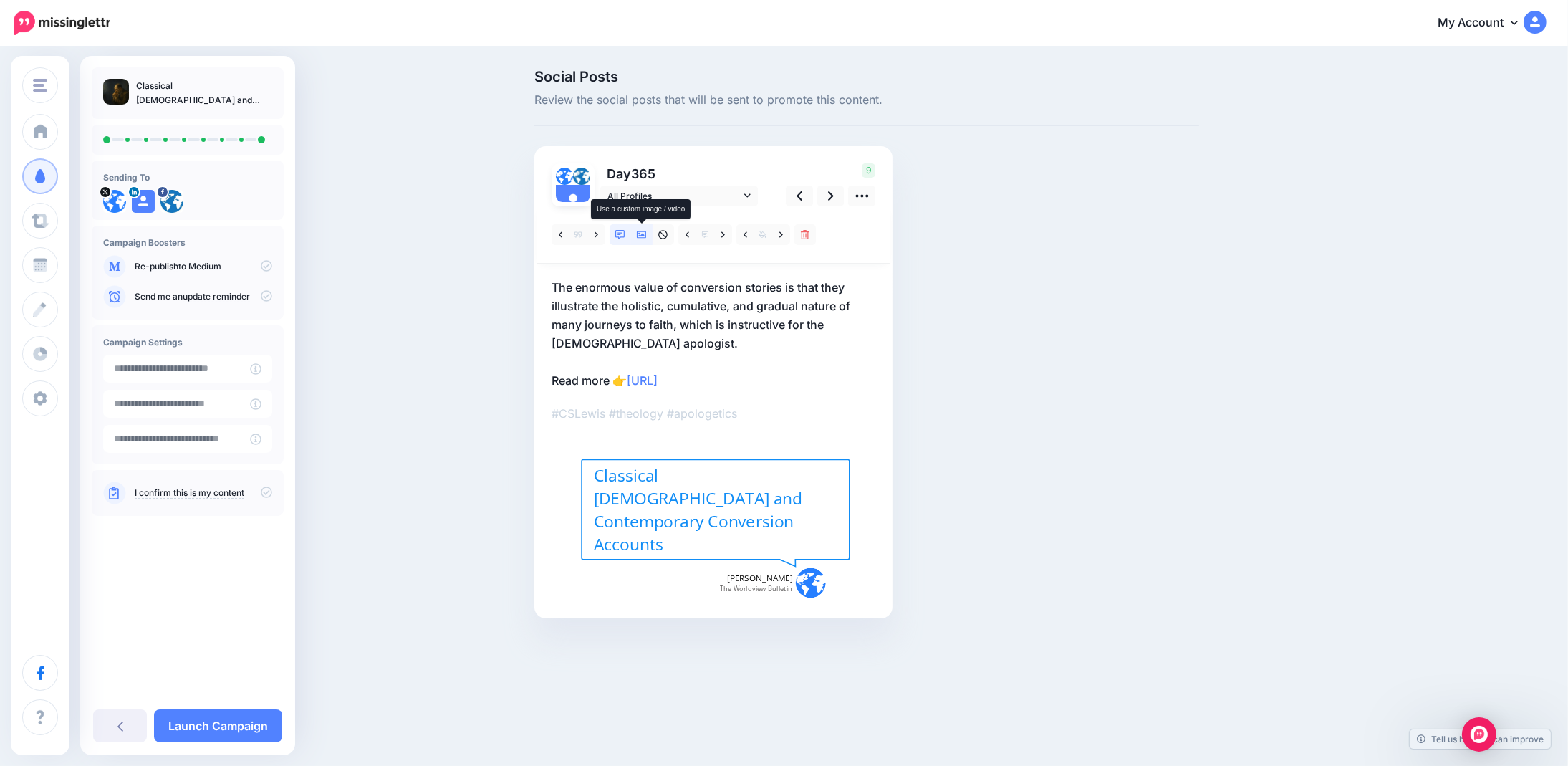
click at [637, 233] on icon at bounding box center [642, 235] width 10 height 7
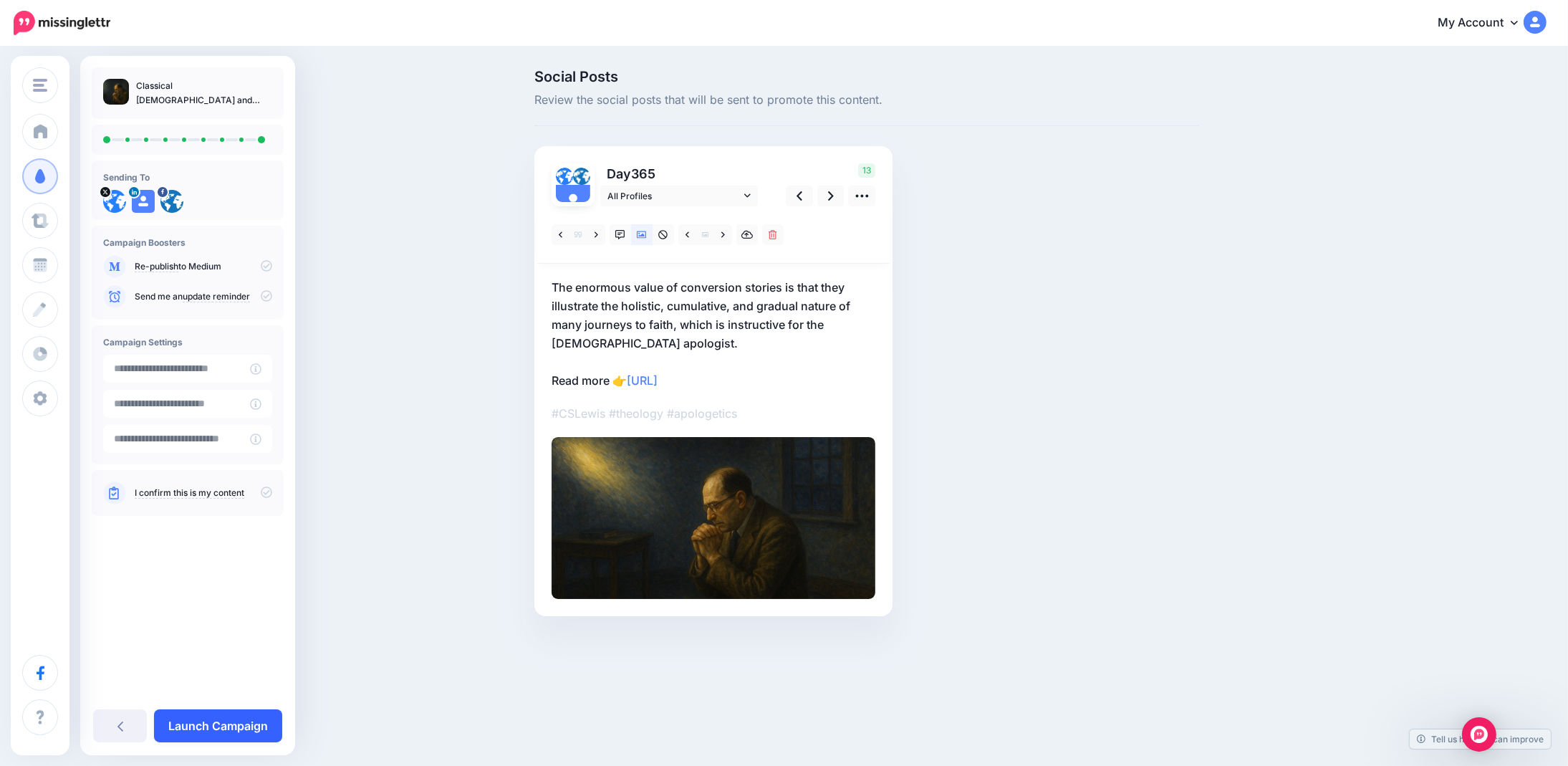
click at [190, 725] on link "Launch Campaign" at bounding box center [218, 725] width 128 height 33
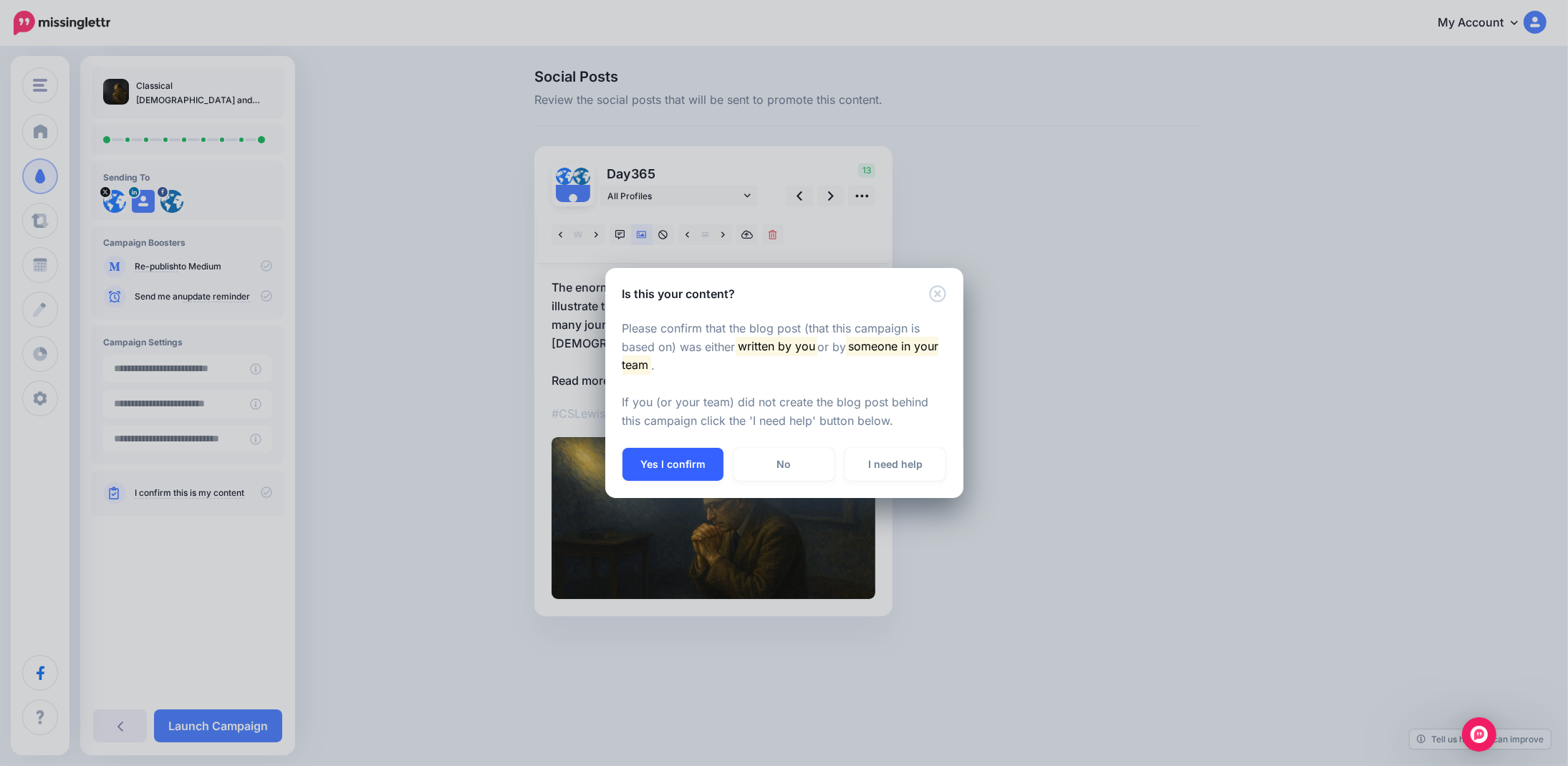
click at [673, 474] on button "Yes I confirm" at bounding box center [673, 464] width 101 height 33
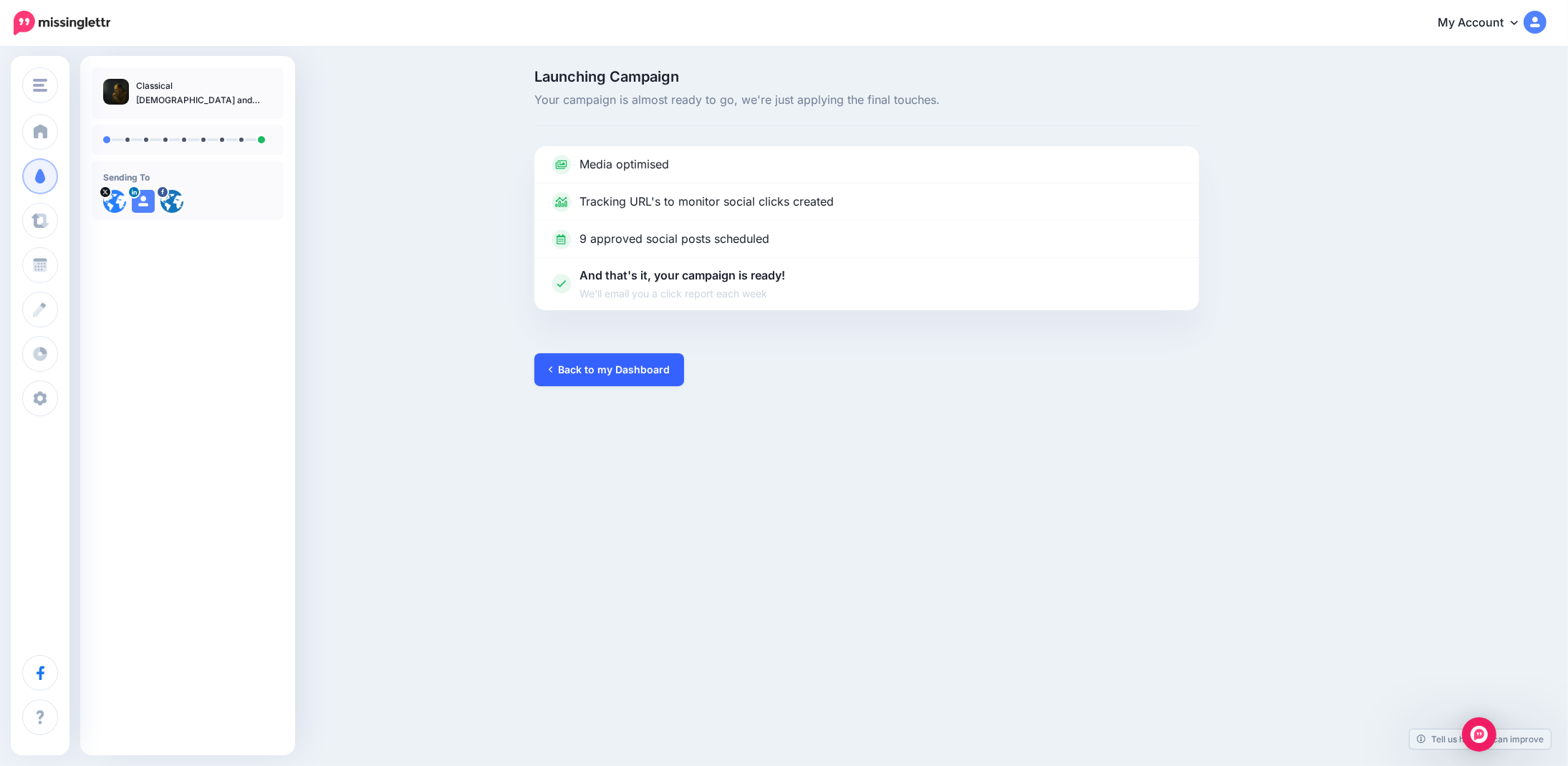
click at [607, 355] on link "Back to my Dashboard" at bounding box center [610, 369] width 150 height 33
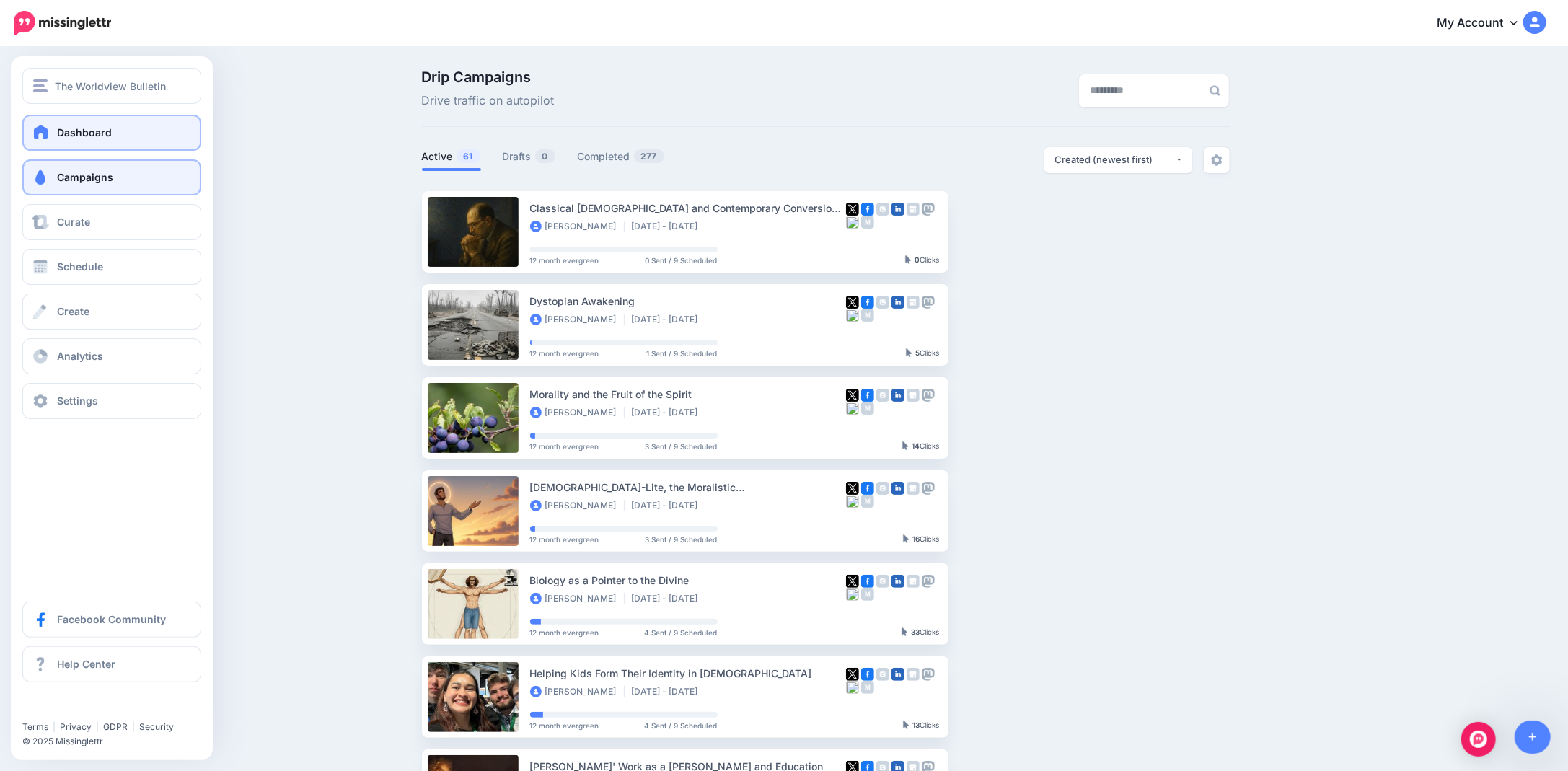
click at [65, 132] on span "Dashboard" at bounding box center [84, 132] width 55 height 12
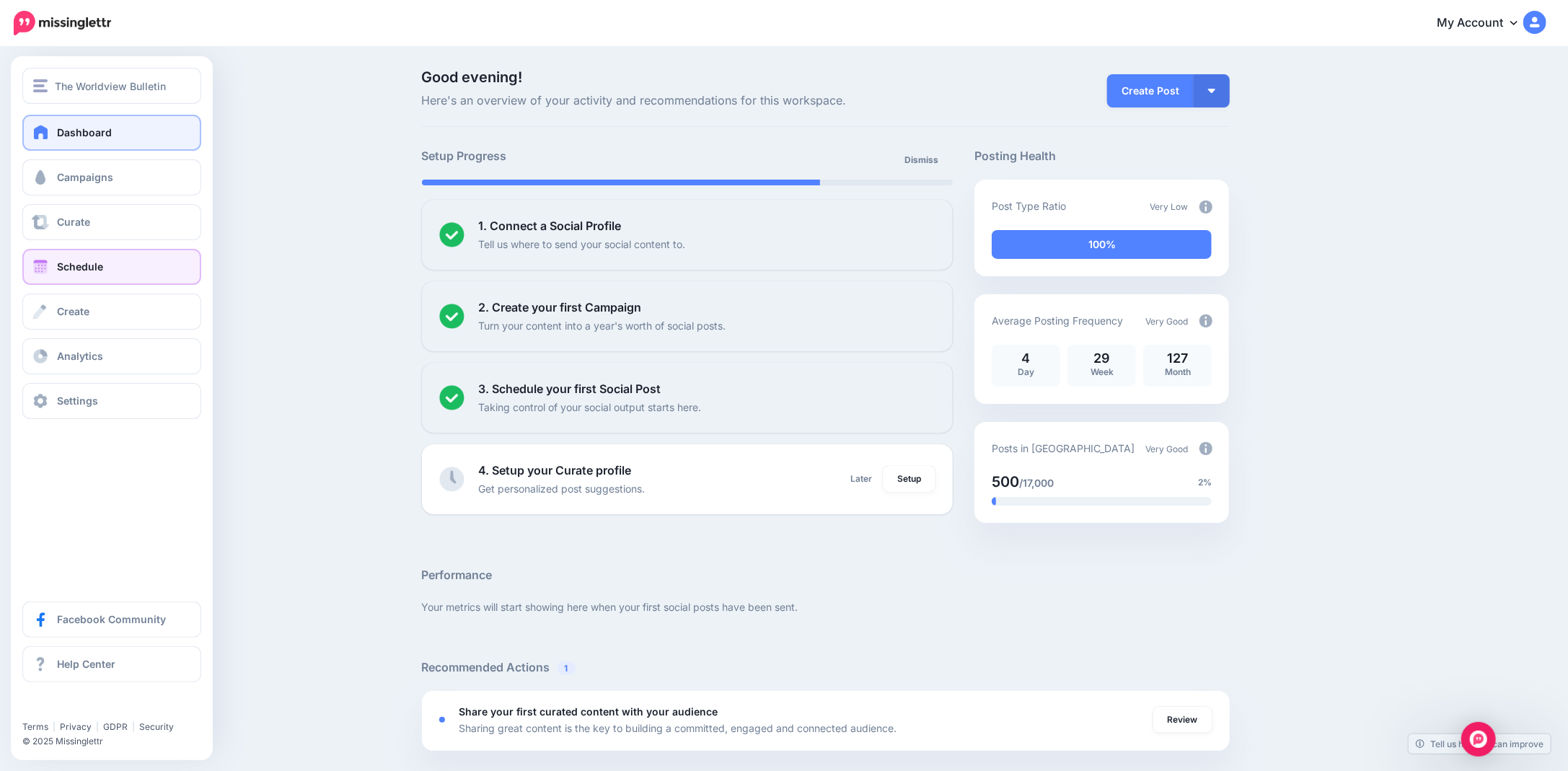
click at [64, 265] on span "Schedule" at bounding box center [80, 266] width 46 height 12
